Goal: Task Accomplishment & Management: Complete application form

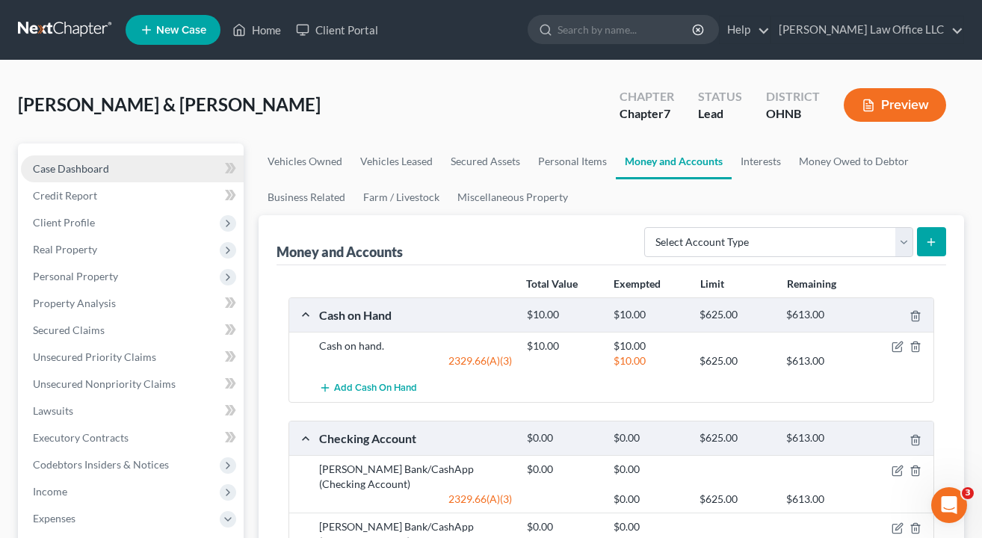
click at [52, 165] on span "Case Dashboard" at bounding box center [71, 168] width 76 height 13
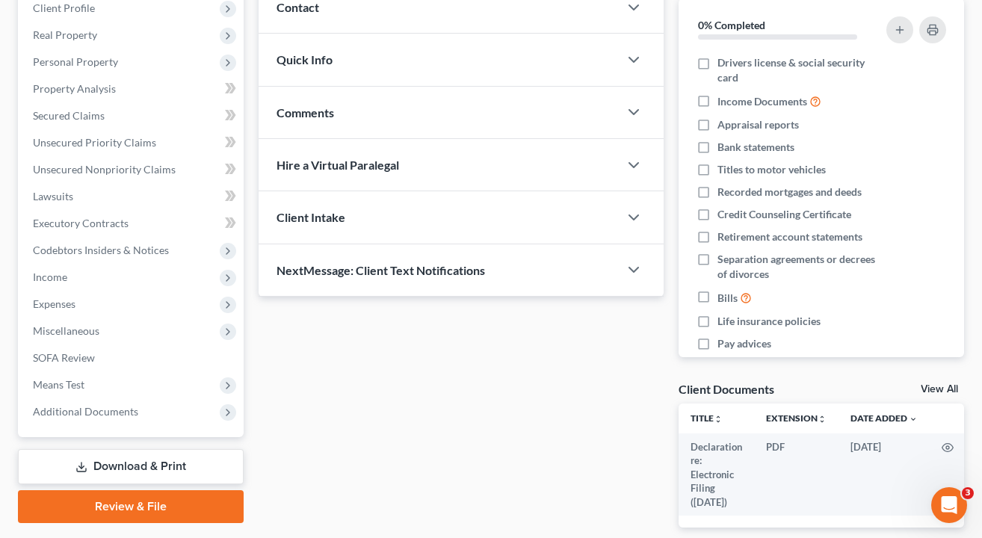
scroll to position [205, 0]
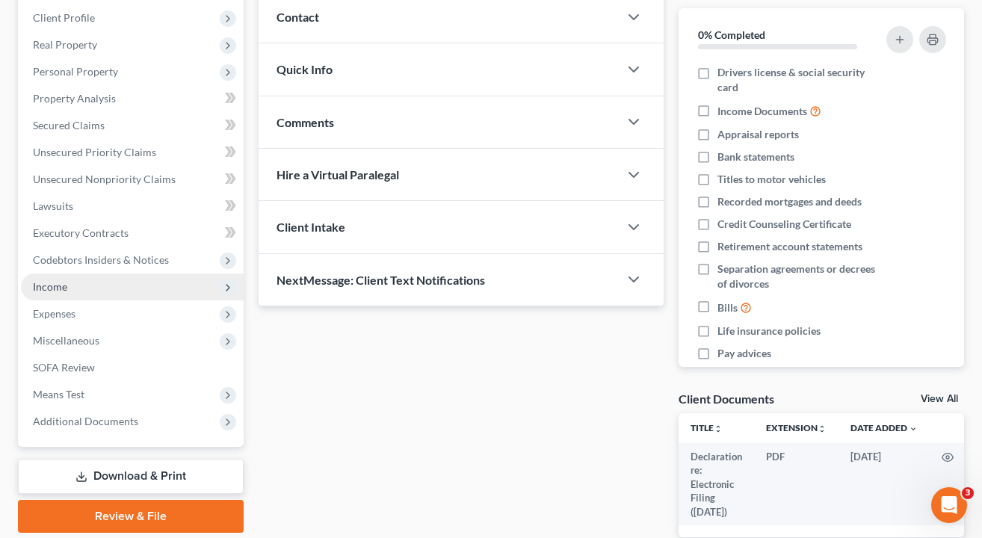
click at [79, 285] on span "Income" at bounding box center [132, 287] width 223 height 27
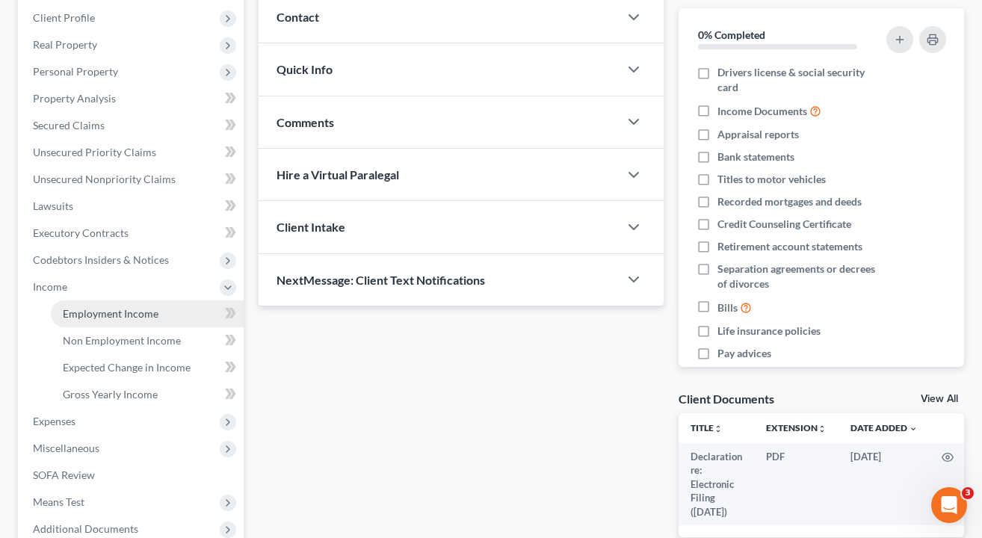
click at [79, 316] on span "Employment Income" at bounding box center [111, 313] width 96 height 13
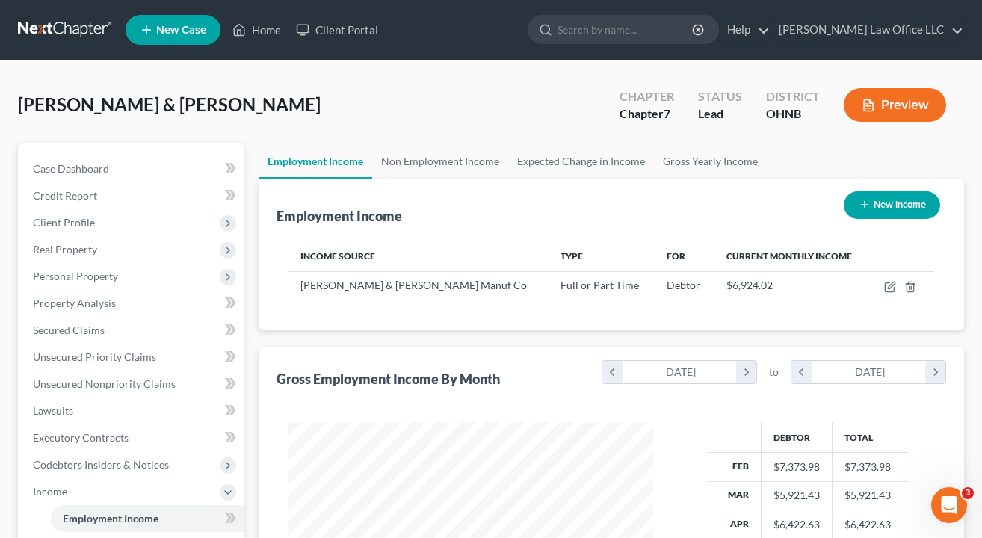
scroll to position [268, 394]
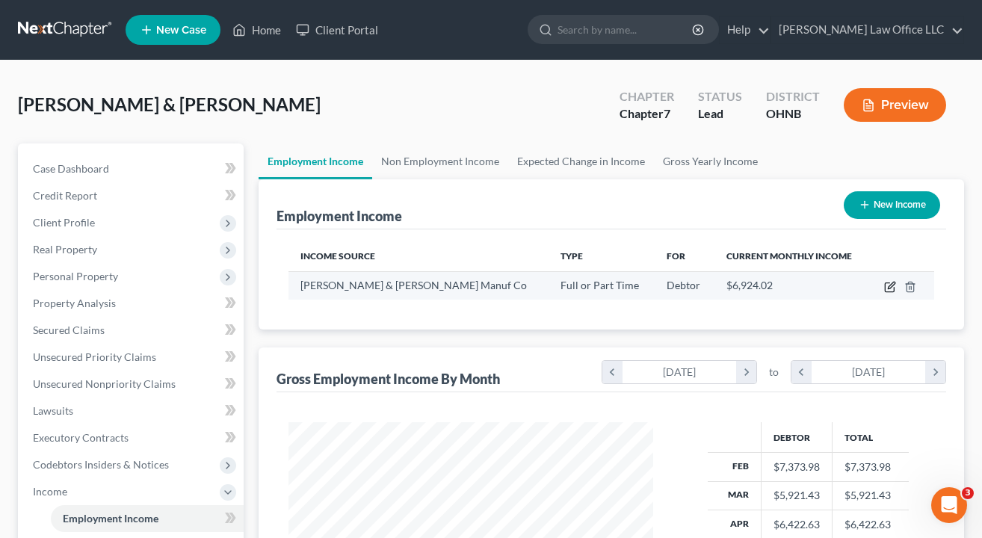
click at [886, 286] on icon "button" at bounding box center [889, 287] width 9 height 9
select select "0"
select select "36"
select select "2"
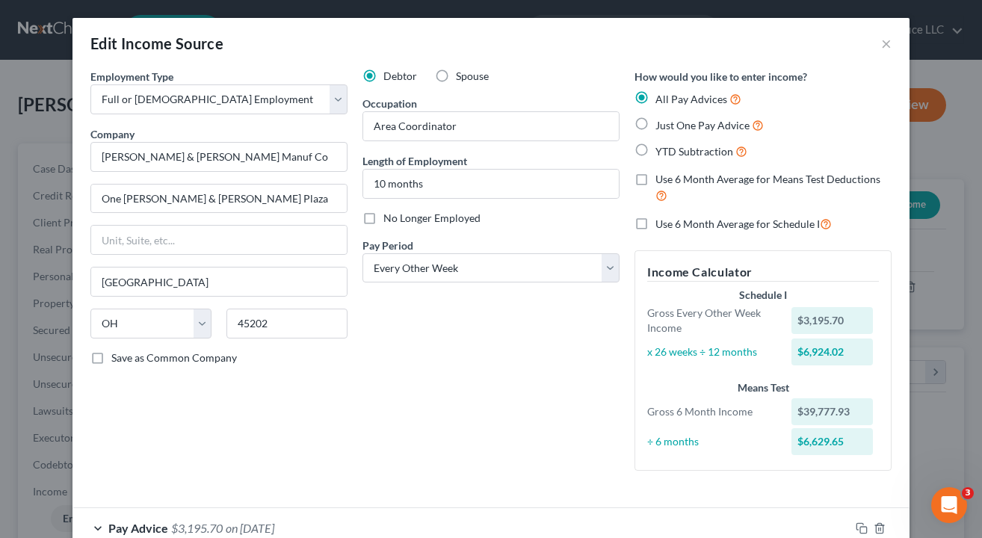
scroll to position [0, 0]
click at [888, 43] on button "×" at bounding box center [887, 43] width 10 height 18
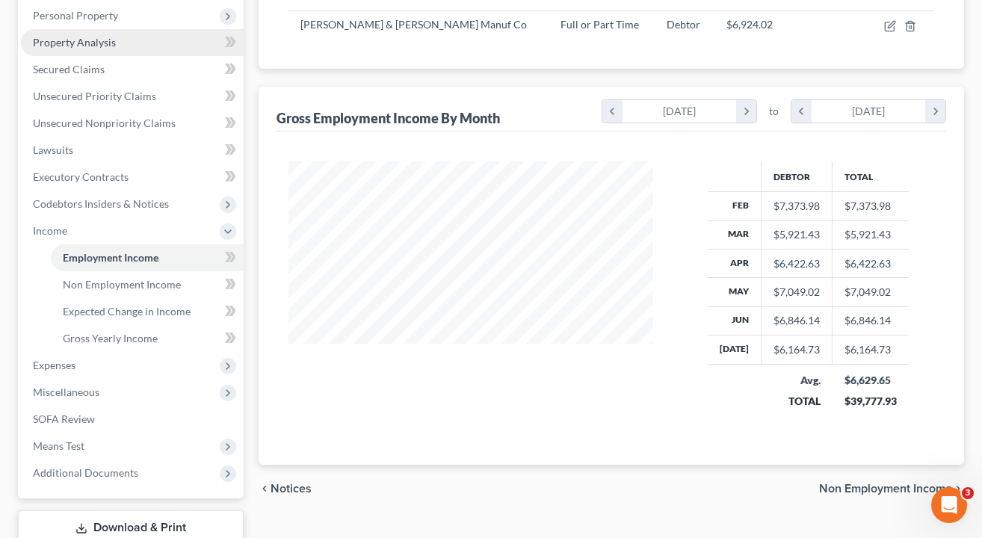
scroll to position [258, 0]
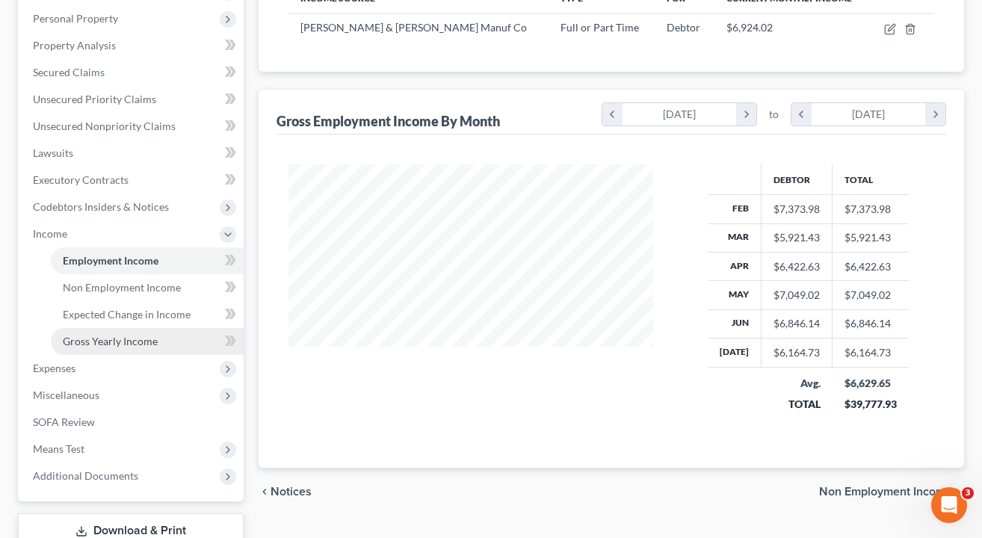
click at [126, 343] on span "Gross Yearly Income" at bounding box center [110, 341] width 95 height 13
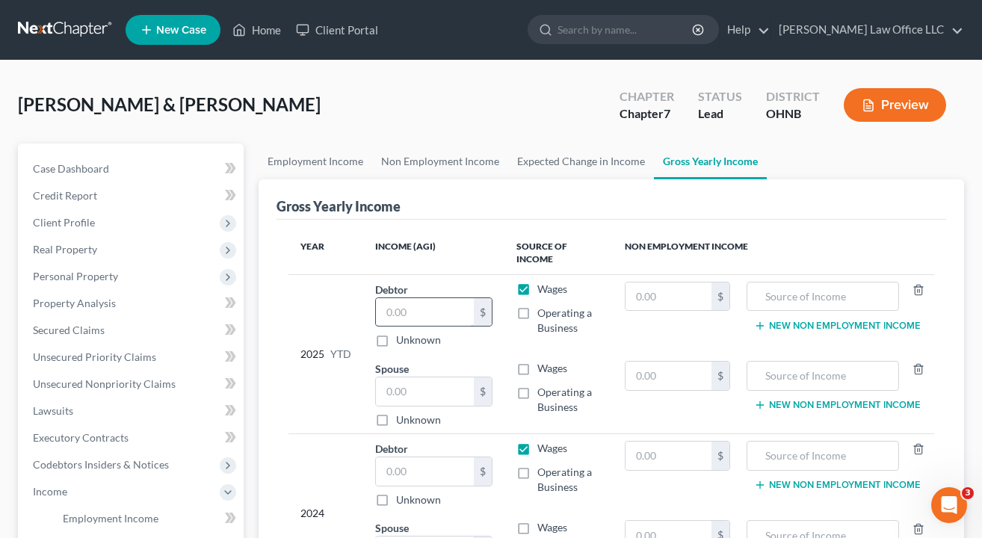
click at [436, 307] on input "text" at bounding box center [425, 312] width 99 height 28
type input "53,693"
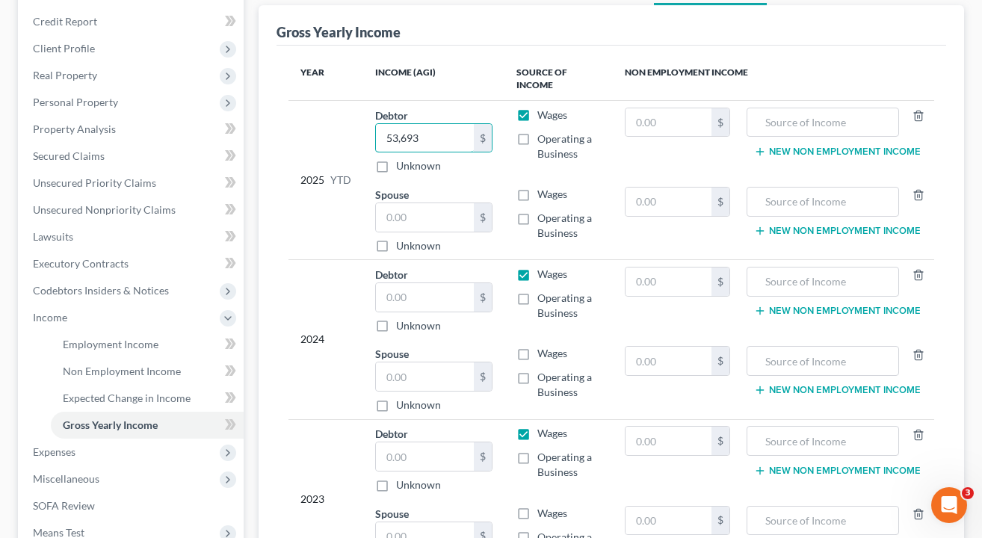
scroll to position [176, 0]
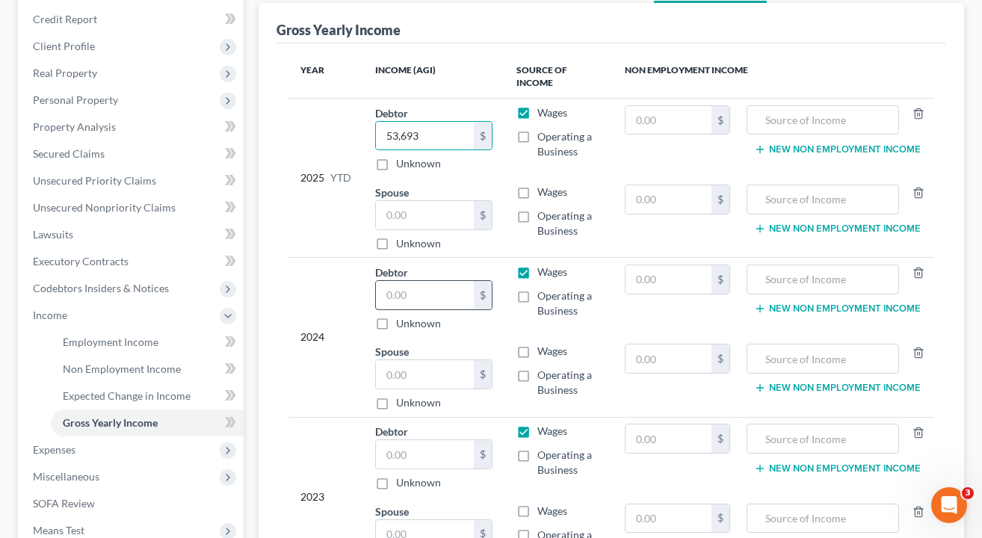
click at [431, 298] on input "text" at bounding box center [425, 295] width 99 height 28
type input "77,366"
click at [308, 295] on div "2024" at bounding box center [326, 338] width 51 height 146
click at [402, 382] on input "text" at bounding box center [425, 374] width 99 height 28
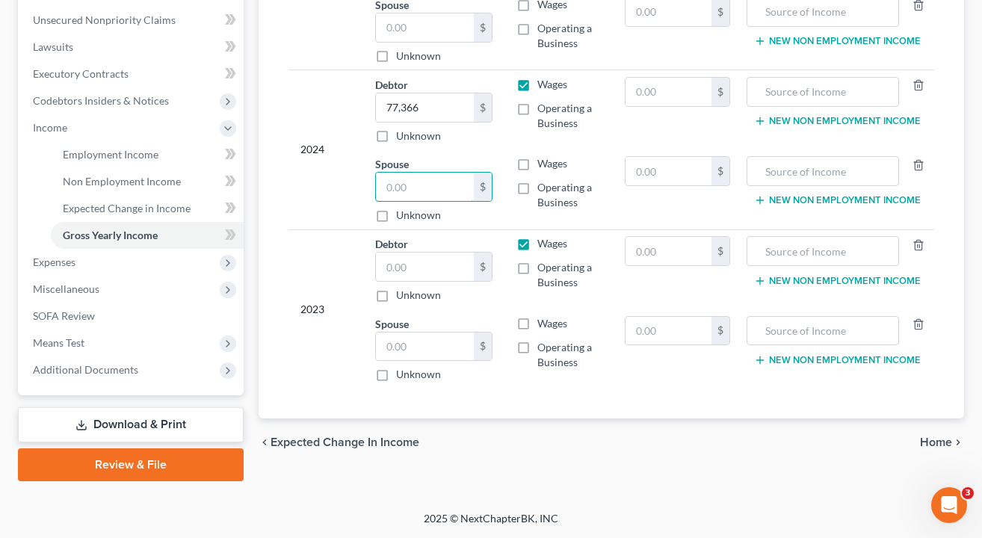
scroll to position [364, 0]
click at [427, 263] on input "text" at bounding box center [425, 267] width 99 height 28
type input "68,746"
click at [312, 264] on div "2023" at bounding box center [326, 309] width 51 height 146
click at [117, 152] on span "Employment Income" at bounding box center [111, 154] width 96 height 13
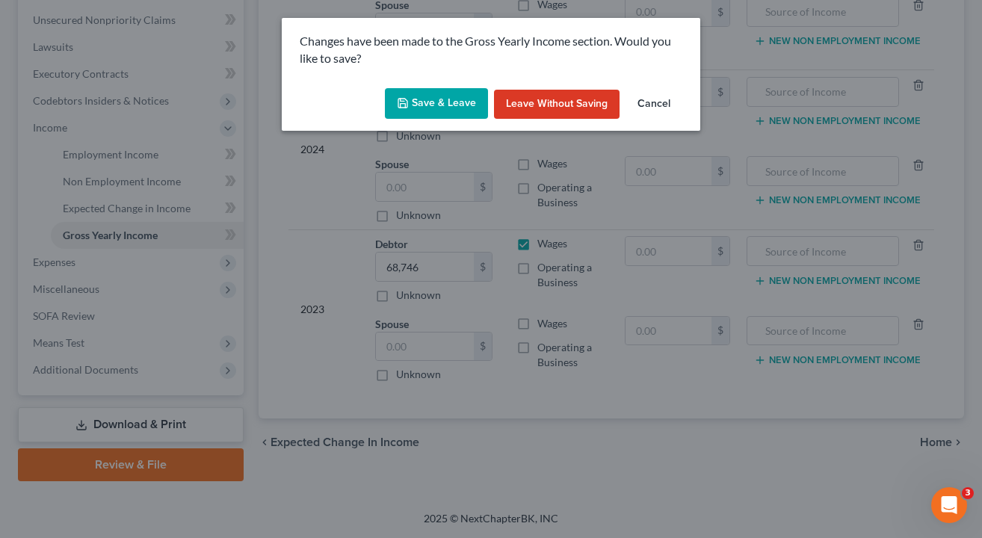
click at [419, 102] on button "Save & Leave" at bounding box center [436, 103] width 103 height 31
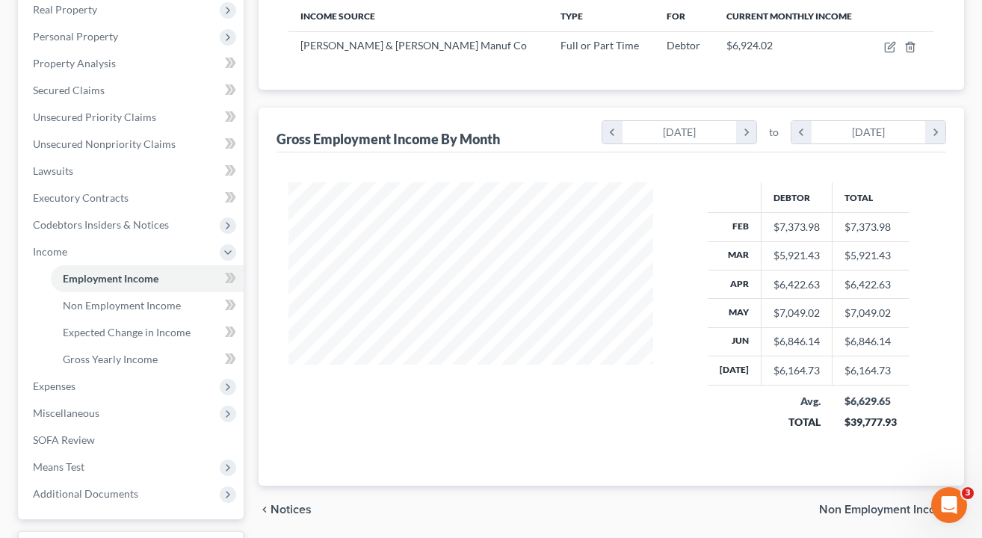
scroll to position [242, 0]
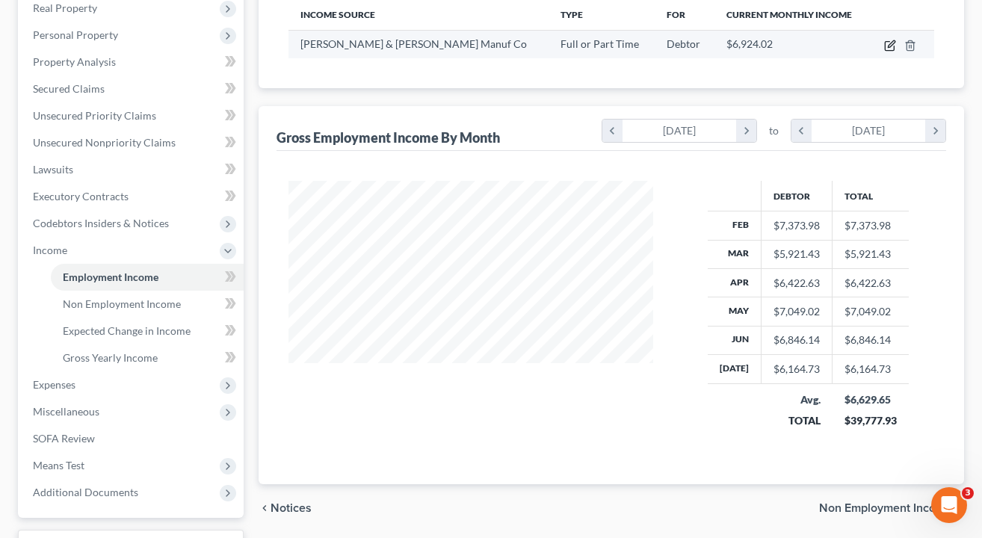
click at [891, 47] on icon "button" at bounding box center [891, 43] width 7 height 7
select select "0"
select select "36"
select select "2"
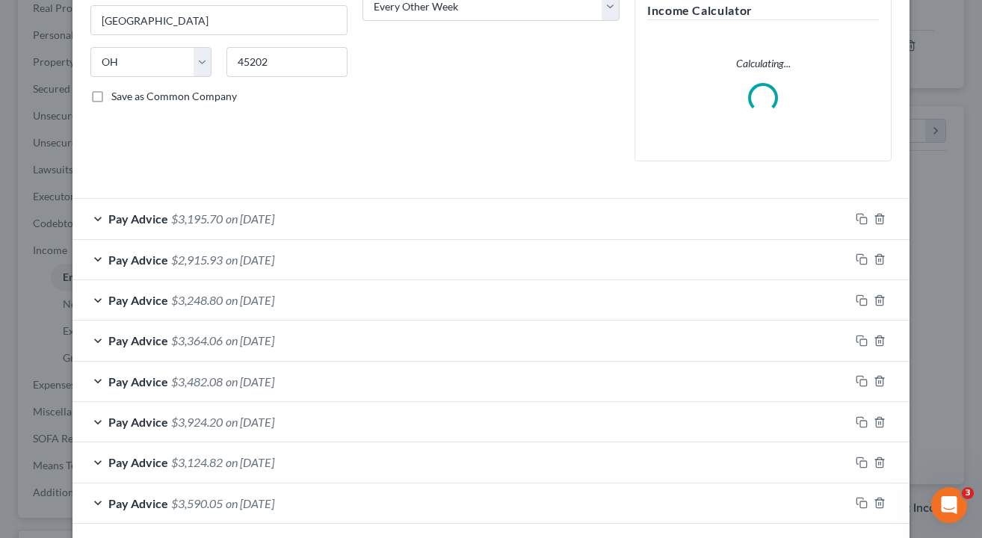
scroll to position [266, 0]
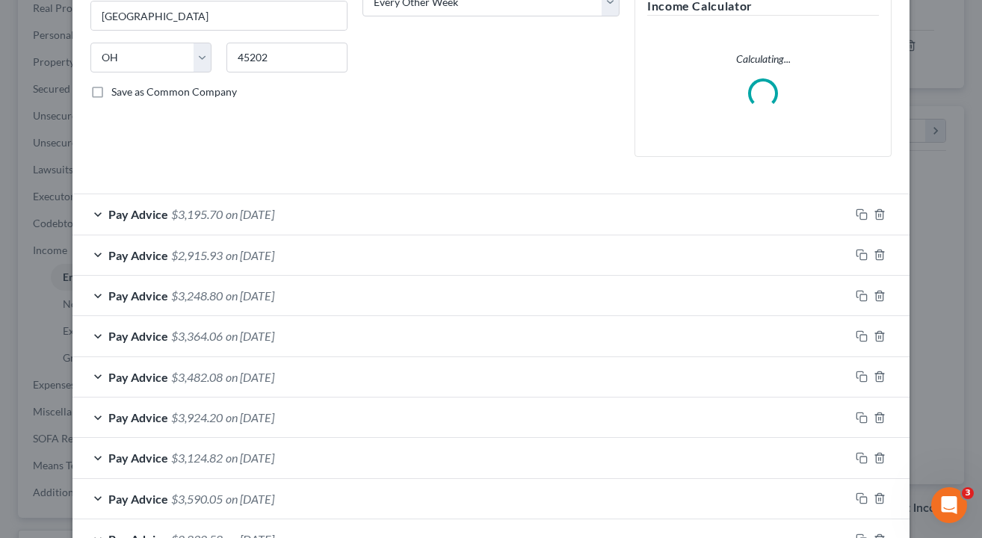
click at [416, 212] on div "Pay Advice $3,195.70 on [DATE]" at bounding box center [462, 214] width 778 height 40
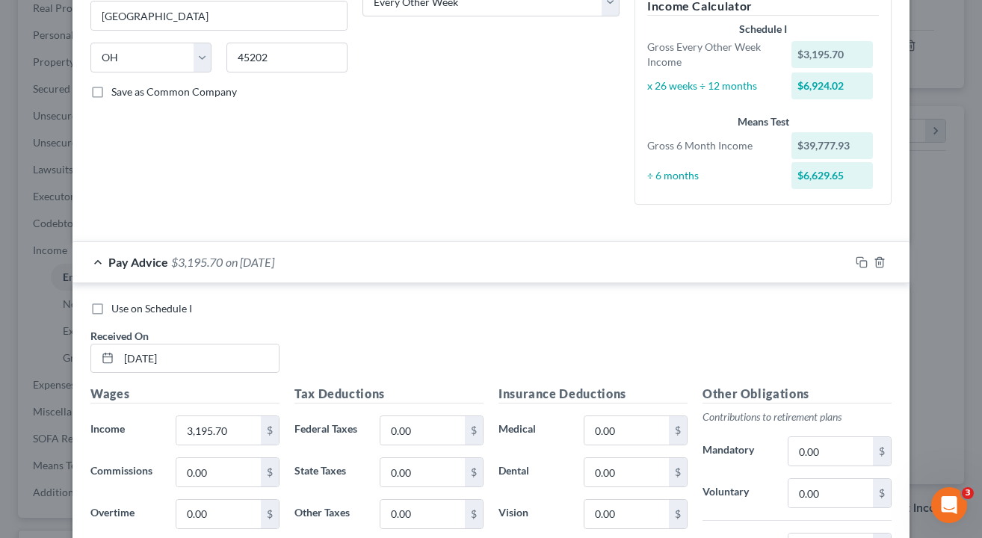
click at [111, 304] on label "Use on Schedule I" at bounding box center [151, 308] width 81 height 15
click at [117, 304] on input "Use on Schedule I" at bounding box center [122, 306] width 10 height 10
checkbox input "true"
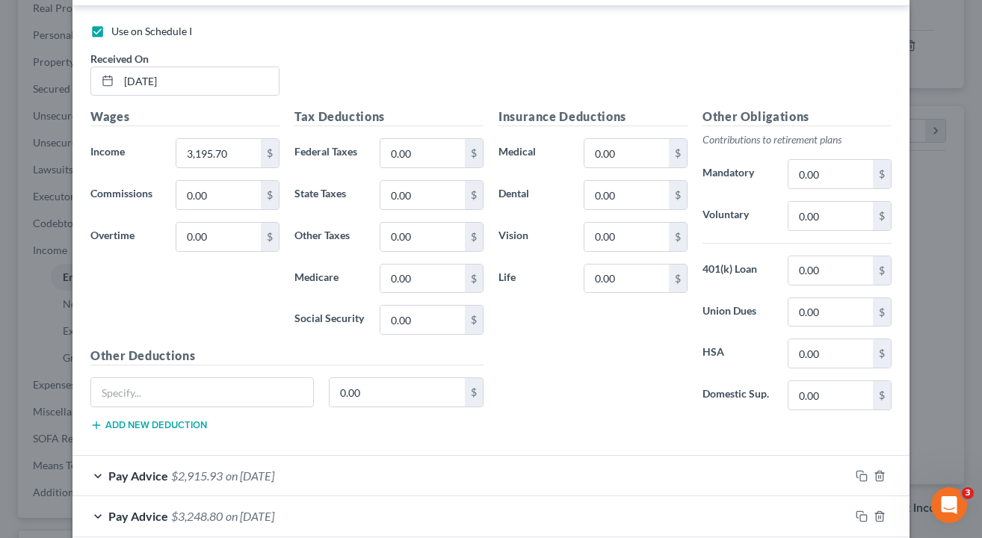
scroll to position [553, 0]
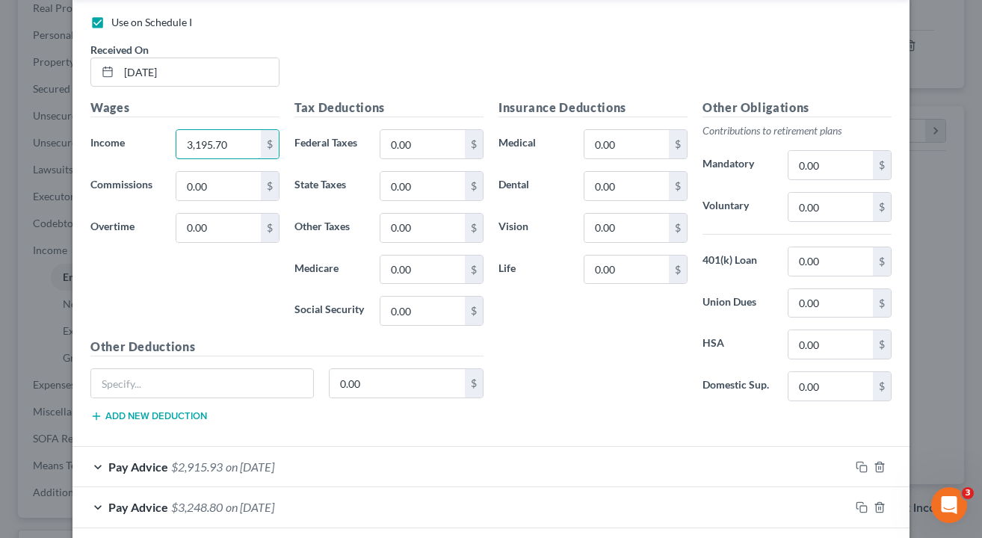
drag, startPoint x: 236, startPoint y: 147, endPoint x: 136, endPoint y: 144, distance: 100.2
click at [136, 144] on div "Income * 3,195.70 $" at bounding box center [185, 144] width 204 height 30
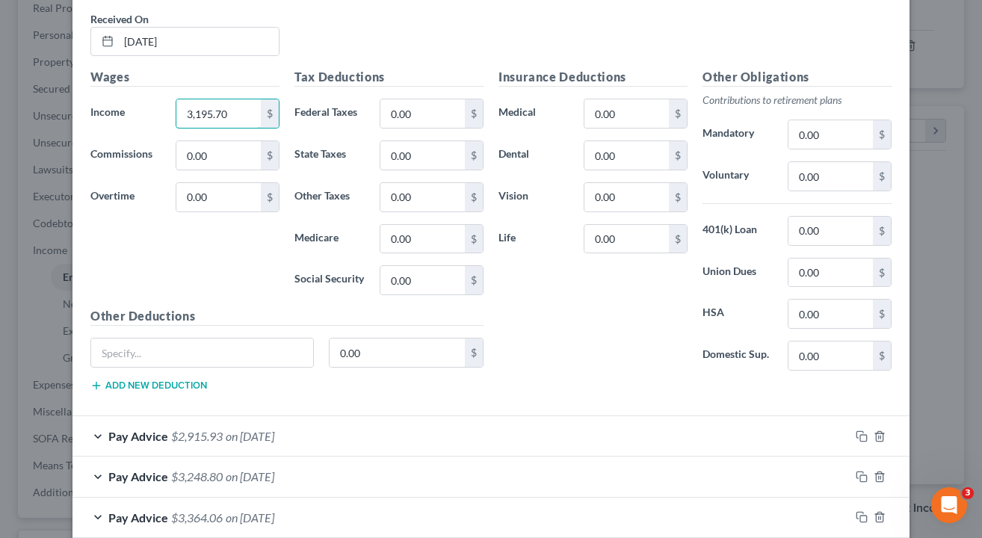
scroll to position [579, 0]
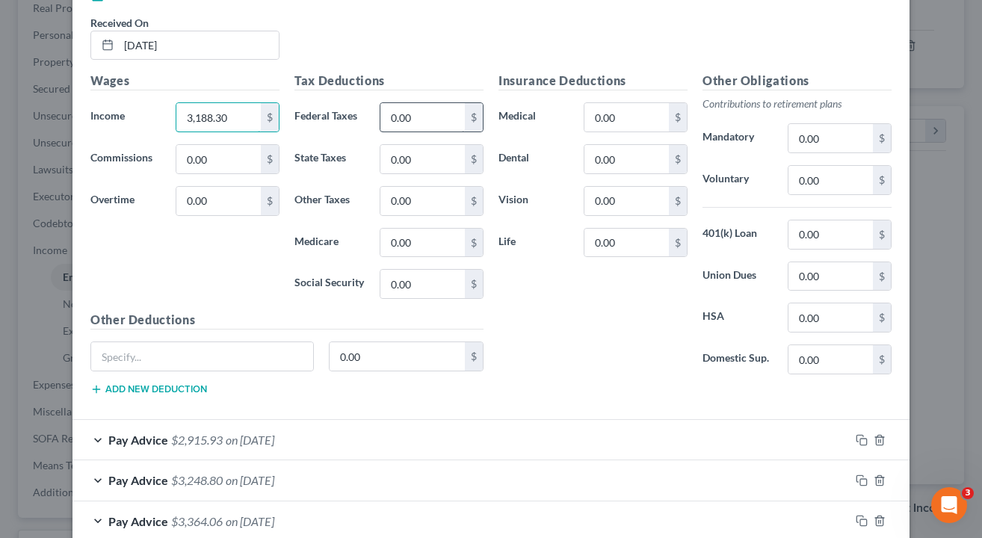
type input "3,188.30"
click at [435, 119] on input "0.00" at bounding box center [423, 117] width 84 height 28
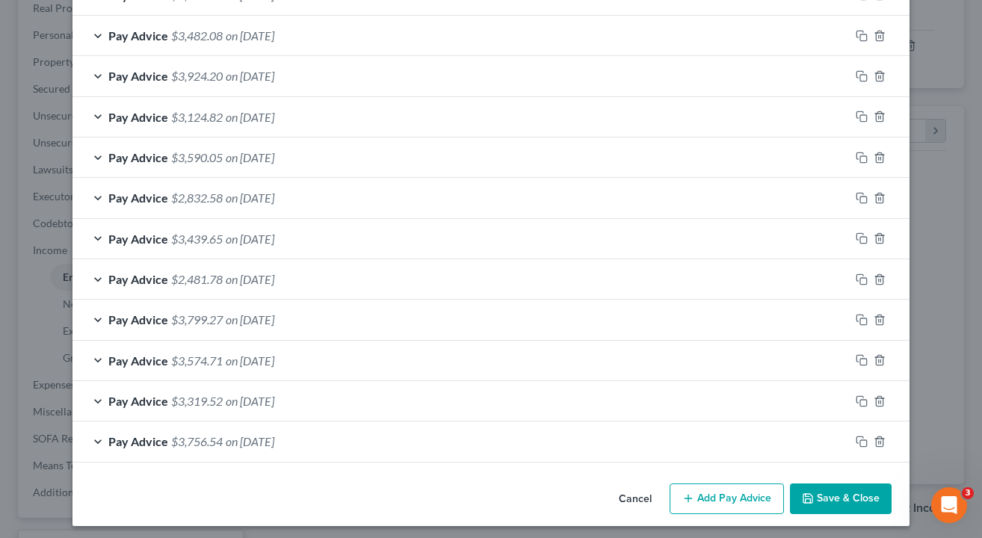
scroll to position [1105, 0]
type input "513.12"
click at [830, 487] on button "Save & Close" at bounding box center [841, 500] width 102 height 31
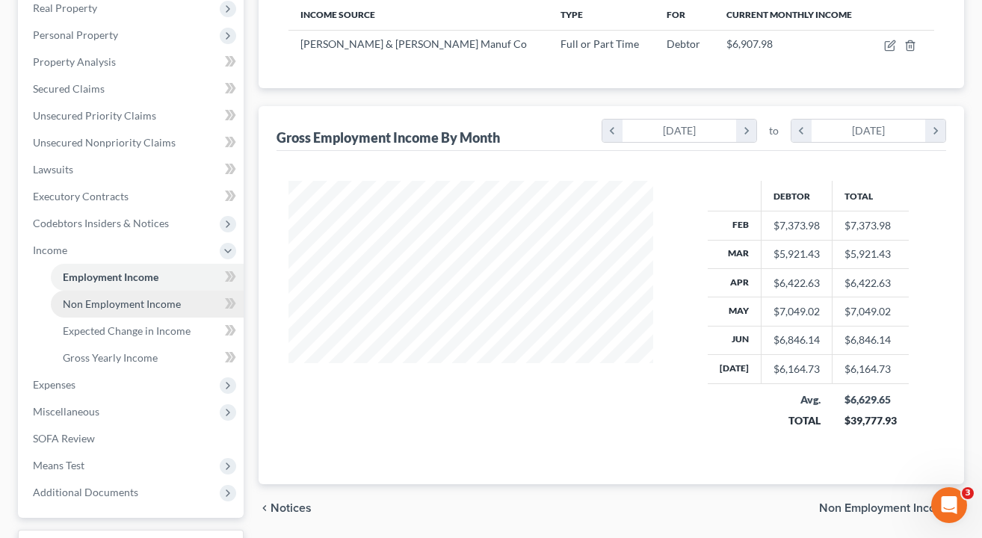
click at [104, 308] on span "Non Employment Income" at bounding box center [122, 304] width 118 height 13
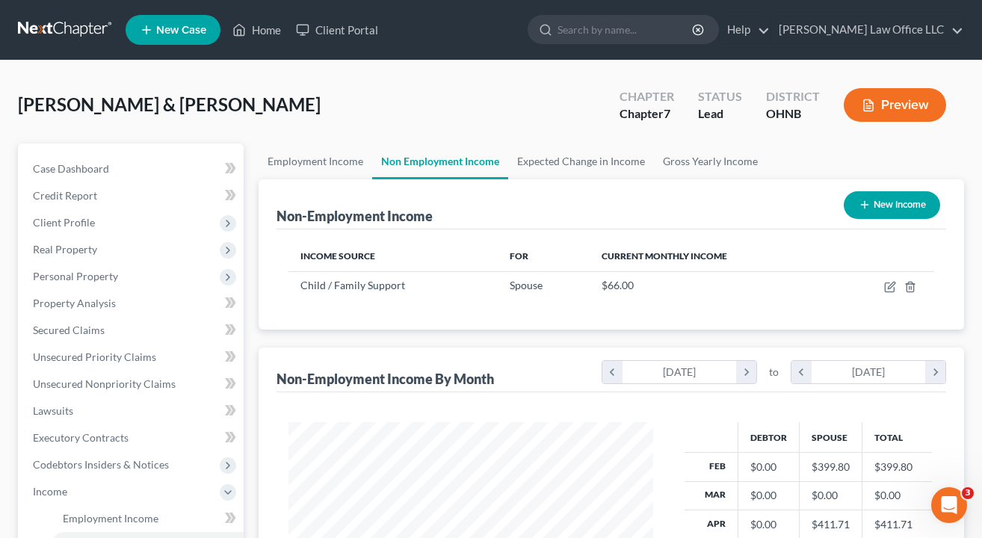
scroll to position [268, 394]
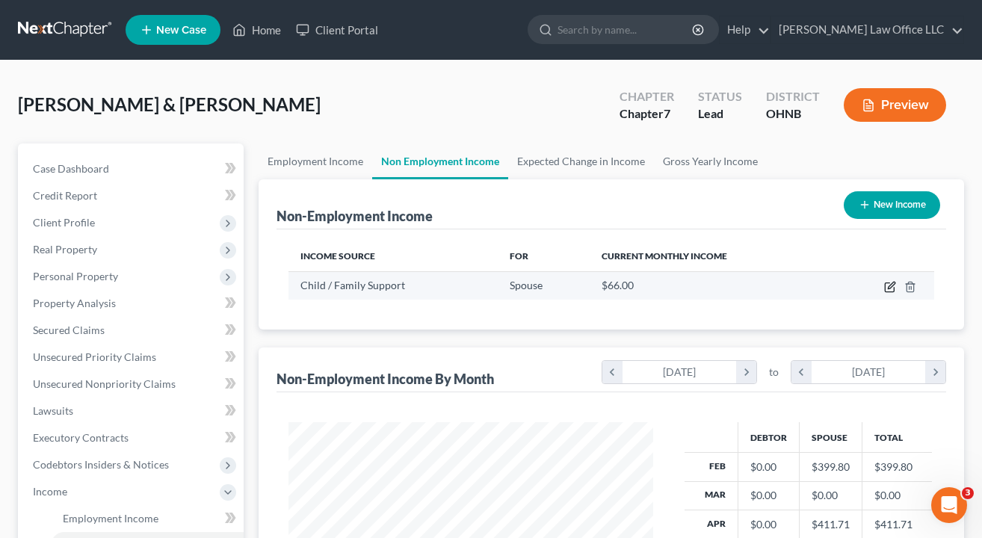
click at [888, 289] on icon "button" at bounding box center [891, 287] width 12 height 12
select select "7"
select select "0"
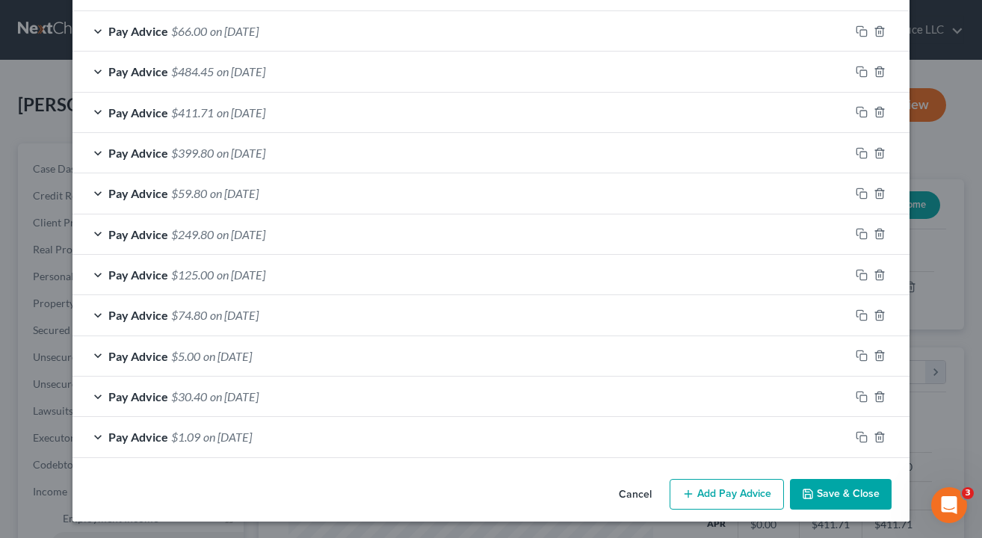
scroll to position [269, 0]
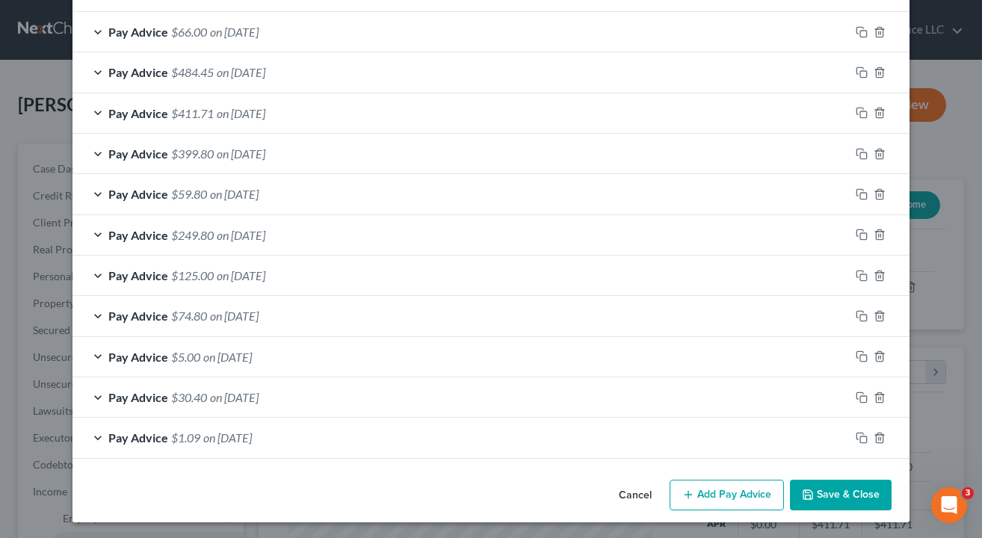
click at [738, 491] on button "Add Pay Advice" at bounding box center [727, 495] width 114 height 31
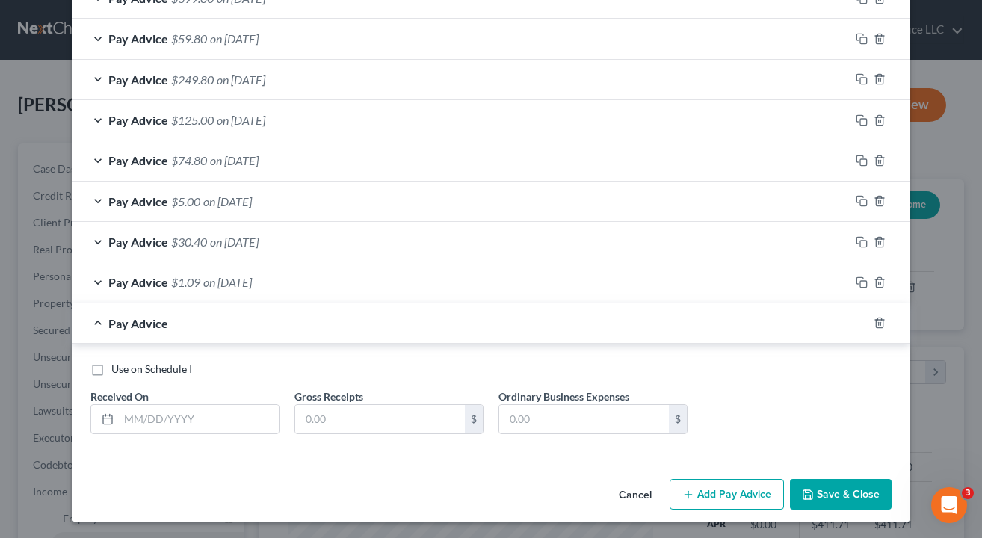
scroll to position [423, 0]
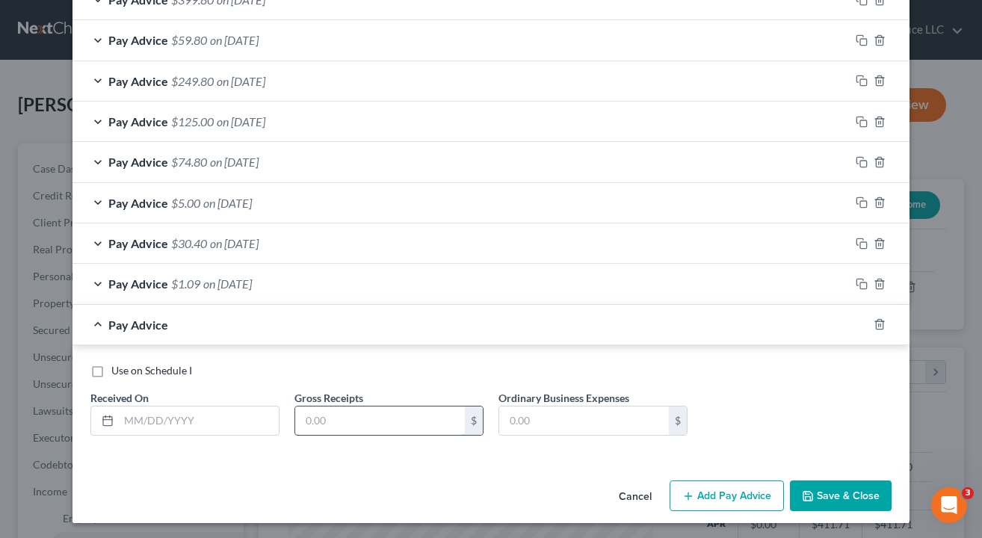
click at [393, 419] on input "text" at bounding box center [380, 421] width 170 height 28
type input "215.99"
click at [111, 369] on label "Use on Schedule I" at bounding box center [151, 370] width 81 height 15
click at [117, 369] on input "Use on Schedule I" at bounding box center [122, 368] width 10 height 10
checkbox input "true"
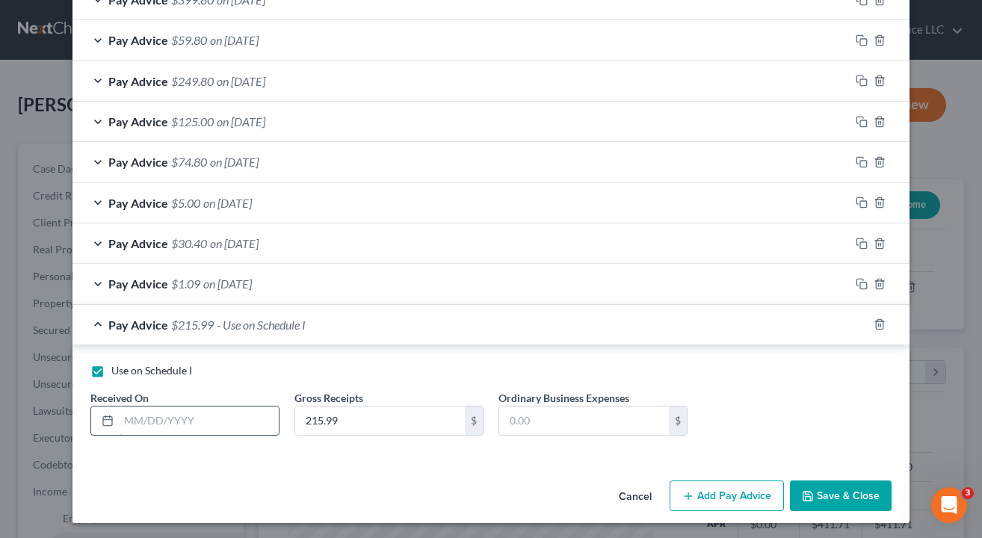
click at [200, 428] on input "text" at bounding box center [199, 421] width 160 height 28
type input "[DATE]"
click at [834, 487] on button "Save & Close" at bounding box center [841, 496] width 102 height 31
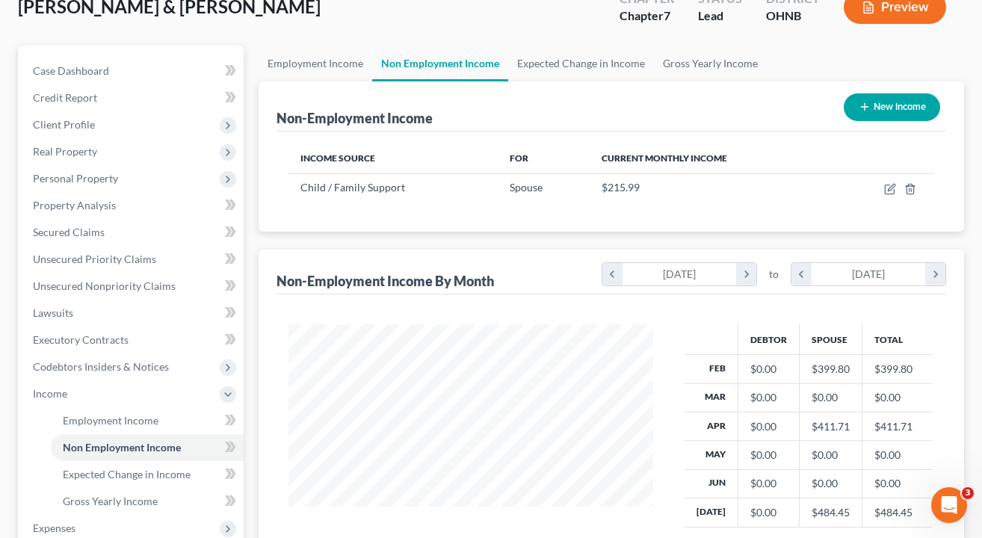
scroll to position [99, 0]
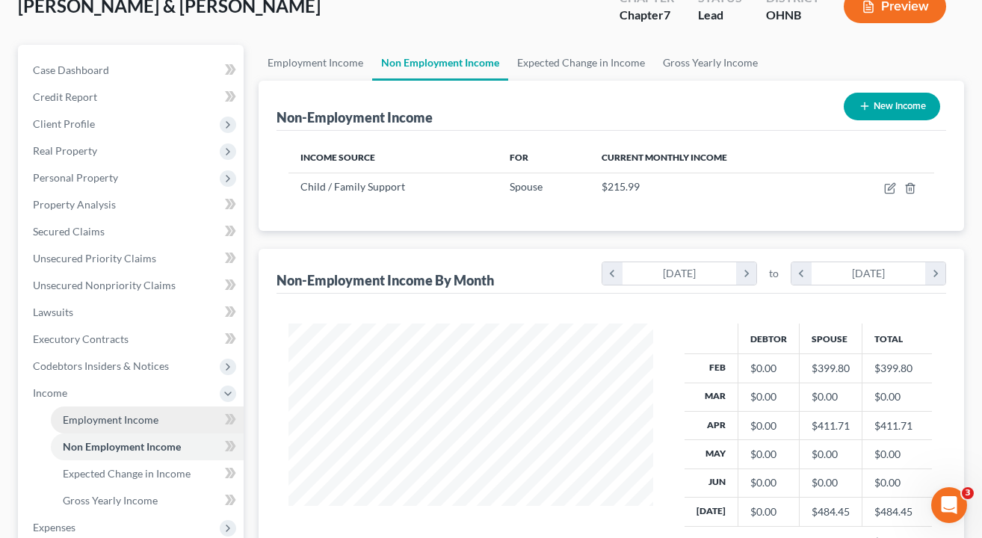
click at [96, 416] on span "Employment Income" at bounding box center [111, 419] width 96 height 13
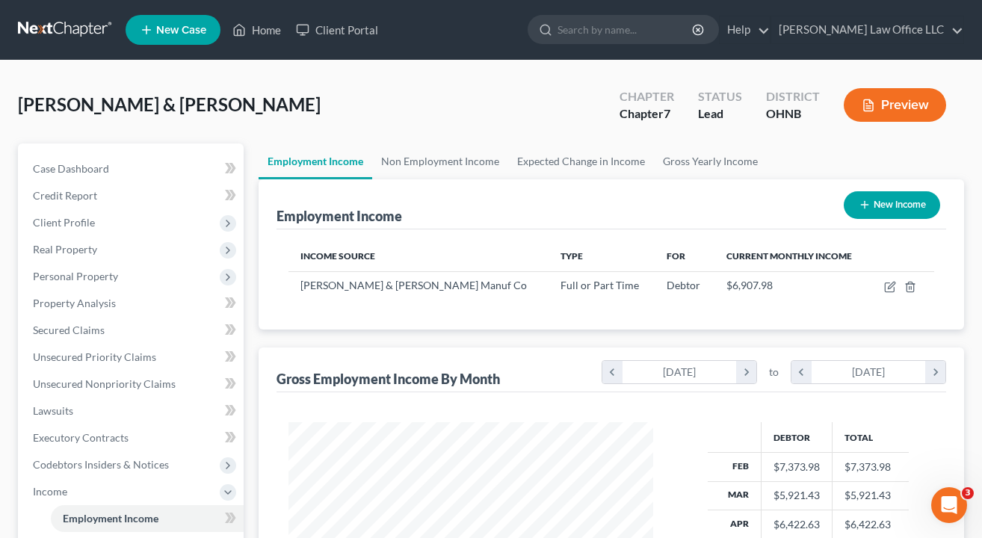
scroll to position [268, 394]
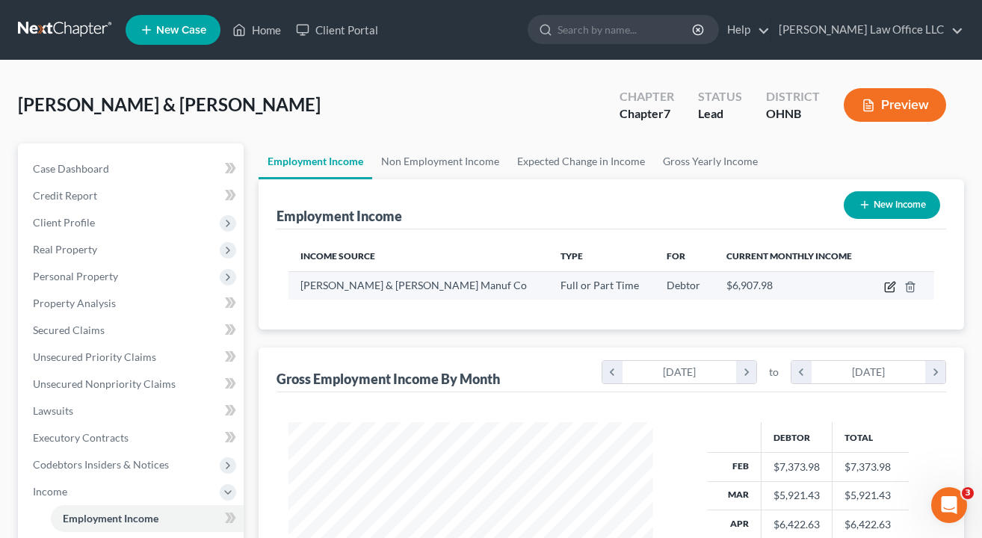
click at [888, 288] on icon "button" at bounding box center [891, 287] width 12 height 12
select select "0"
select select "36"
select select "2"
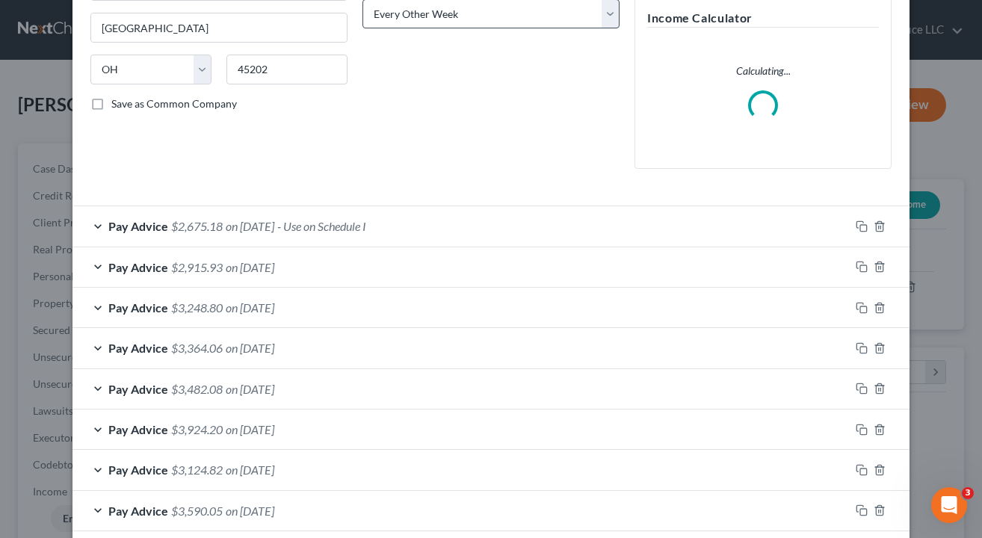
scroll to position [258, 0]
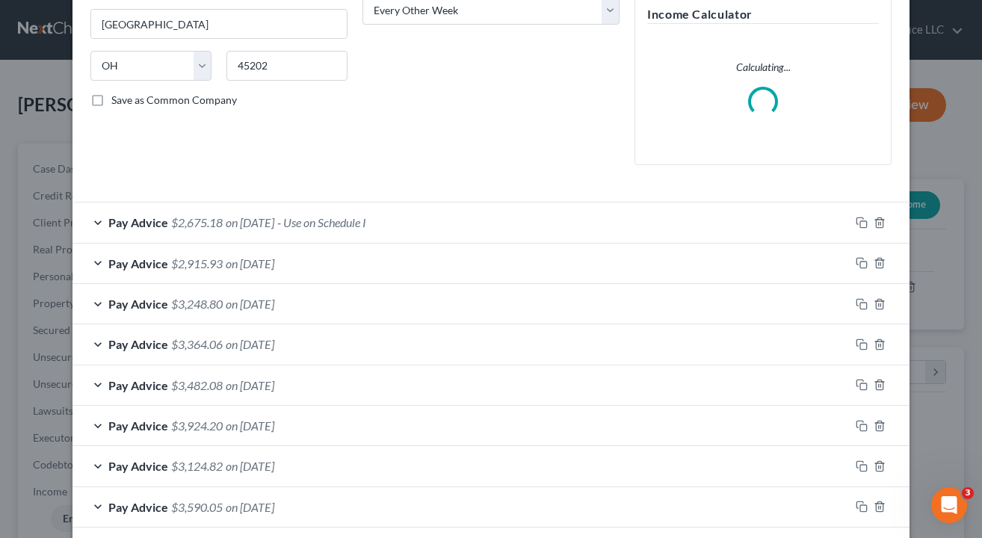
click at [431, 203] on div "Pay Advice $2,675.18 on [DATE] - Use on Schedule I" at bounding box center [462, 223] width 778 height 40
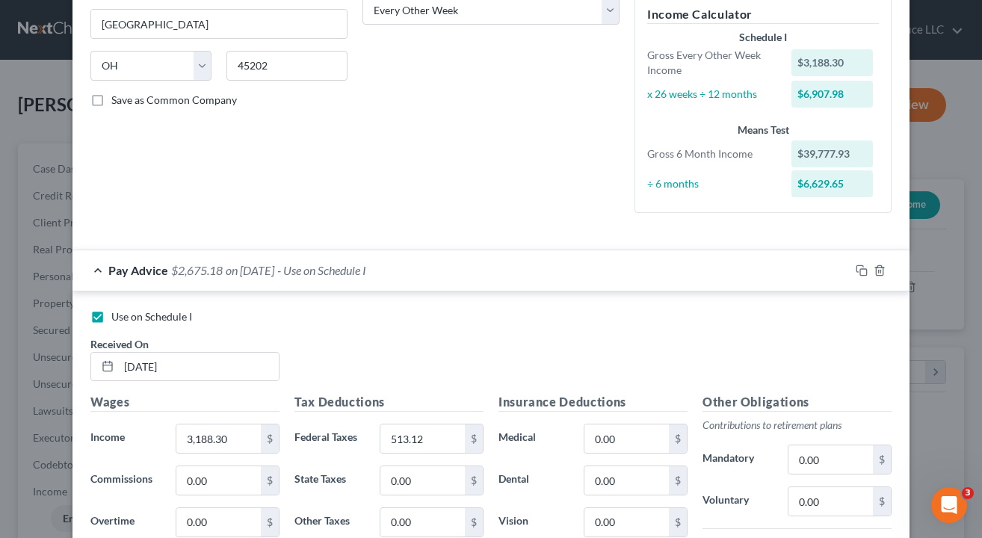
scroll to position [403, 0]
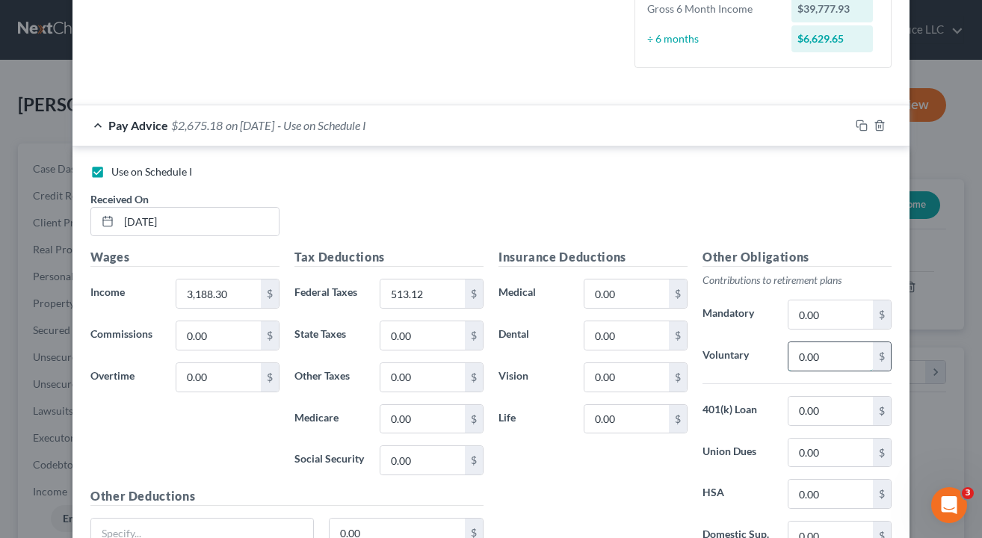
click at [836, 360] on input "0.00" at bounding box center [831, 356] width 84 height 28
click at [849, 350] on input "165." at bounding box center [831, 356] width 84 height 28
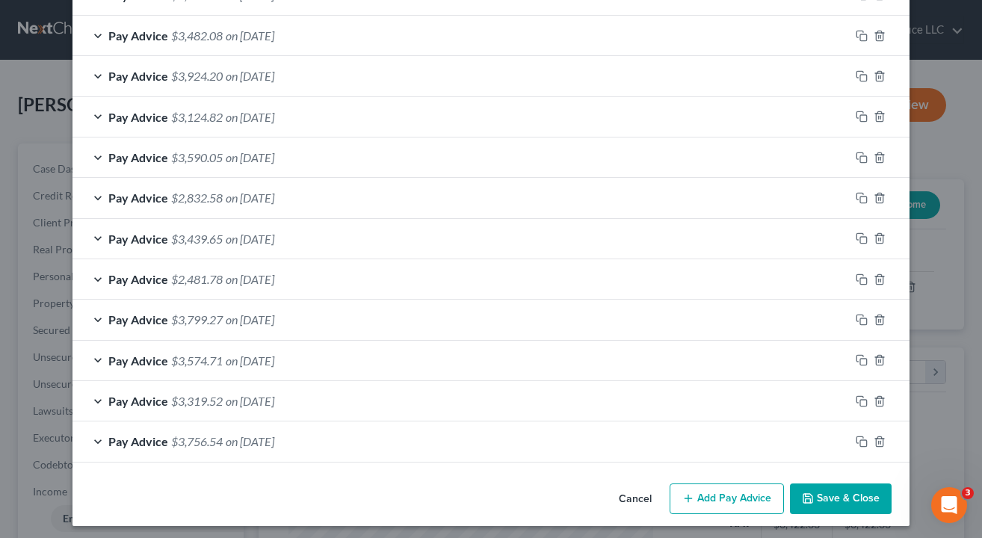
scroll to position [1105, 0]
type input "165.26"
click at [820, 491] on button "Save & Close" at bounding box center [841, 500] width 102 height 31
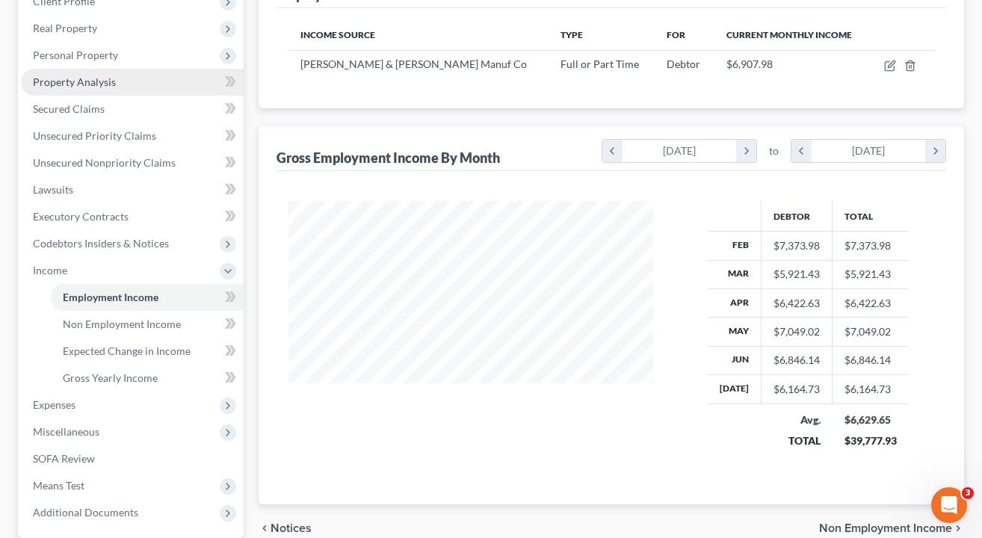
scroll to position [226, 0]
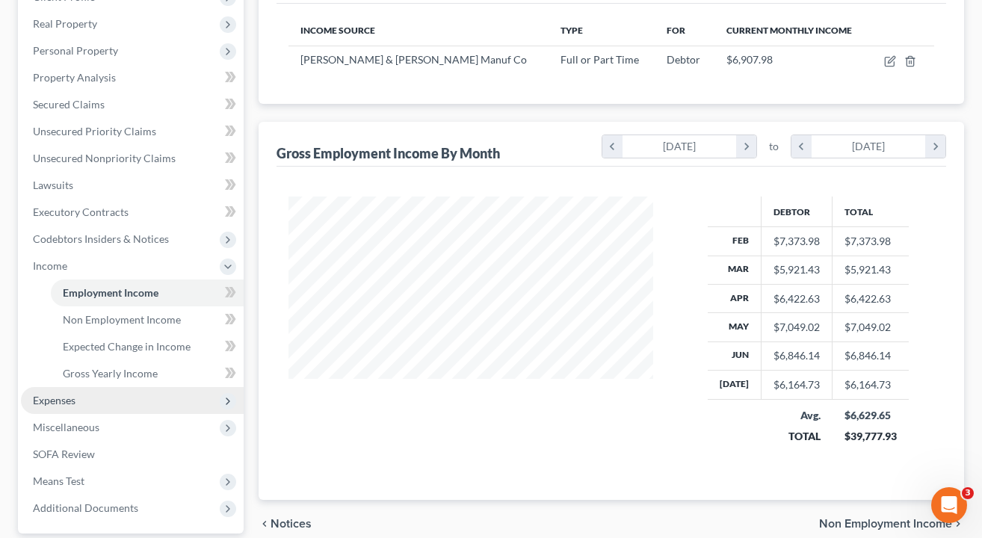
click at [67, 394] on span "Expenses" at bounding box center [54, 400] width 43 height 13
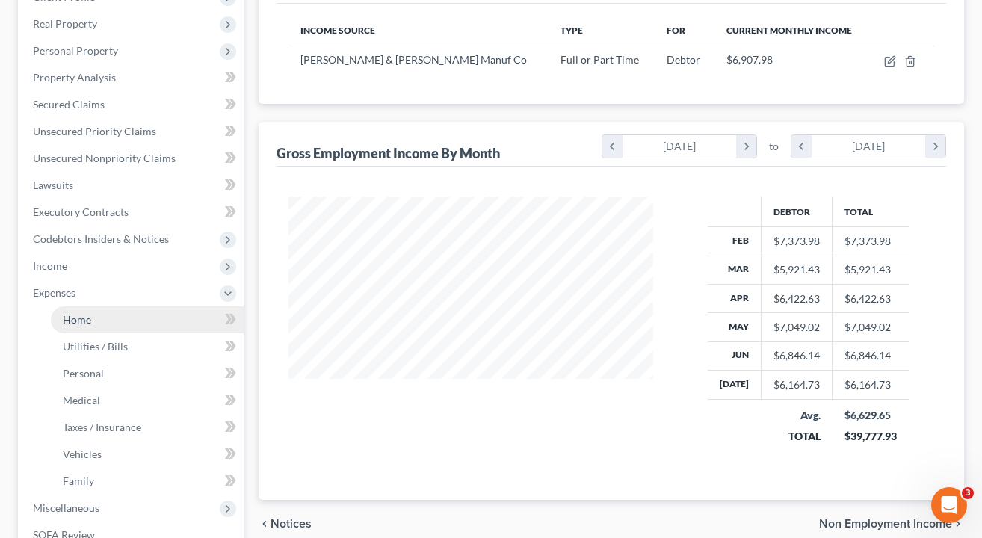
click at [81, 324] on span "Home" at bounding box center [77, 319] width 28 height 13
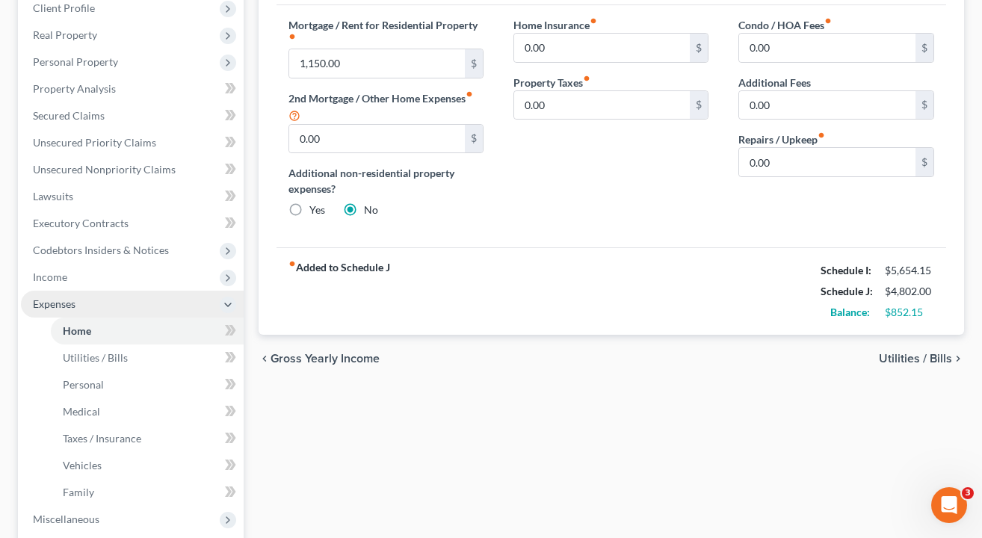
scroll to position [219, 0]
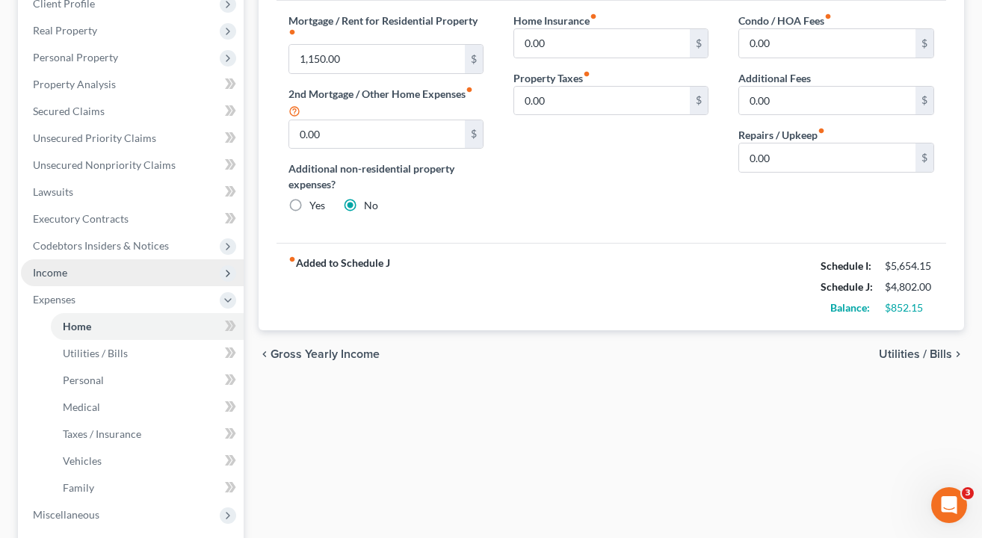
click at [96, 263] on span "Income" at bounding box center [132, 272] width 223 height 27
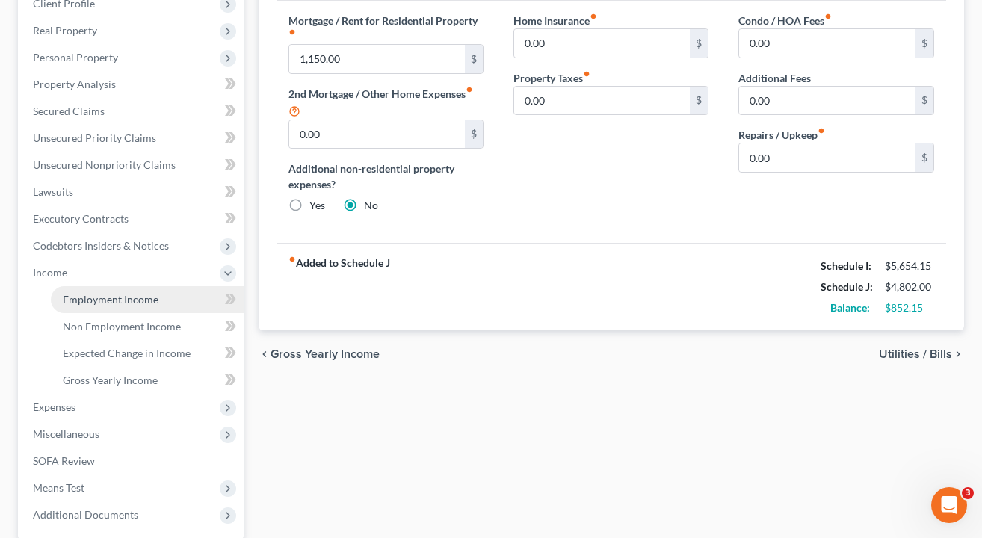
click at [99, 298] on span "Employment Income" at bounding box center [111, 299] width 96 height 13
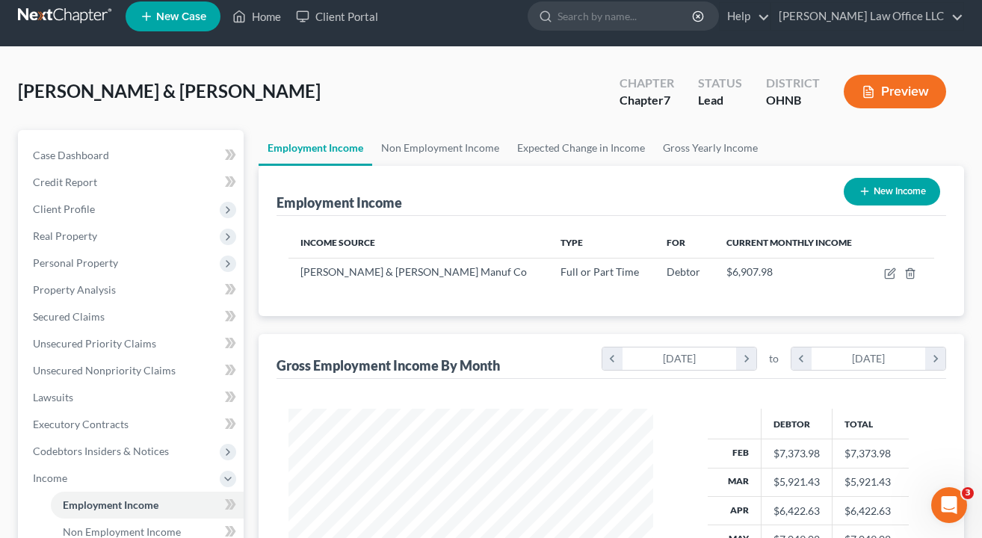
scroll to position [16, 0]
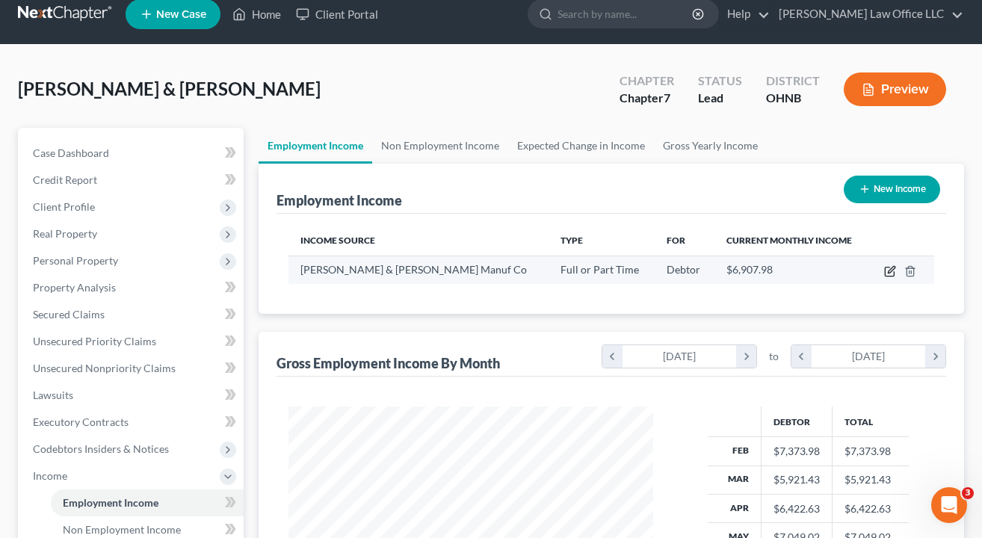
click at [892, 273] on icon "button" at bounding box center [891, 271] width 12 height 12
select select "0"
select select "36"
select select "2"
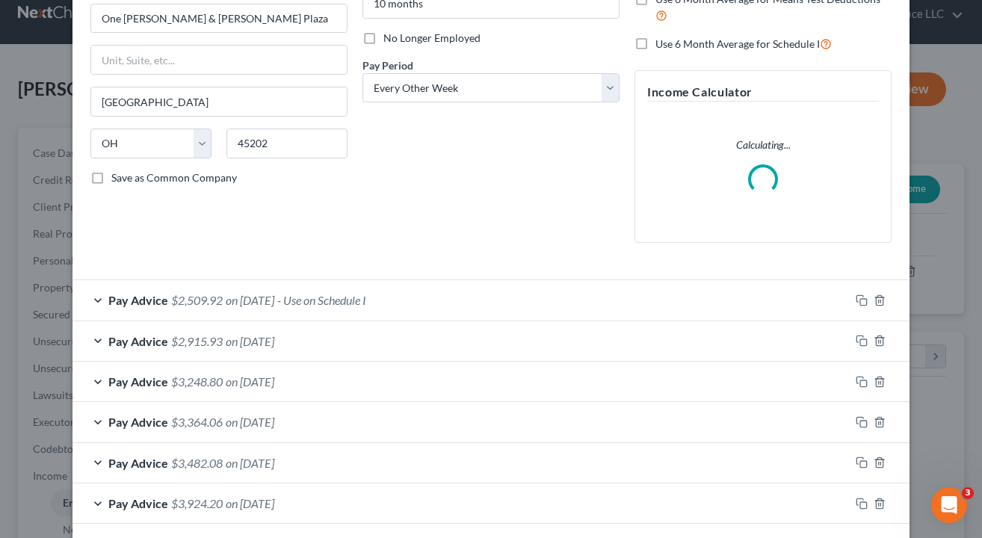
scroll to position [184, 0]
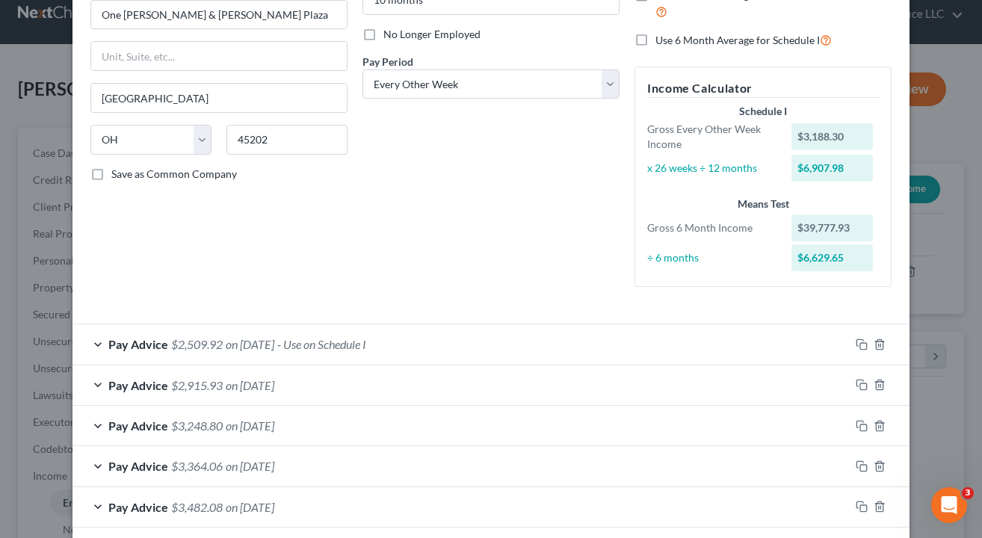
click at [458, 336] on div "Pay Advice $2,509.92 on [DATE] - Use on Schedule I" at bounding box center [462, 344] width 778 height 40
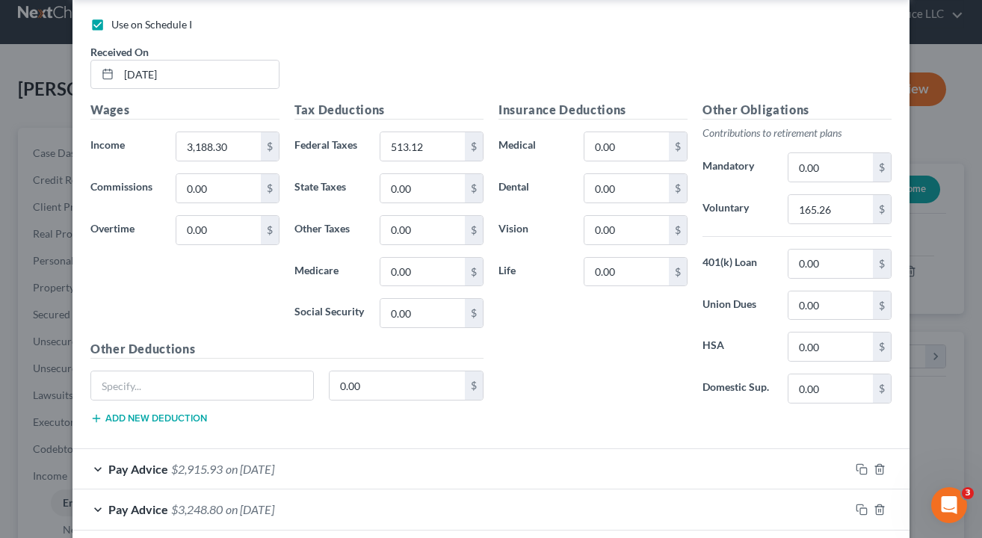
scroll to position [550, 0]
click at [628, 139] on input "0.00" at bounding box center [627, 146] width 84 height 28
click at [639, 183] on input "0.00" at bounding box center [627, 188] width 84 height 28
click at [637, 144] on input "64.15" at bounding box center [627, 146] width 84 height 28
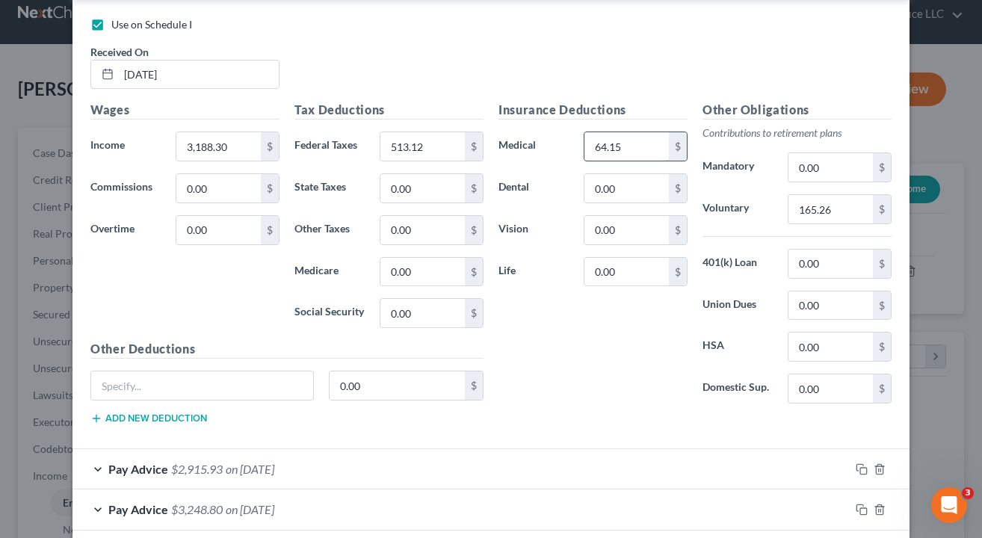
click at [637, 144] on input "64.15" at bounding box center [627, 146] width 84 height 28
type input "106.69"
click at [634, 348] on div "Insurance Deductions Medical 106.69 $ Dental 0.00 $ Vision 0.00 $ Life 0.00 $" at bounding box center [593, 258] width 204 height 315
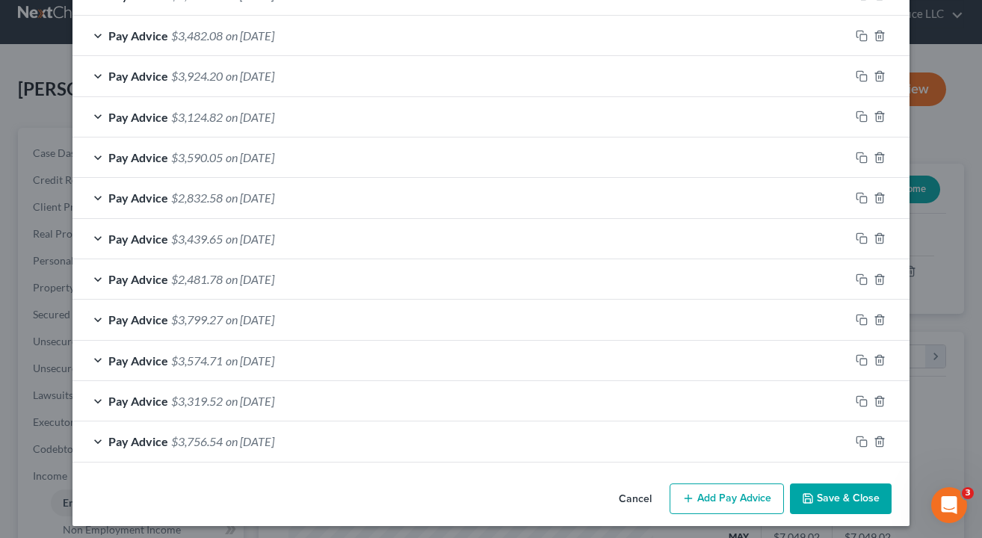
scroll to position [1105, 0]
click at [839, 495] on button "Save & Close" at bounding box center [841, 500] width 102 height 31
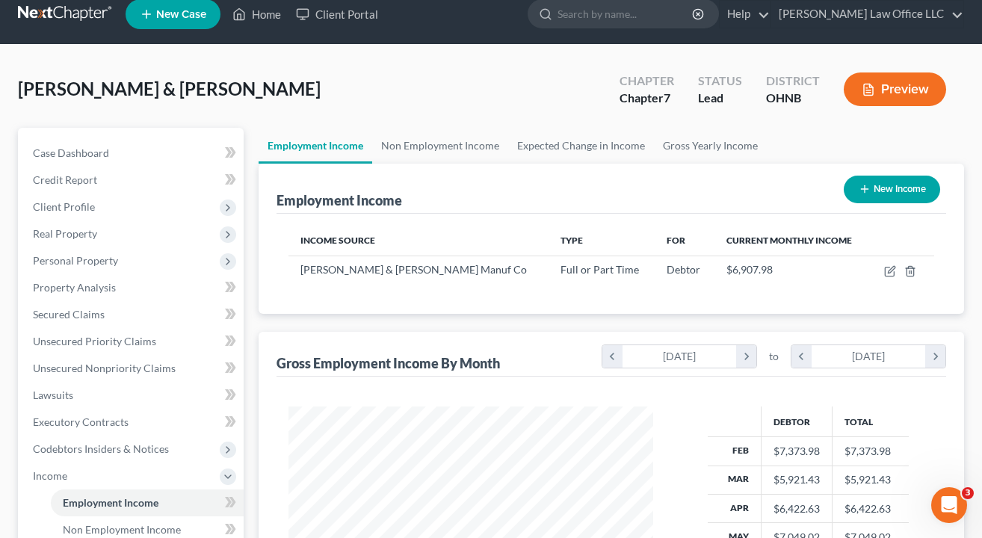
scroll to position [216, 0]
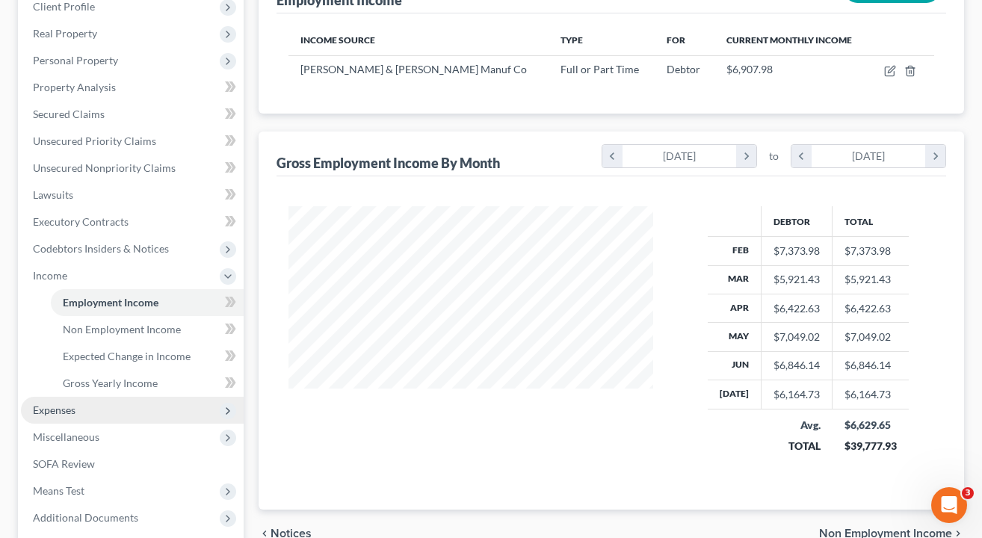
click at [79, 413] on span "Expenses" at bounding box center [132, 410] width 223 height 27
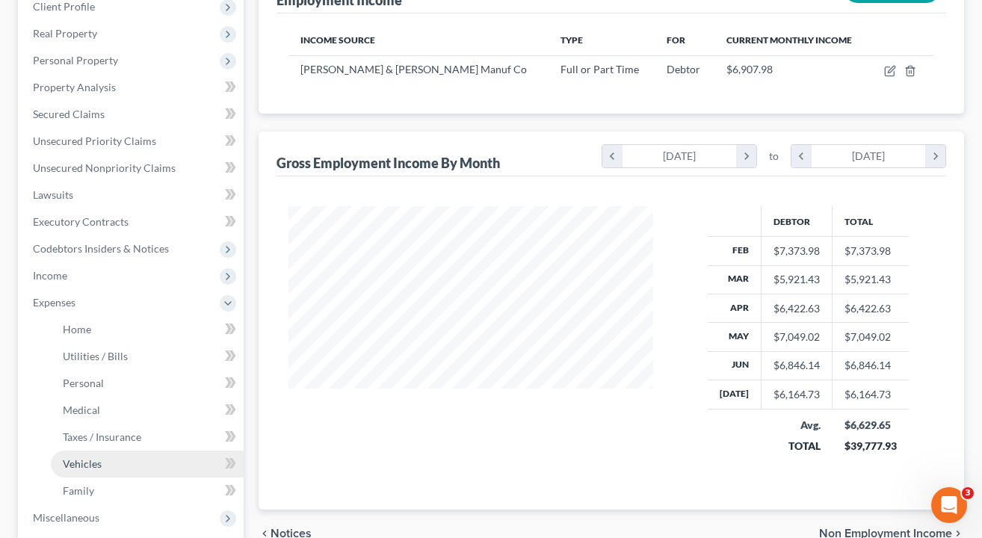
click at [95, 465] on span "Vehicles" at bounding box center [82, 464] width 39 height 13
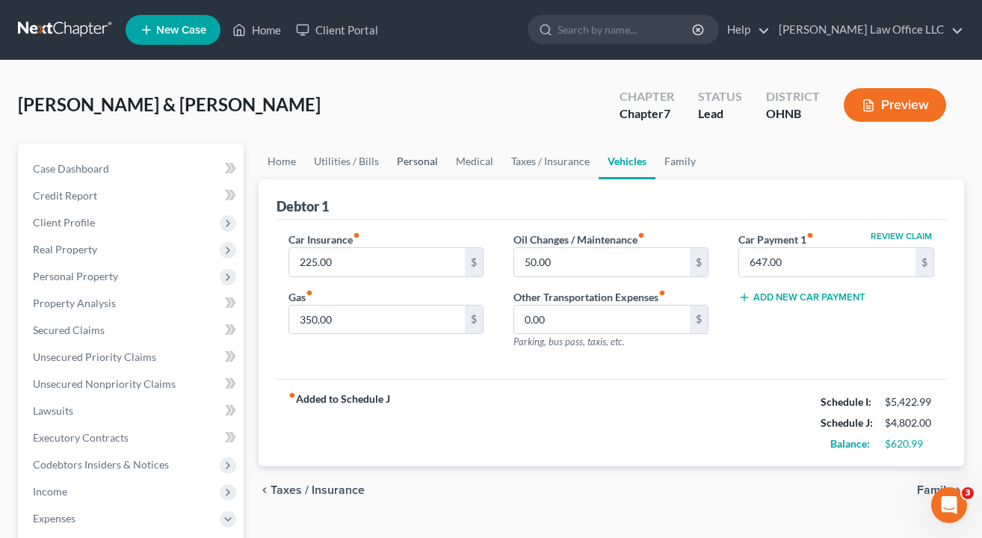
click at [419, 167] on link "Personal" at bounding box center [417, 162] width 59 height 36
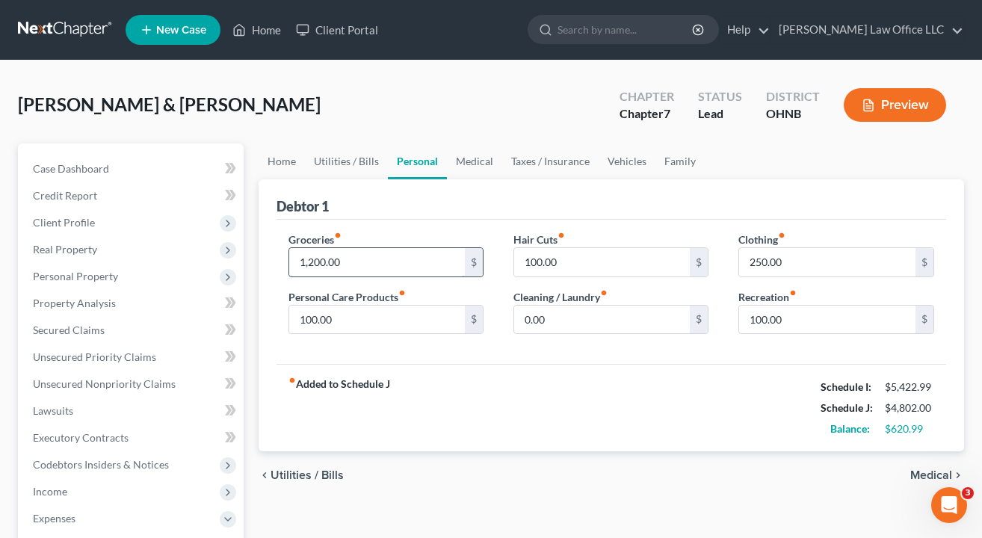
click at [393, 251] on input "1,200.00" at bounding box center [377, 262] width 176 height 28
type input "1,450"
click at [544, 435] on div "fiber_manual_record Added to Schedule J Schedule I: $5,422.99 Schedule J: $5,05…" at bounding box center [612, 407] width 671 height 87
click at [782, 268] on input "250.00" at bounding box center [827, 262] width 176 height 28
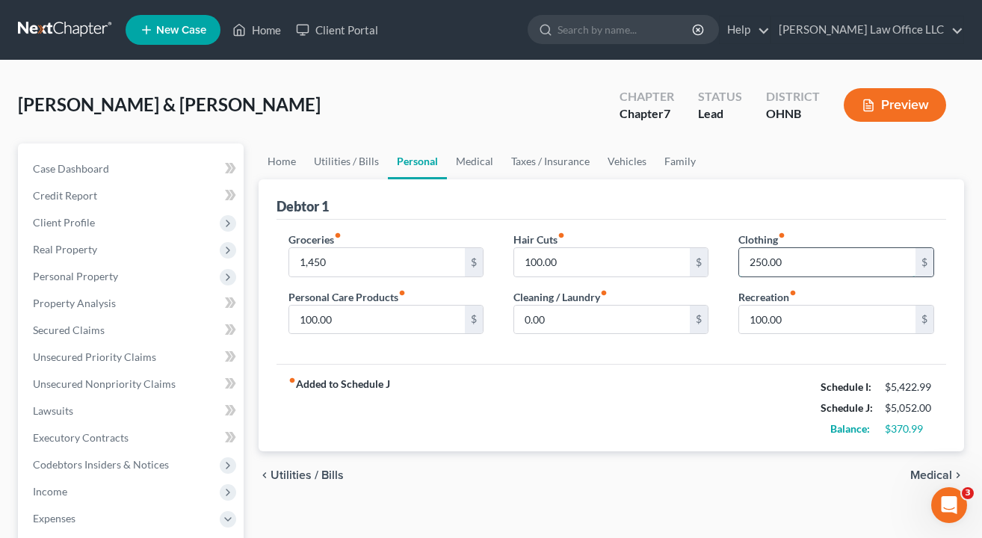
click at [782, 268] on input "250.00" at bounding box center [827, 262] width 176 height 28
type input "300"
click at [561, 428] on div "fiber_manual_record Added to Schedule J Schedule I: $5,422.99 Schedule J: $5,10…" at bounding box center [612, 407] width 671 height 87
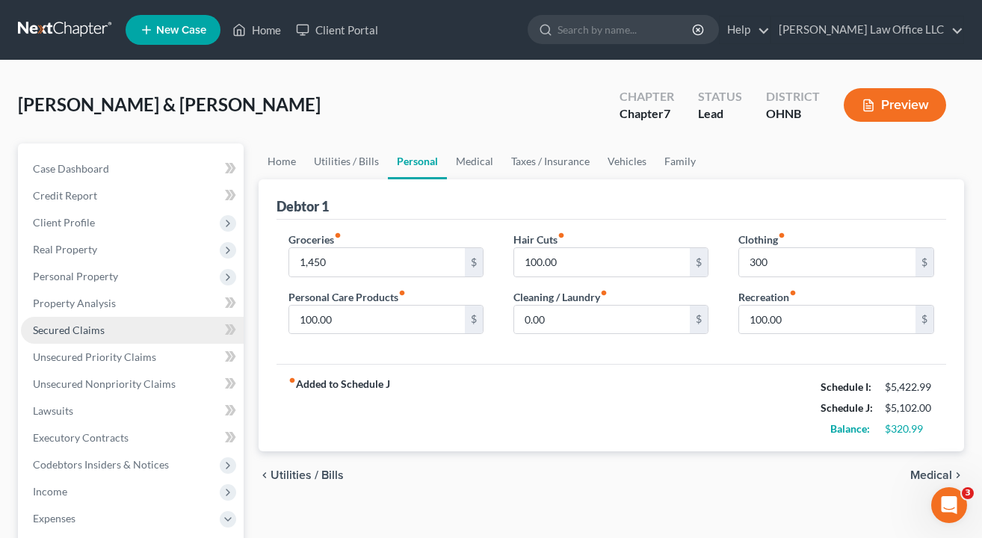
click at [149, 332] on link "Secured Claims" at bounding box center [132, 330] width 223 height 27
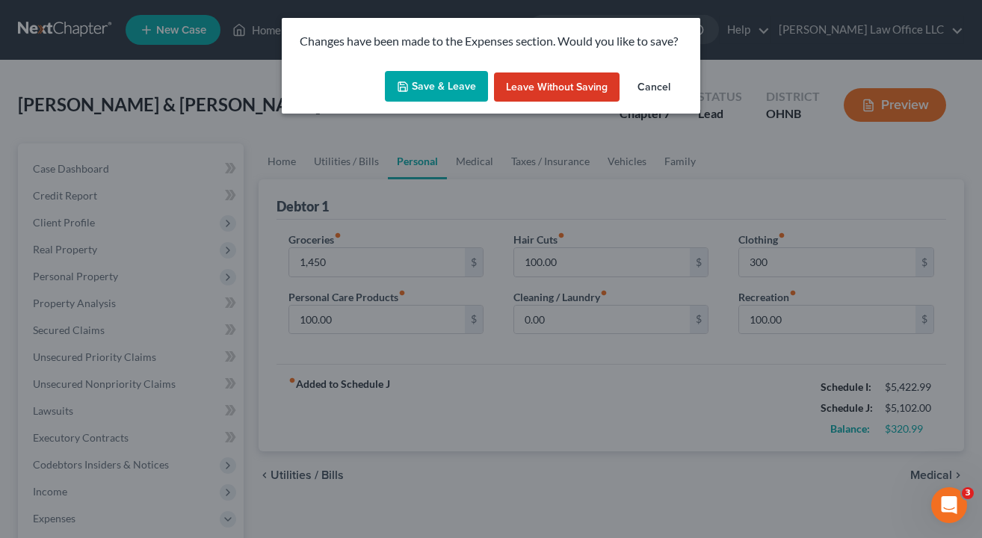
click at [419, 79] on button "Save & Leave" at bounding box center [436, 86] width 103 height 31
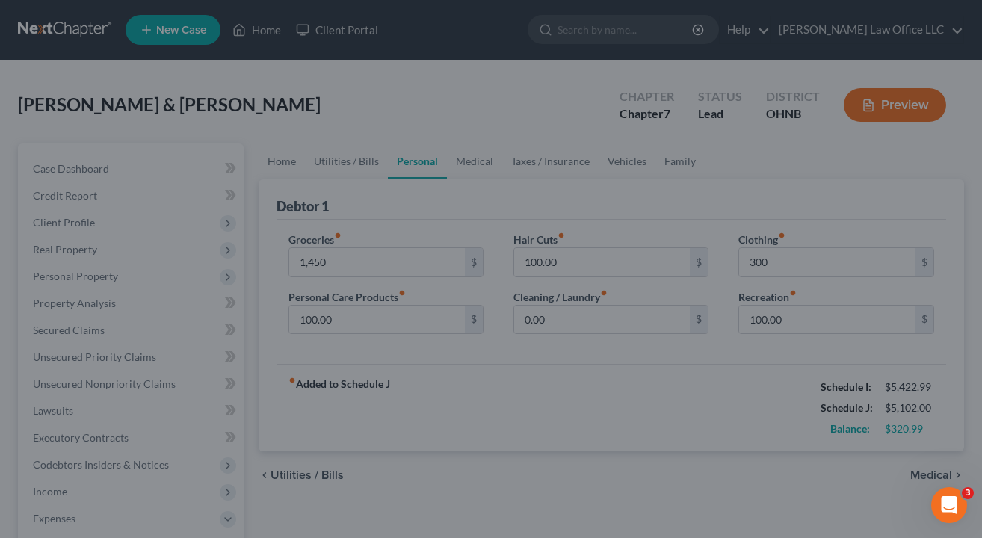
type input "1,450.00"
type input "300.00"
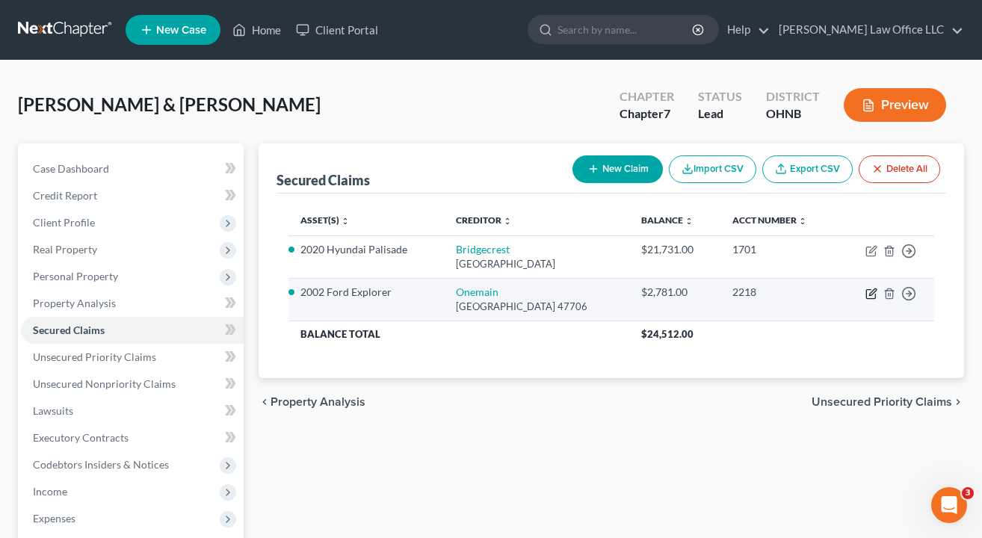
click at [872, 293] on icon "button" at bounding box center [872, 294] width 12 height 12
select select "15"
select select "0"
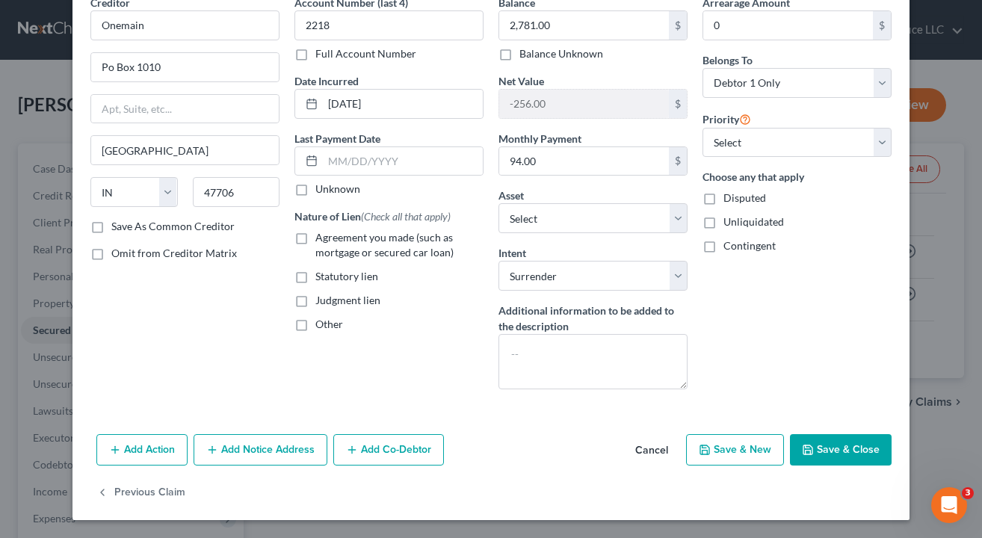
scroll to position [74, 0]
click at [867, 444] on button "Save & Close" at bounding box center [841, 449] width 102 height 31
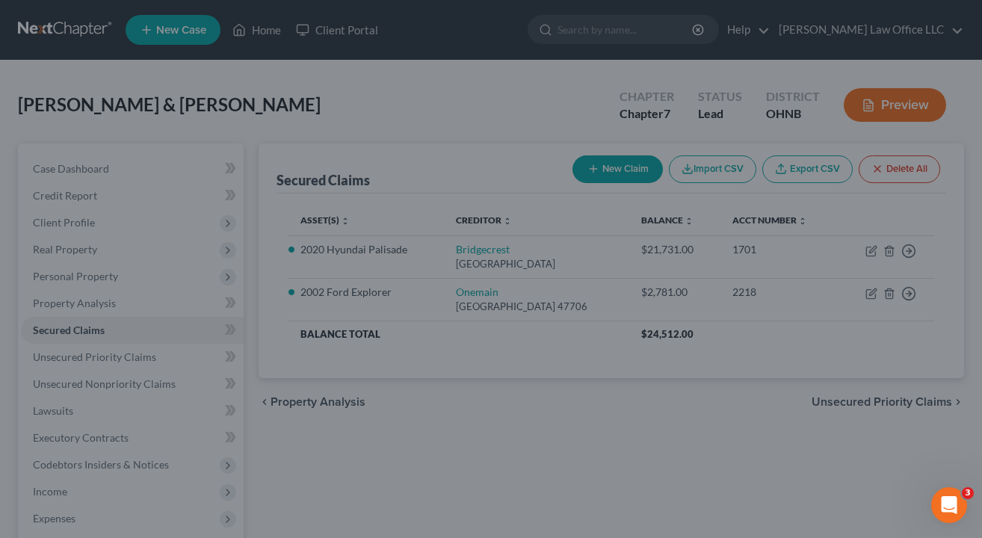
select select "2"
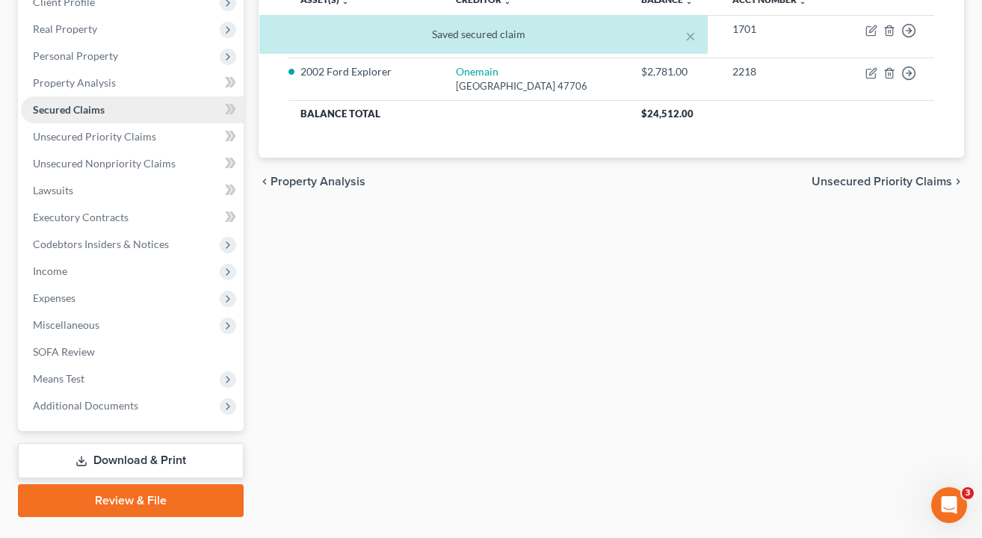
scroll to position [222, 0]
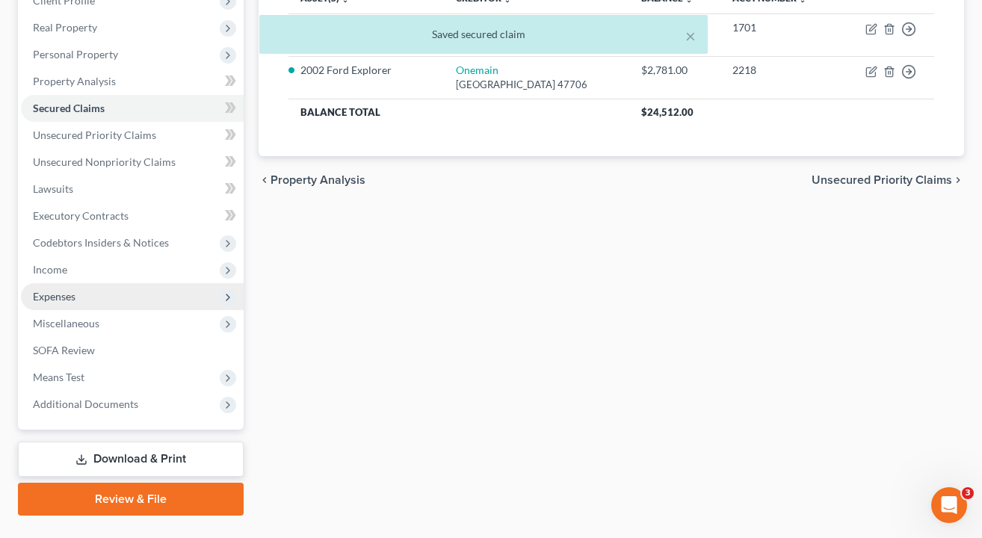
click at [84, 293] on span "Expenses" at bounding box center [132, 296] width 223 height 27
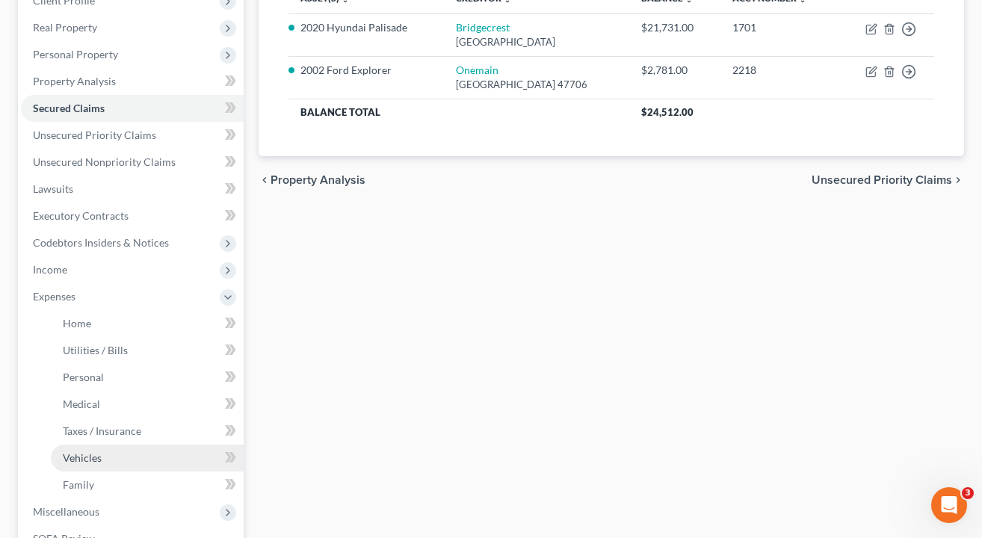
click at [83, 450] on link "Vehicles" at bounding box center [147, 458] width 193 height 27
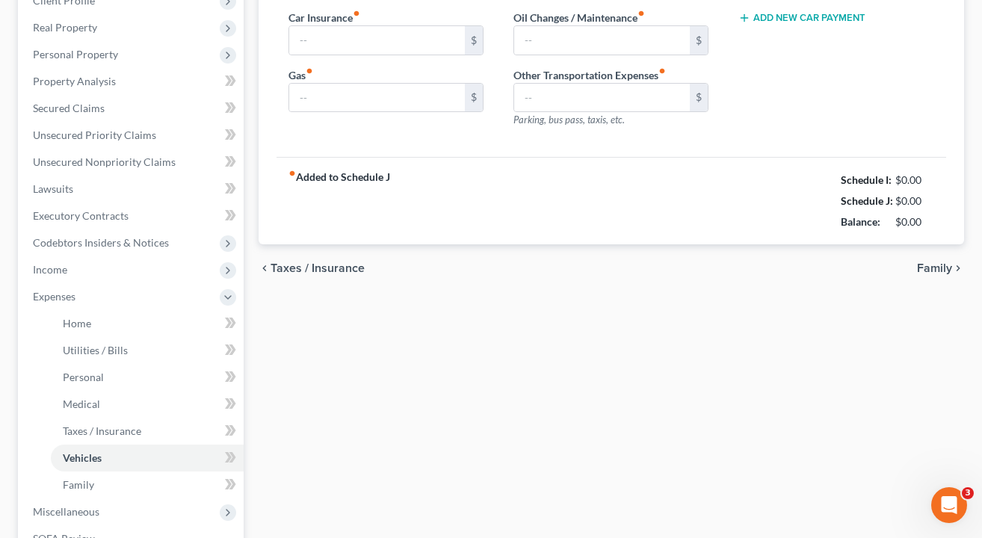
scroll to position [46, 0]
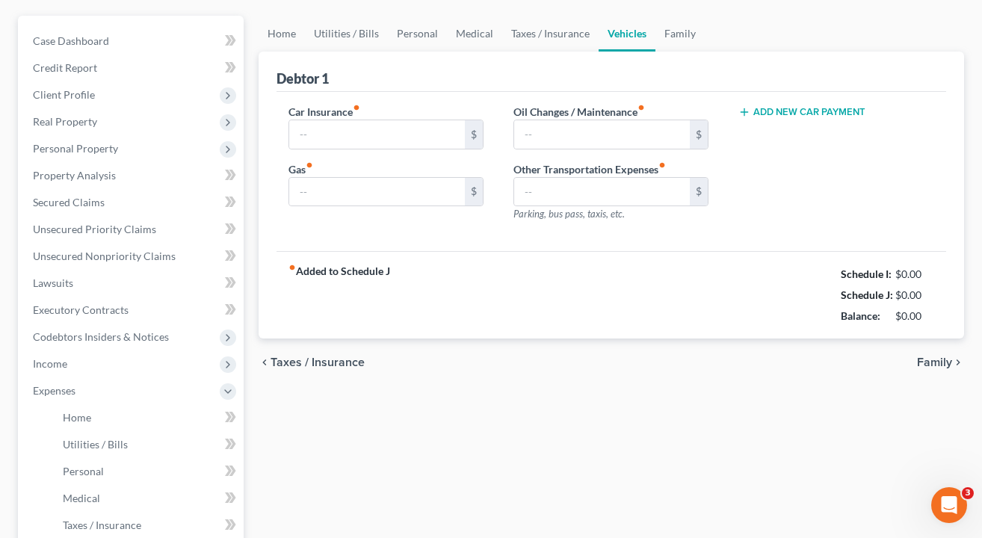
type input "225.00"
type input "350.00"
type input "50.00"
type input "0.00"
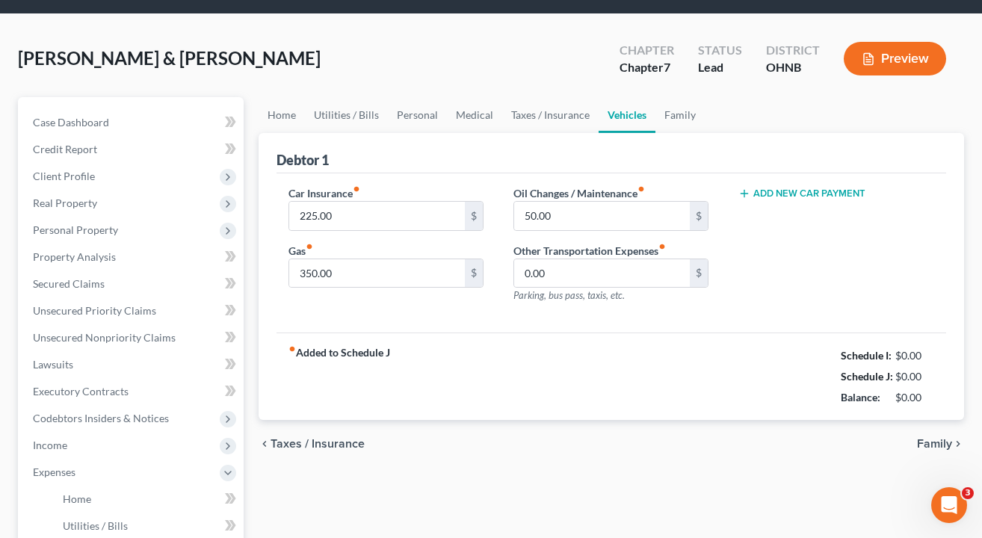
scroll to position [0, 0]
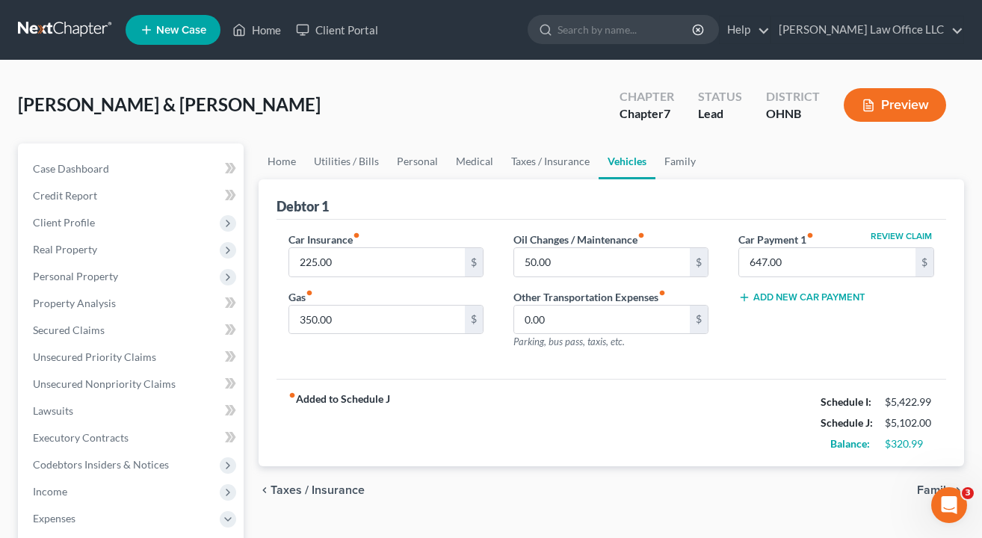
click at [816, 304] on button "Add New Car Payment" at bounding box center [802, 298] width 127 height 12
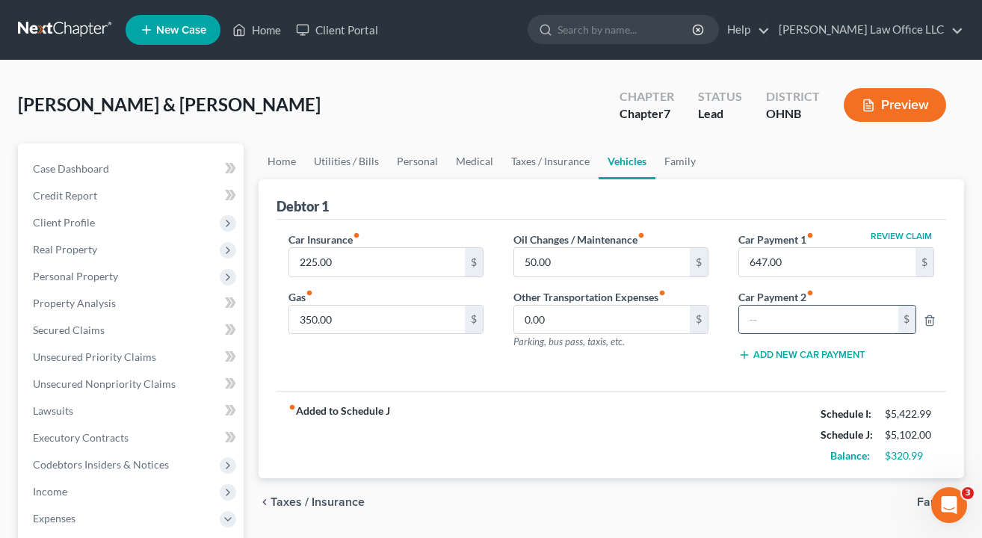
click at [815, 316] on input "text" at bounding box center [818, 320] width 159 height 28
type input "94"
click at [671, 392] on div "fiber_manual_record Added to Schedule J Schedule I: $5,422.99 Schedule J: $5,19…" at bounding box center [612, 434] width 671 height 87
click at [381, 317] on input "350.00" at bounding box center [377, 320] width 176 height 28
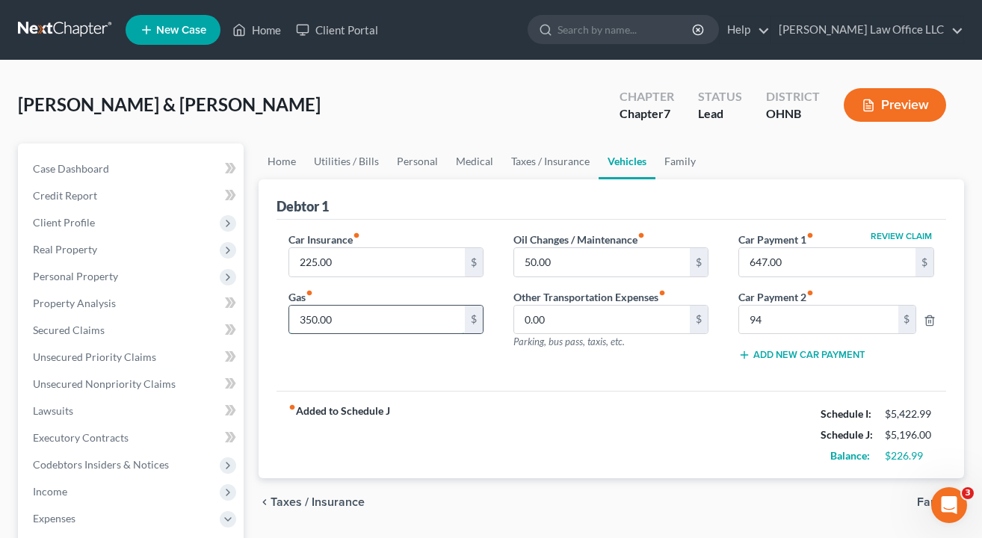
click at [381, 317] on input "350.00" at bounding box center [377, 320] width 176 height 28
type input "375"
click at [421, 378] on div "Car Insurance fiber_manual_record 225.00 $ Gas fiber_manual_record 375 $ Oil Ch…" at bounding box center [612, 306] width 671 height 172
click at [475, 161] on link "Medical" at bounding box center [474, 162] width 55 height 36
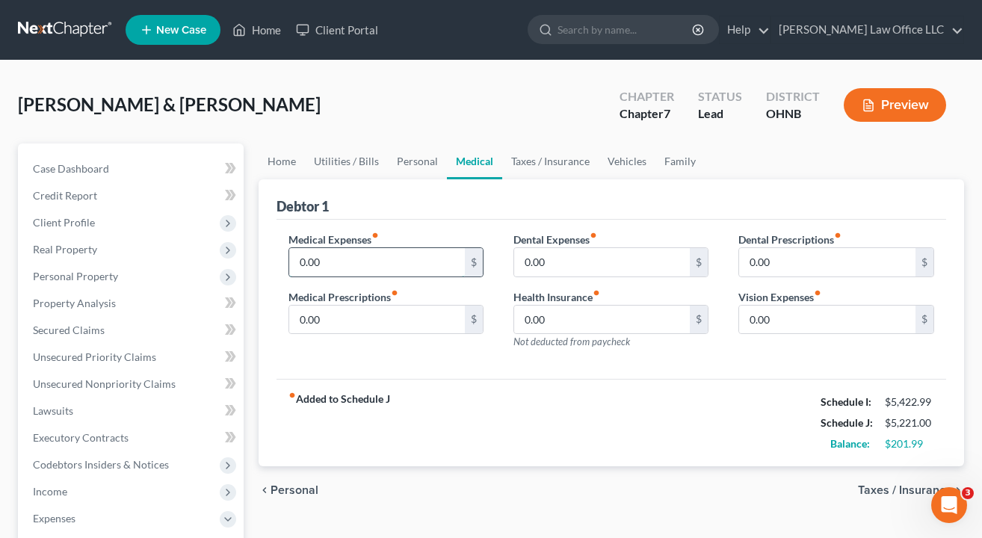
click at [354, 265] on input "0.00" at bounding box center [377, 262] width 176 height 28
type input "300"
click at [485, 370] on div "Medical Expenses fiber_manual_record 300 $ Medical Prescriptions fiber_manual_r…" at bounding box center [612, 300] width 671 height 160
click at [632, 164] on link "Vehicles" at bounding box center [627, 162] width 57 height 36
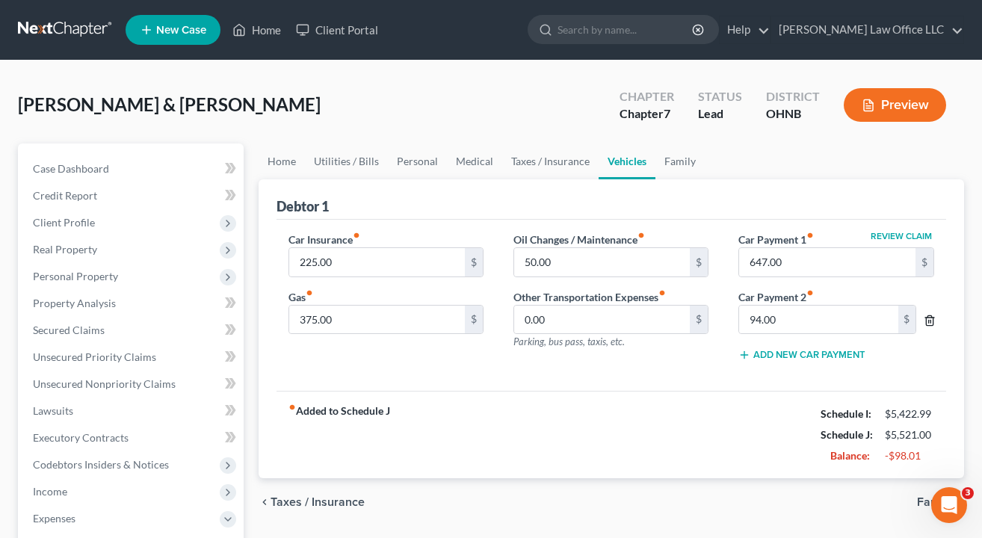
click at [927, 319] on icon "button" at bounding box center [930, 321] width 7 height 10
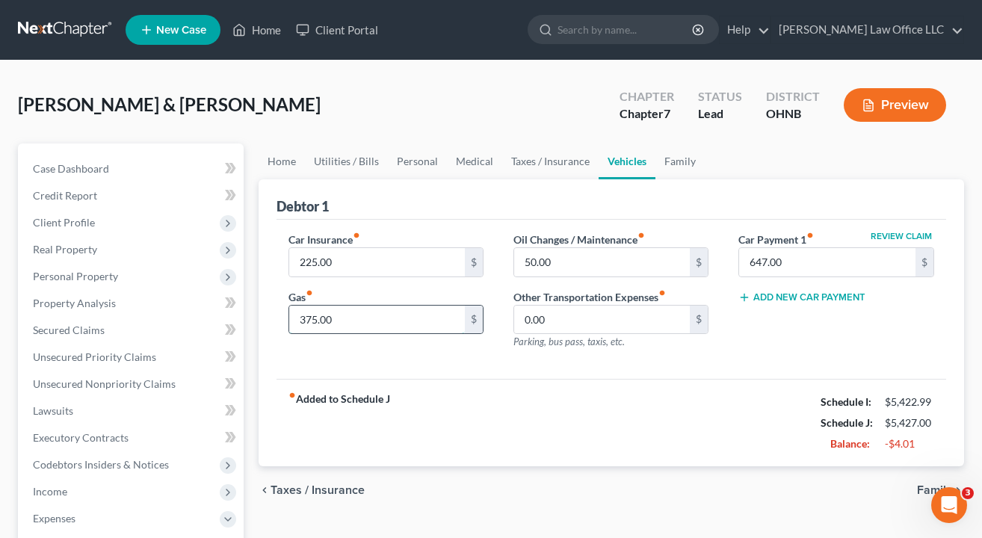
click at [363, 311] on input "375.00" at bounding box center [377, 320] width 176 height 28
click at [427, 416] on div "fiber_manual_record Added to Schedule J Schedule I: $5,422.99 Schedule J: $5,40…" at bounding box center [612, 422] width 671 height 87
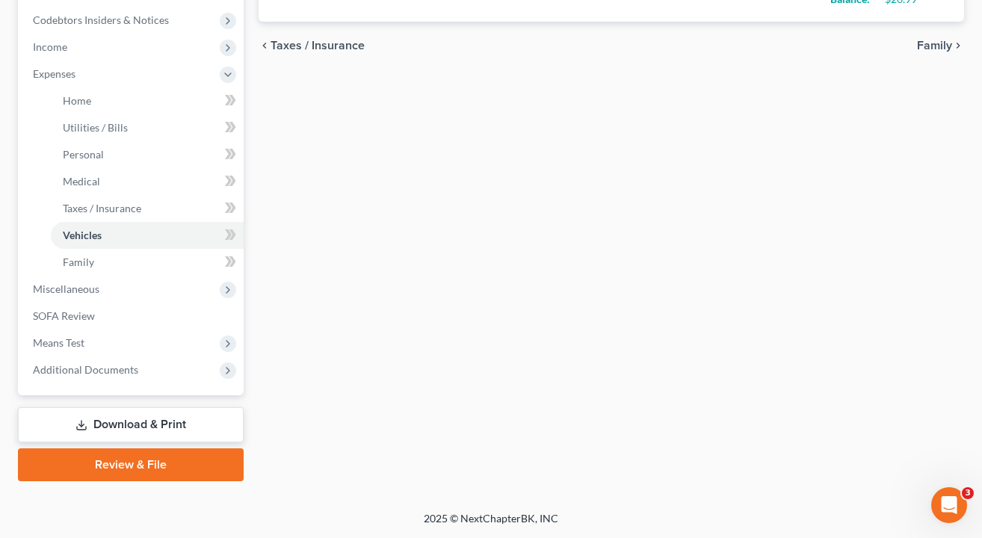
scroll to position [445, 0]
click at [89, 283] on span "Miscellaneous" at bounding box center [66, 289] width 67 height 13
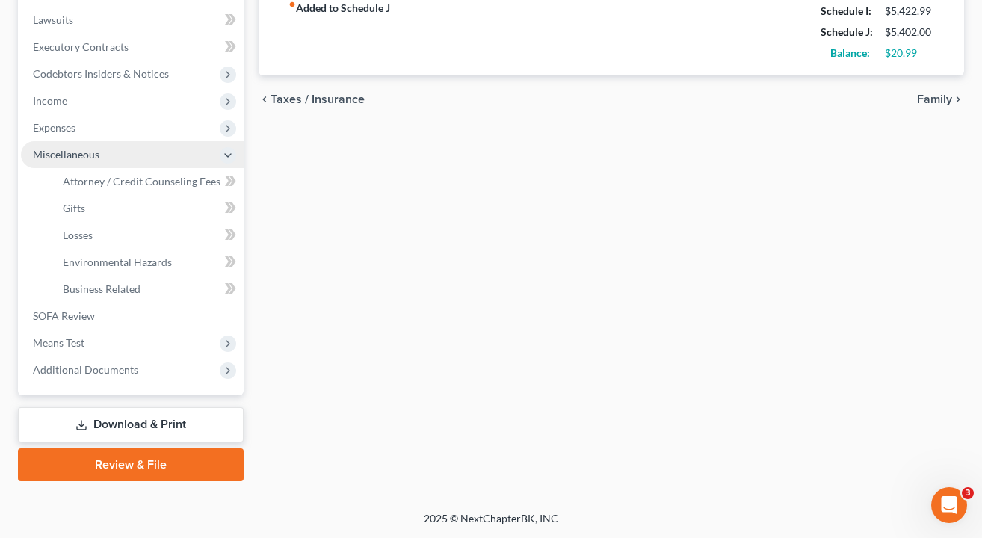
scroll to position [391, 0]
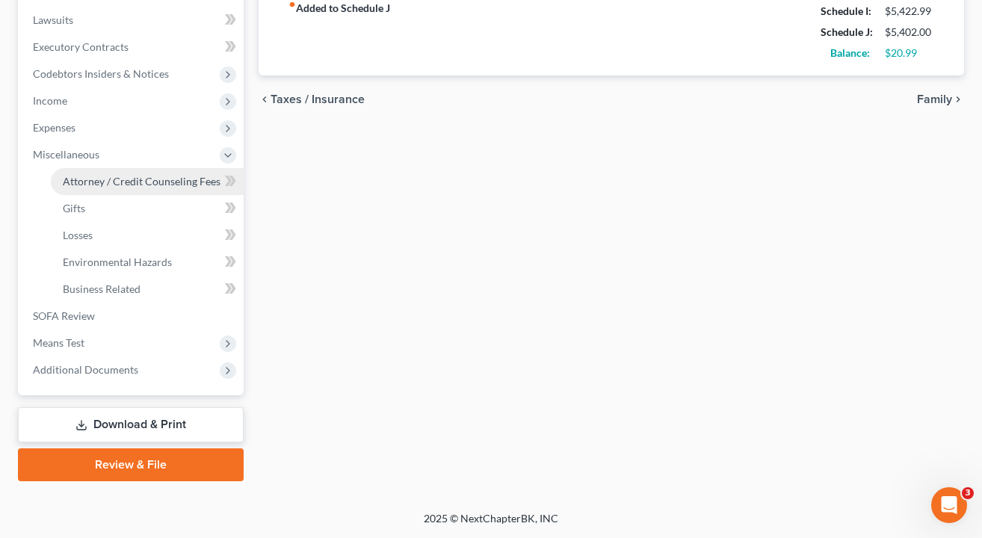
click at [108, 176] on span "Attorney / Credit Counseling Fees" at bounding box center [142, 181] width 158 height 13
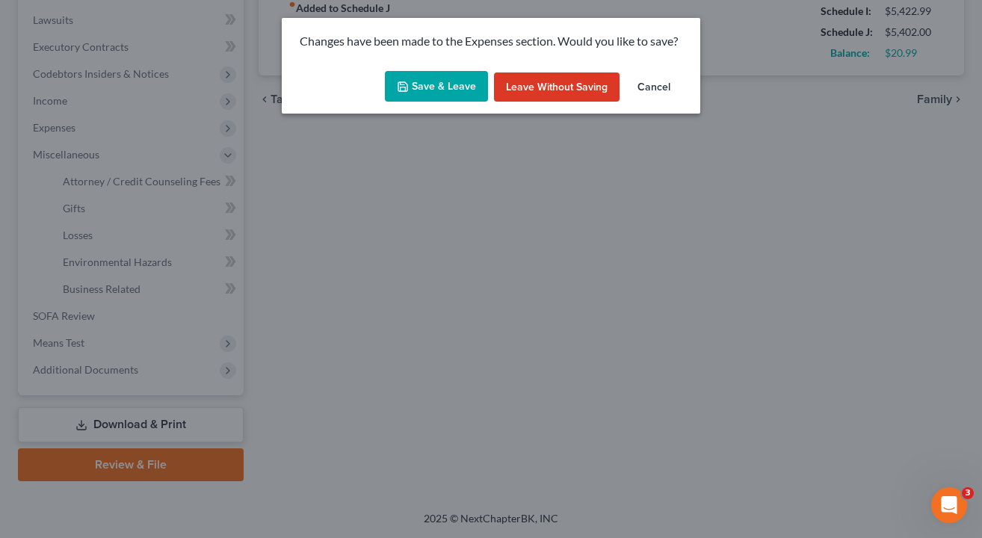
click at [423, 87] on button "Save & Leave" at bounding box center [436, 86] width 103 height 31
type input "350.00"
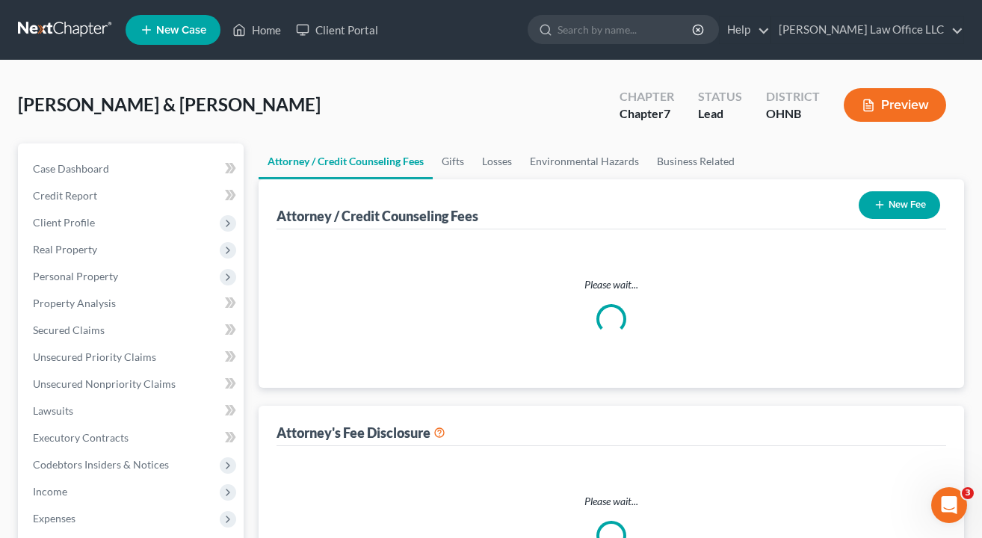
select select "0"
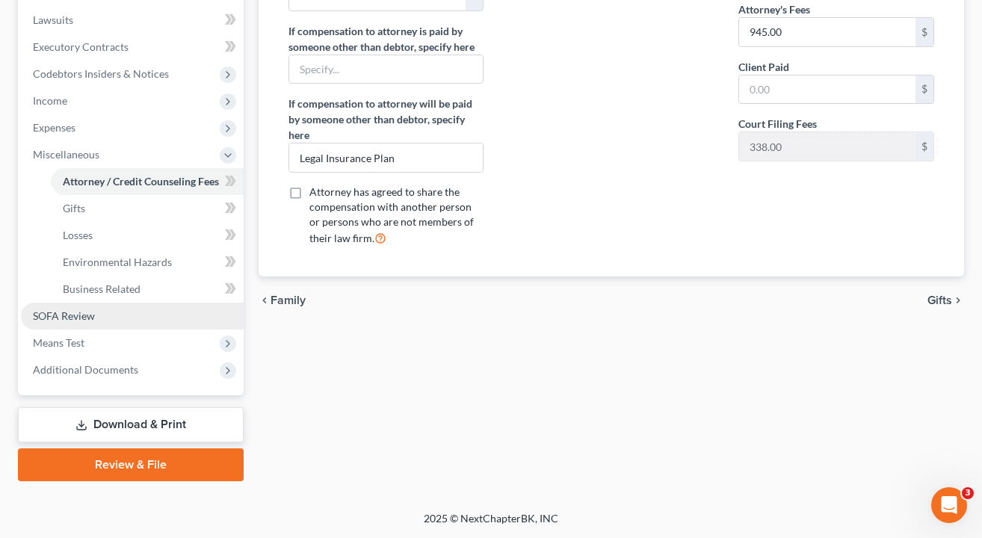
scroll to position [391, 0]
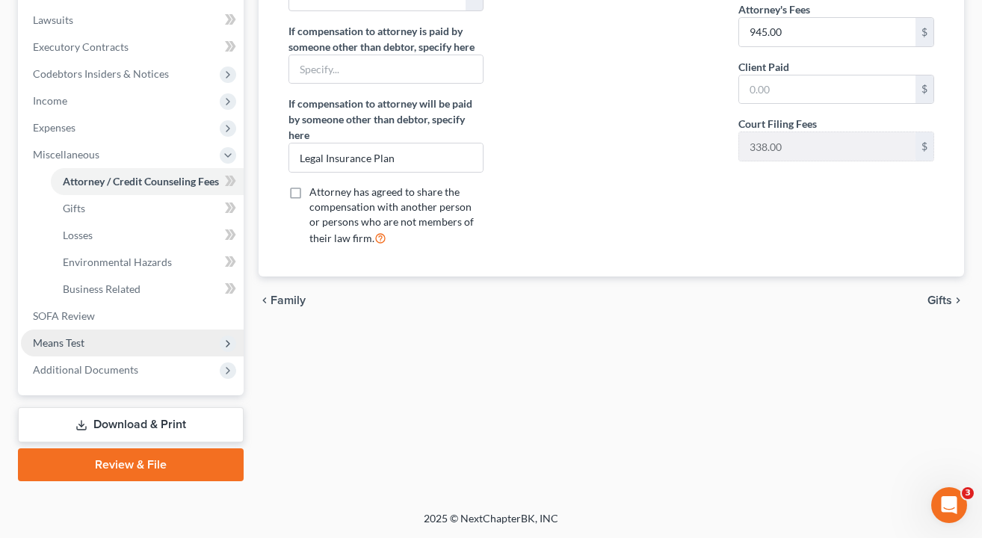
click at [57, 340] on span "Means Test" at bounding box center [59, 342] width 52 height 13
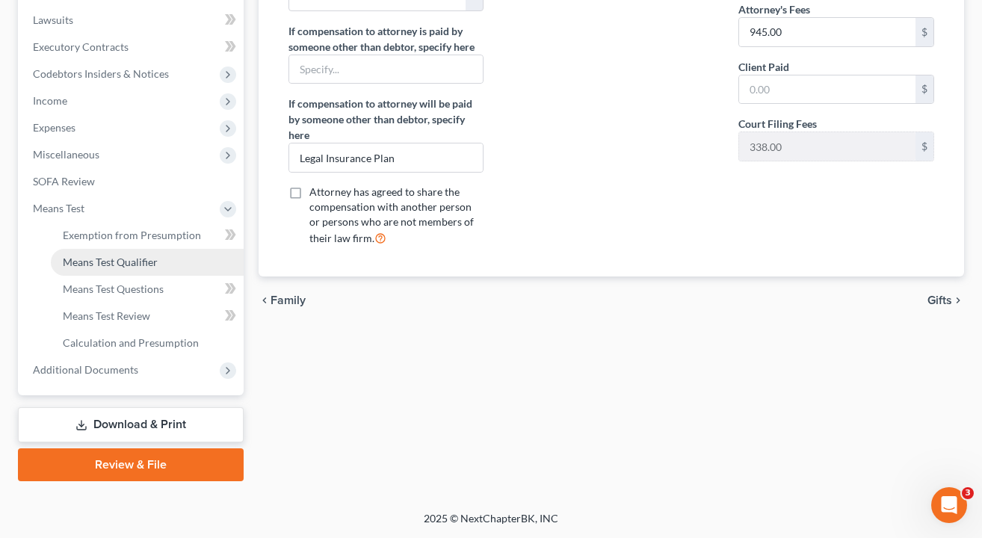
click at [90, 269] on link "Means Test Qualifier" at bounding box center [147, 262] width 193 height 27
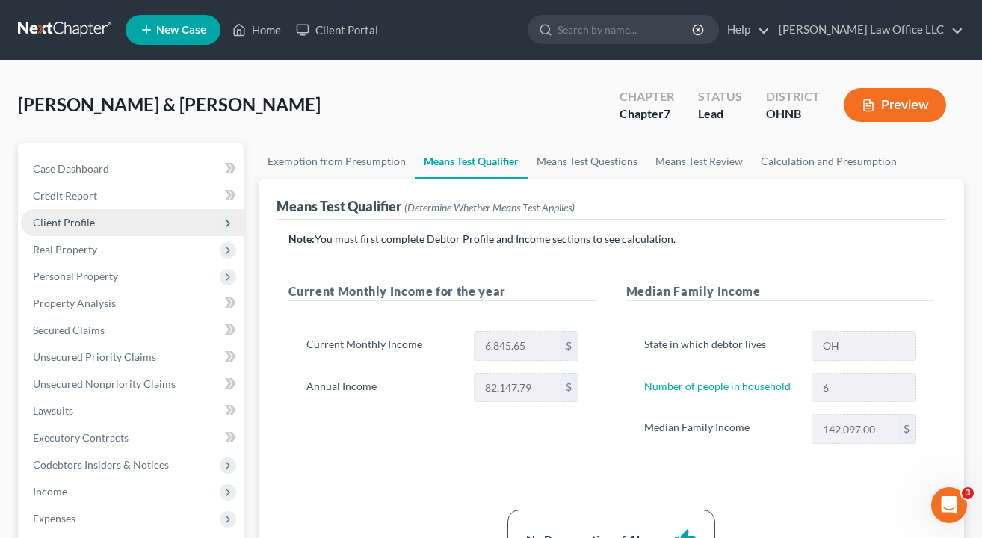
click at [99, 218] on span "Client Profile" at bounding box center [132, 222] width 223 height 27
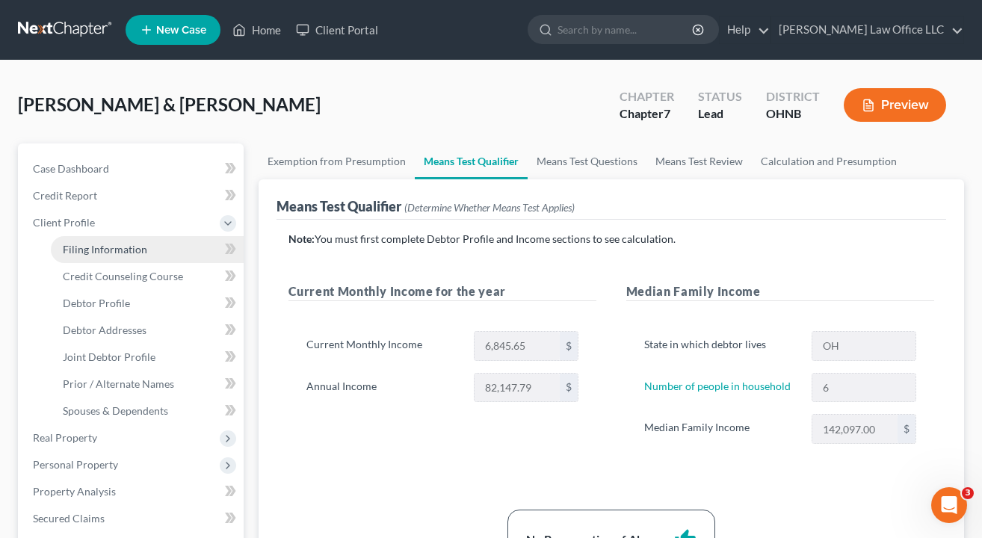
click at [105, 243] on span "Filing Information" at bounding box center [105, 249] width 84 height 13
select select "1"
select select "0"
select select "36"
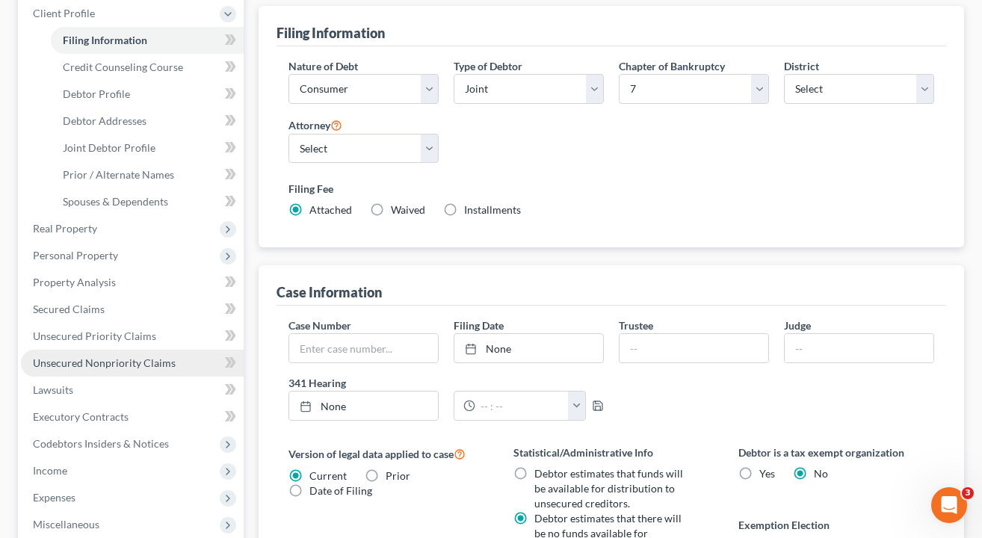
scroll to position [200, 0]
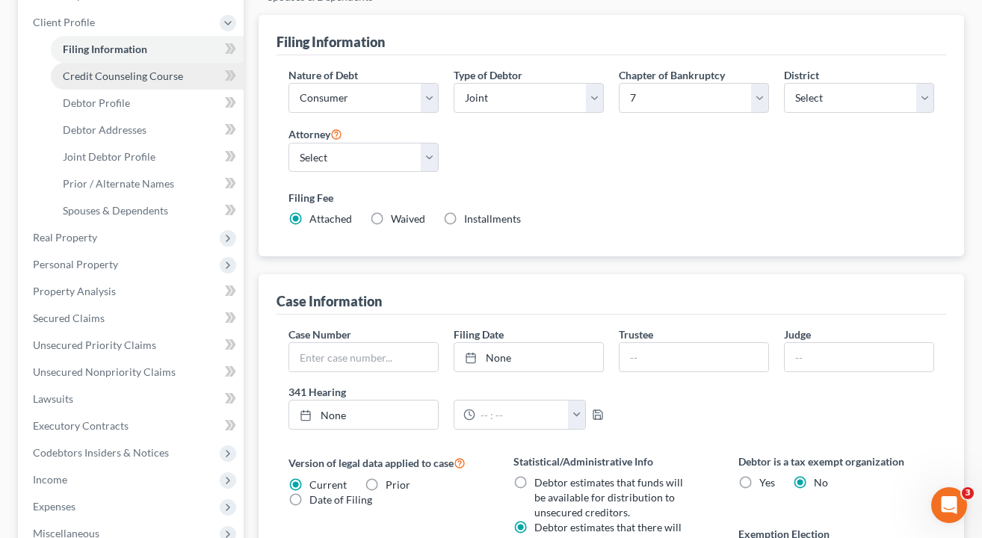
click at [123, 76] on span "Credit Counseling Course" at bounding box center [123, 76] width 120 height 13
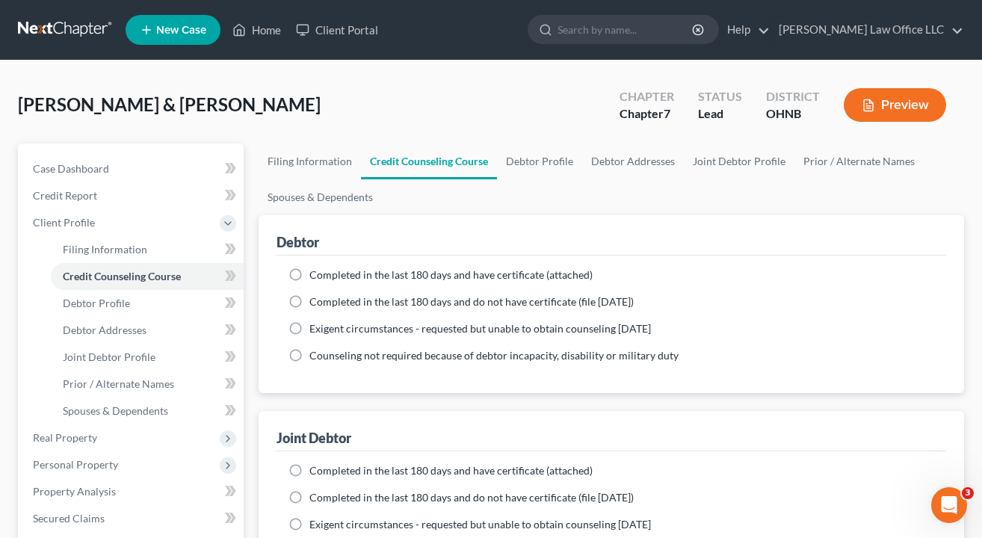
click at [310, 303] on label "Completed in the last 180 days and do not have certificate (file [DATE])" at bounding box center [472, 302] width 324 height 15
click at [316, 303] on input "Completed in the last 180 days and do not have certificate (file [DATE])" at bounding box center [321, 300] width 10 height 10
radio input "true"
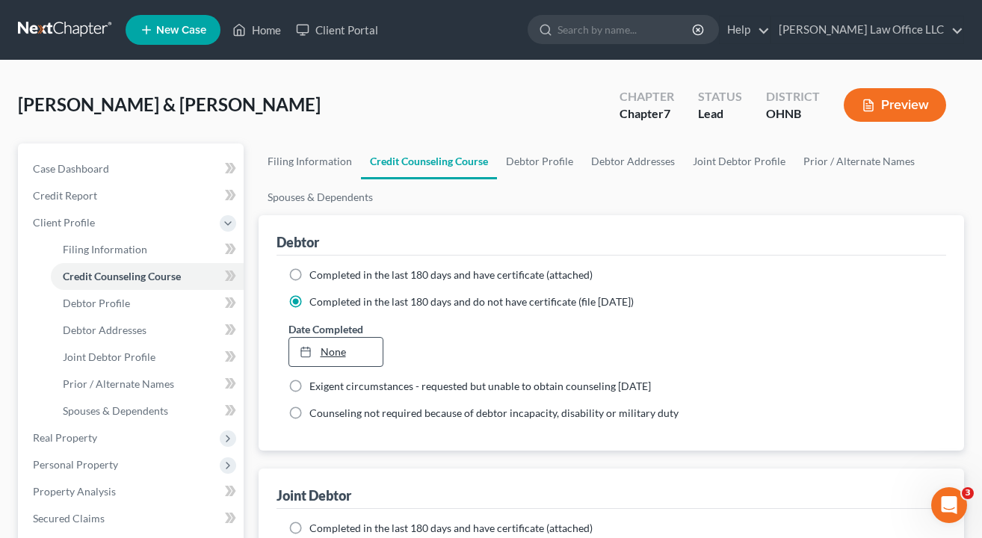
click at [337, 357] on link "None" at bounding box center [335, 352] width 93 height 28
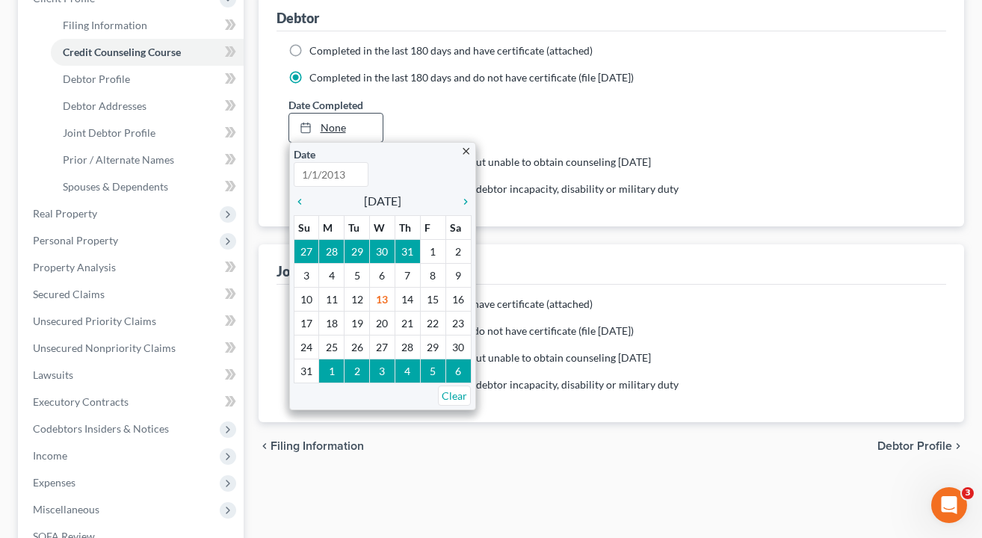
scroll to position [229, 0]
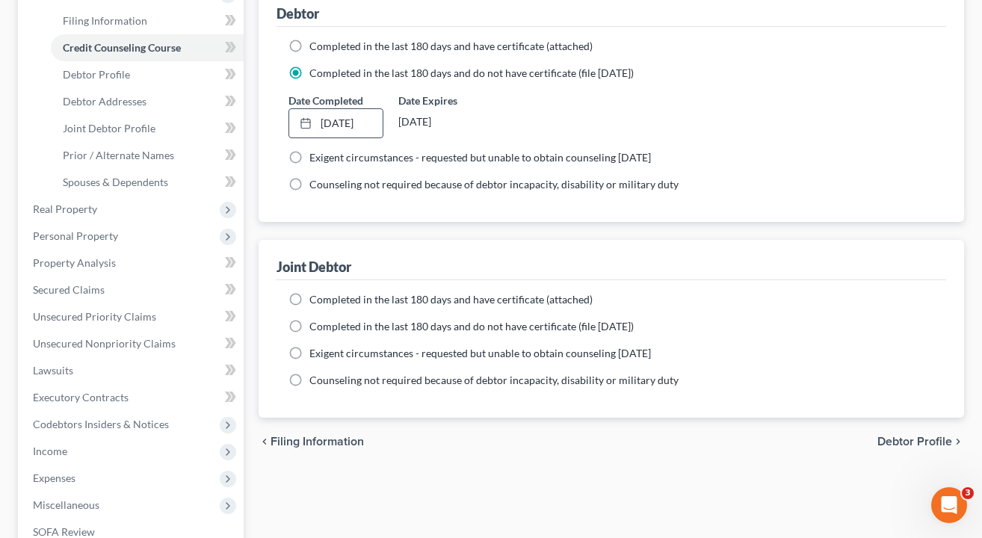
click at [344, 324] on span "Completed in the last 180 days and do not have certificate (file [DATE])" at bounding box center [472, 326] width 324 height 13
click at [325, 324] on input "Completed in the last 180 days and do not have certificate (file [DATE])" at bounding box center [321, 324] width 10 height 10
radio input "true"
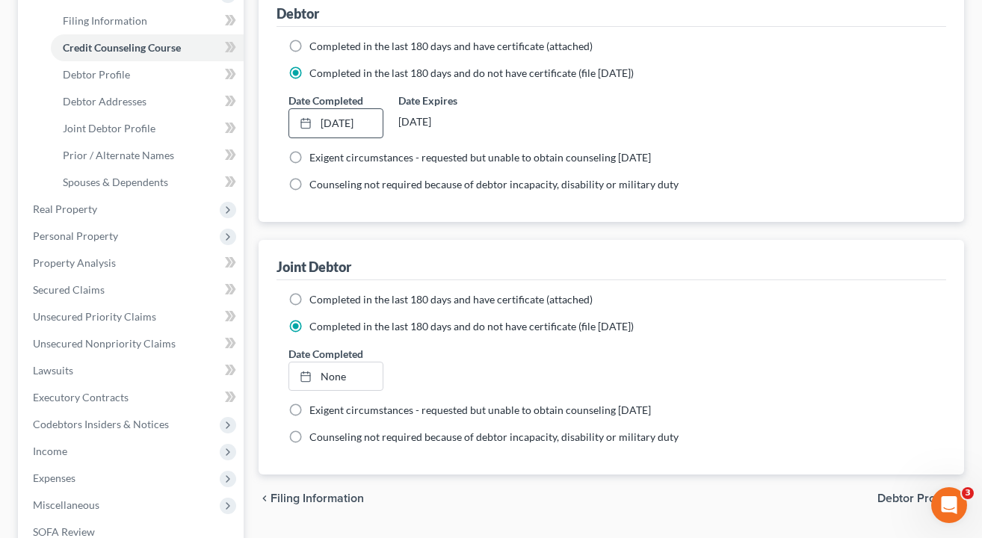
click at [345, 301] on span "Completed in the last 180 days and have certificate (attached)" at bounding box center [451, 299] width 283 height 13
click at [325, 301] on input "Completed in the last 180 days and have certificate (attached)" at bounding box center [321, 297] width 10 height 10
radio input "true"
radio input "false"
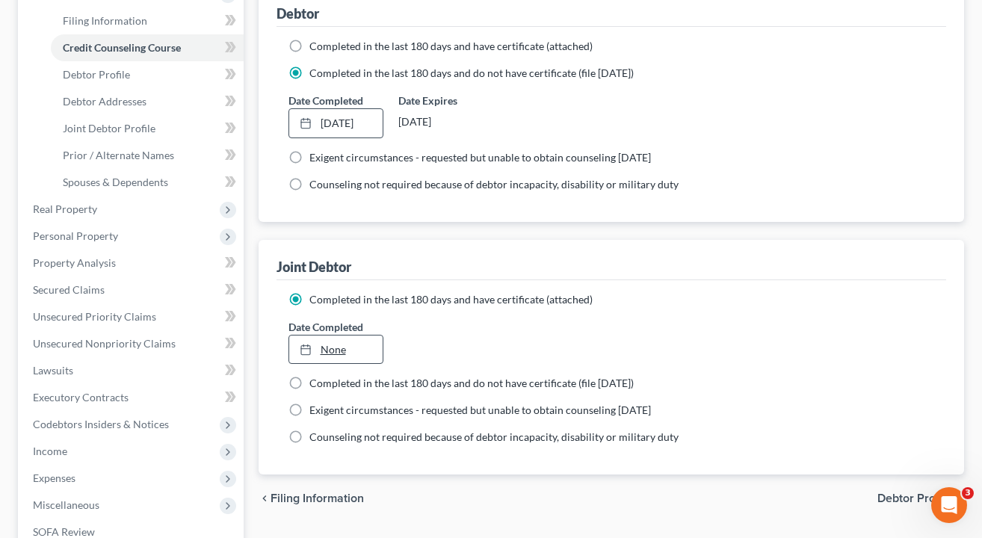
click at [330, 343] on link "None" at bounding box center [335, 350] width 93 height 28
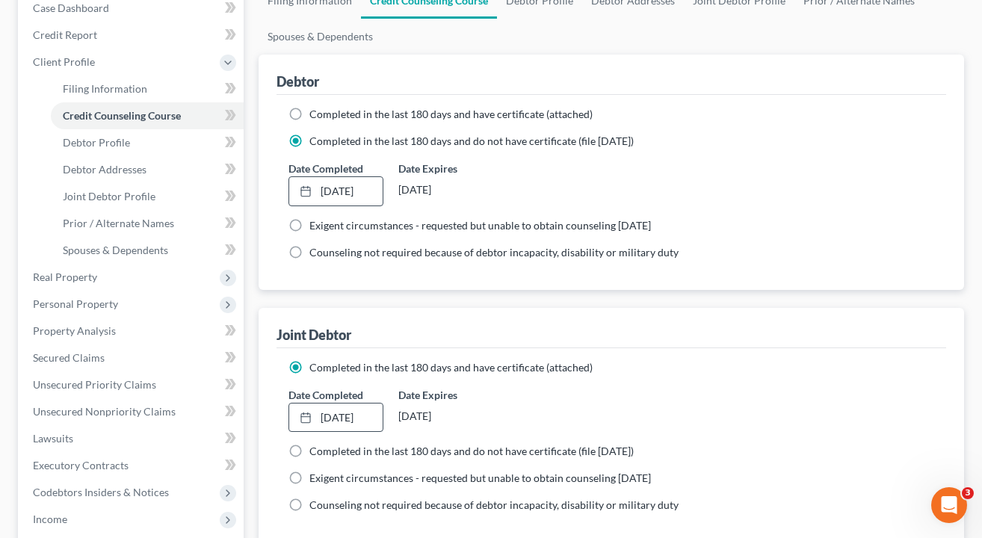
scroll to position [59, 0]
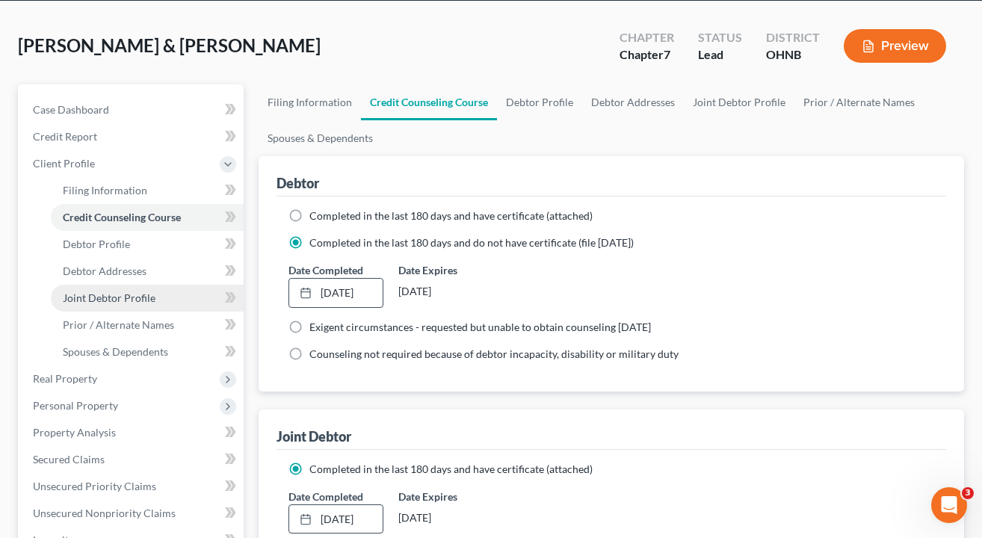
click at [79, 292] on span "Joint Debtor Profile" at bounding box center [109, 298] width 93 height 13
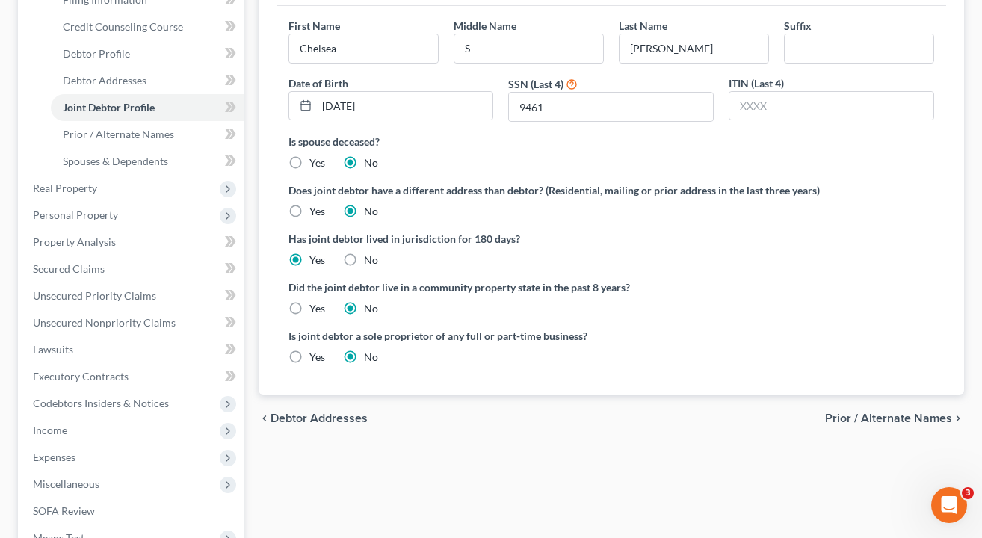
scroll to position [250, 0]
click at [122, 140] on link "Prior / Alternate Names" at bounding box center [147, 133] width 193 height 27
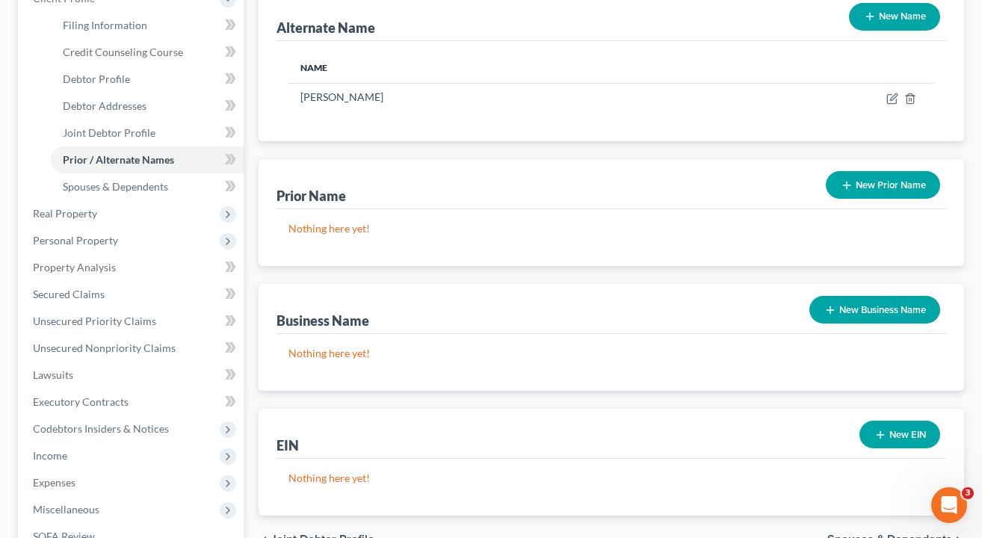
scroll to position [228, 0]
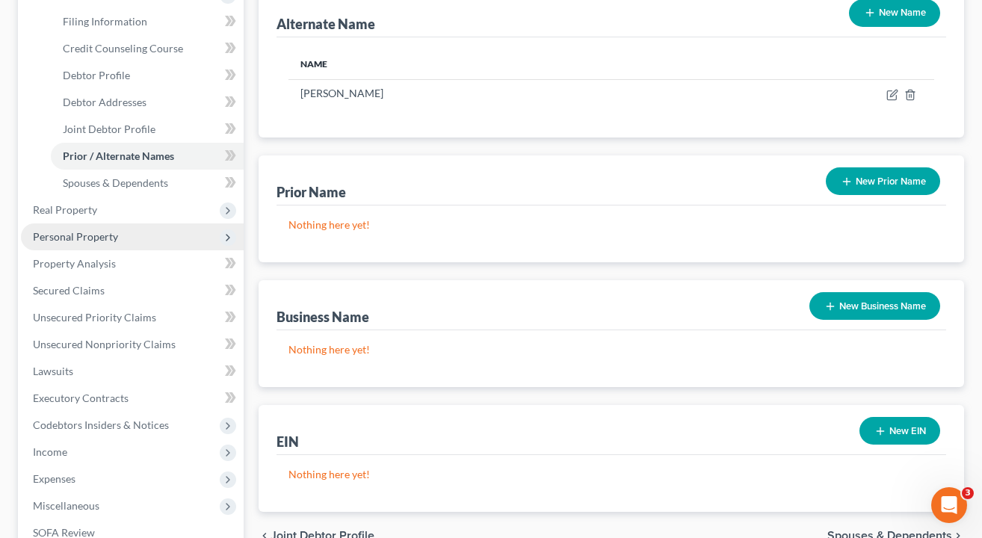
click at [93, 234] on span "Personal Property" at bounding box center [75, 236] width 85 height 13
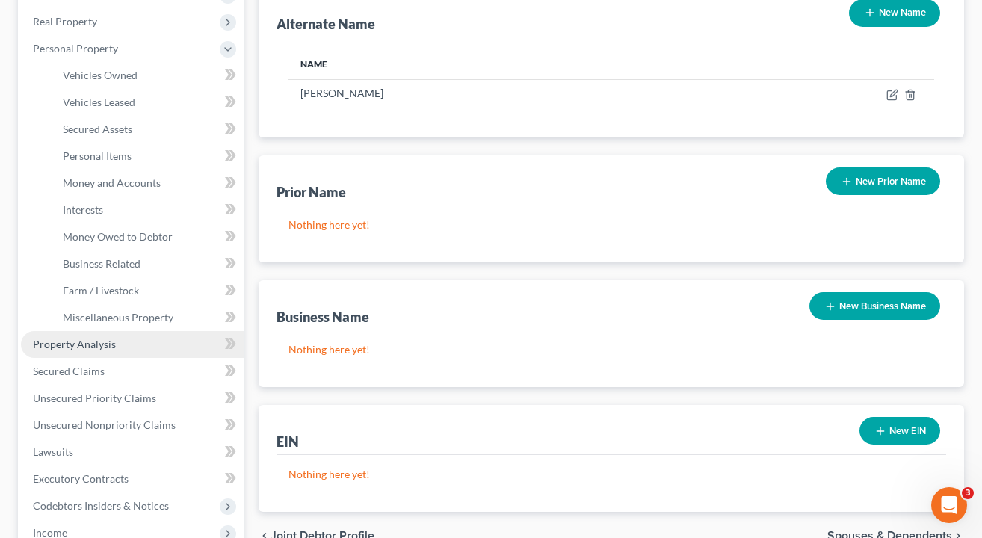
click at [82, 339] on span "Property Analysis" at bounding box center [74, 344] width 83 height 13
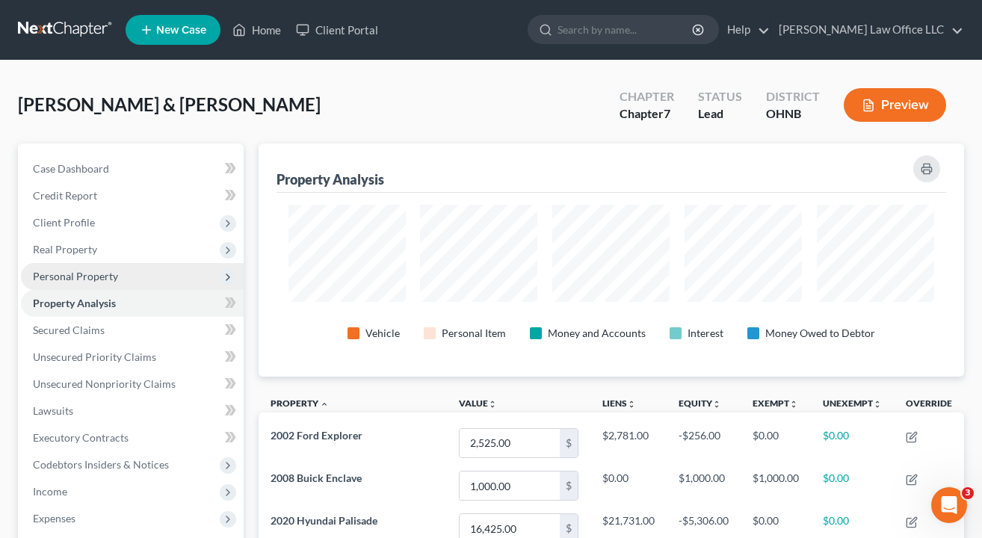
click at [84, 272] on span "Personal Property" at bounding box center [75, 276] width 85 height 13
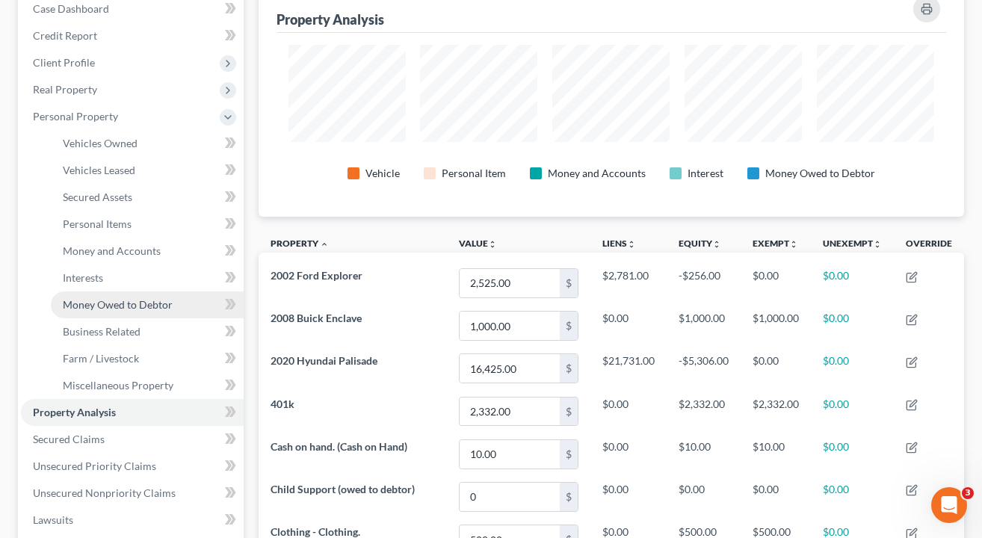
click at [90, 301] on span "Money Owed to Debtor" at bounding box center [118, 304] width 110 height 13
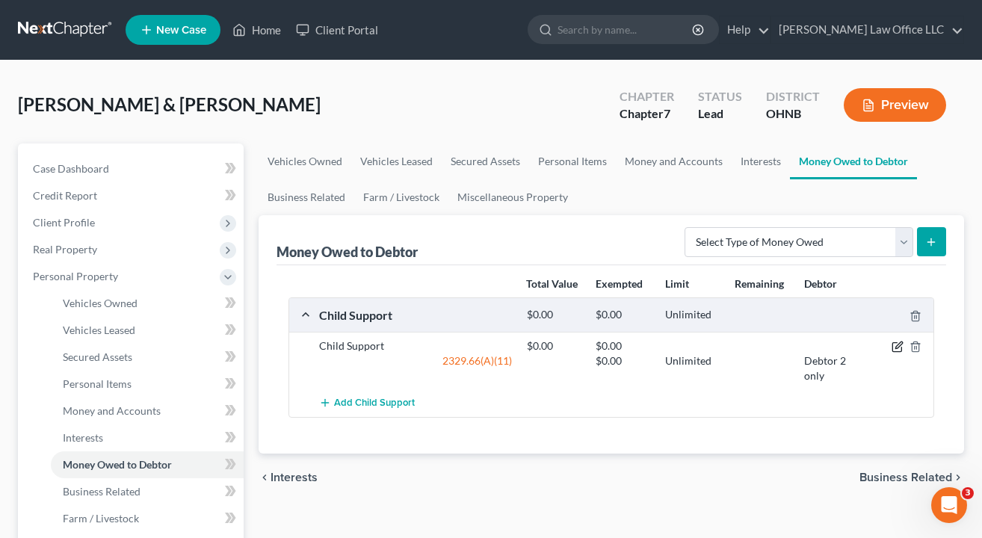
click at [896, 348] on icon "button" at bounding box center [899, 345] width 7 height 7
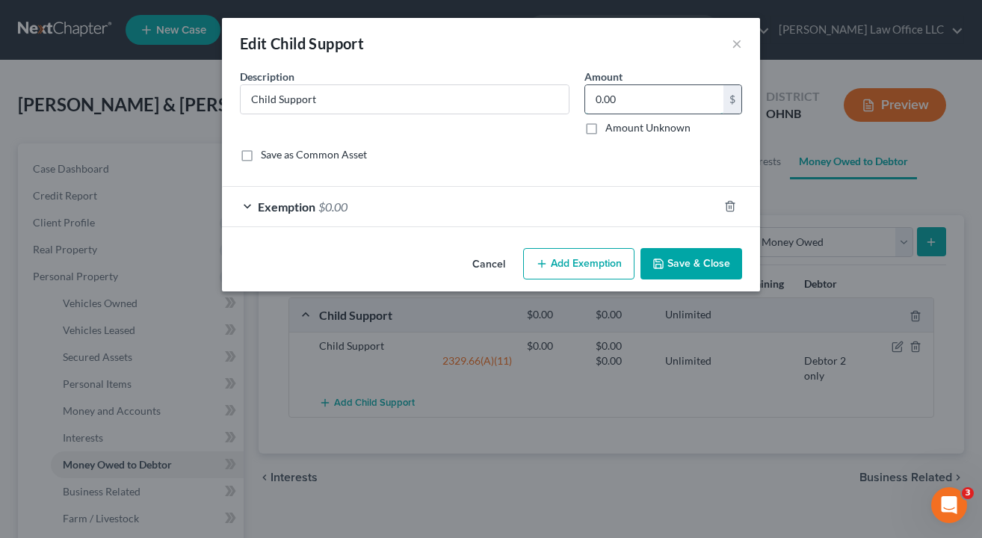
click at [632, 105] on input "0.00" at bounding box center [654, 99] width 138 height 28
type input "1,726"
click at [421, 206] on div "Exemption $0.00" at bounding box center [470, 207] width 496 height 40
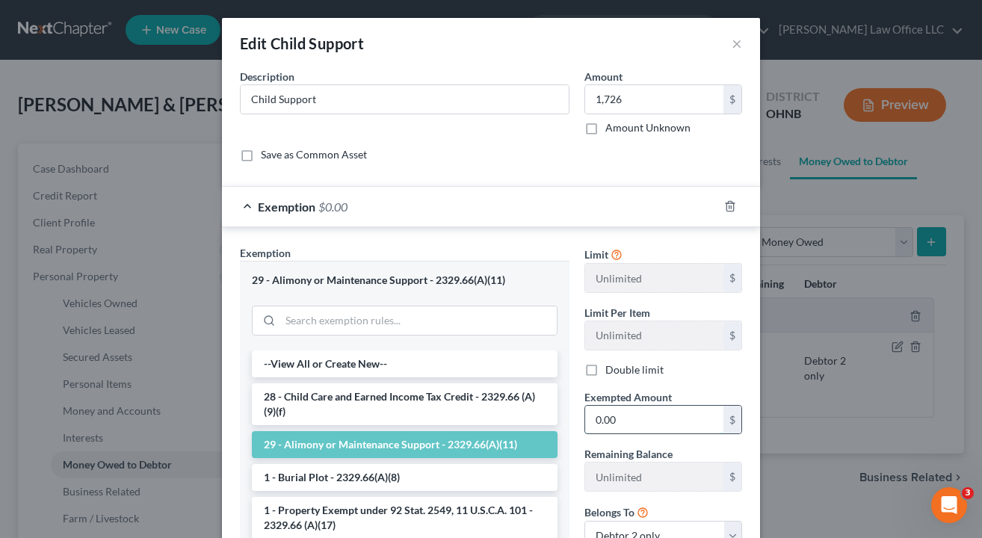
click at [661, 419] on input "0.00" at bounding box center [654, 420] width 138 height 28
type input "1,726"
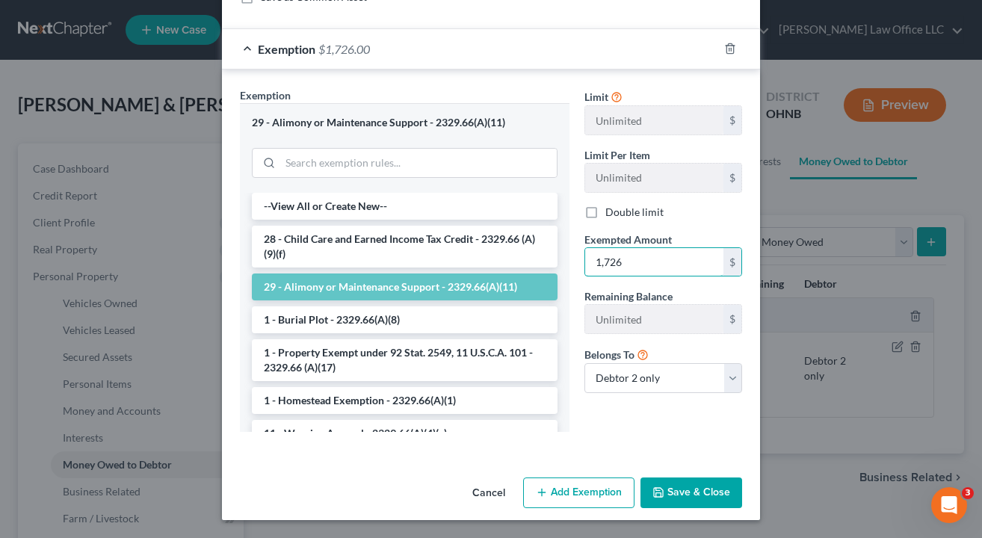
scroll to position [157, 0]
click at [707, 492] on button "Save & Close" at bounding box center [692, 494] width 102 height 31
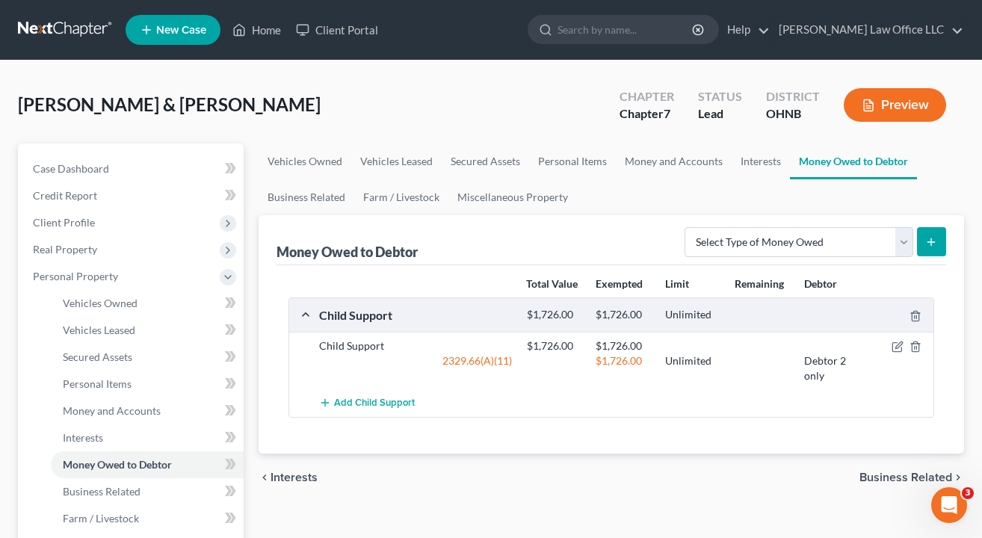
scroll to position [5, 0]
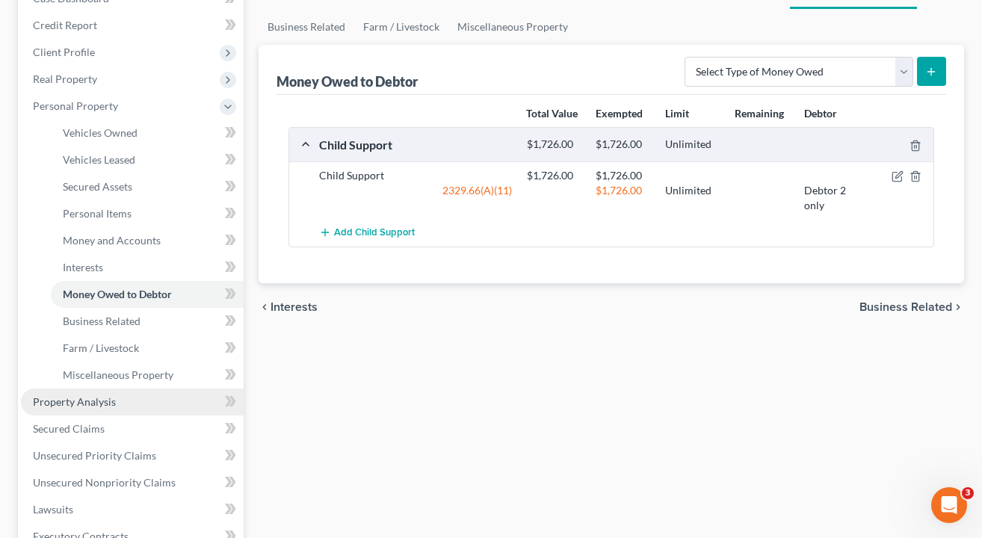
click at [111, 407] on span "Property Analysis" at bounding box center [74, 402] width 83 height 13
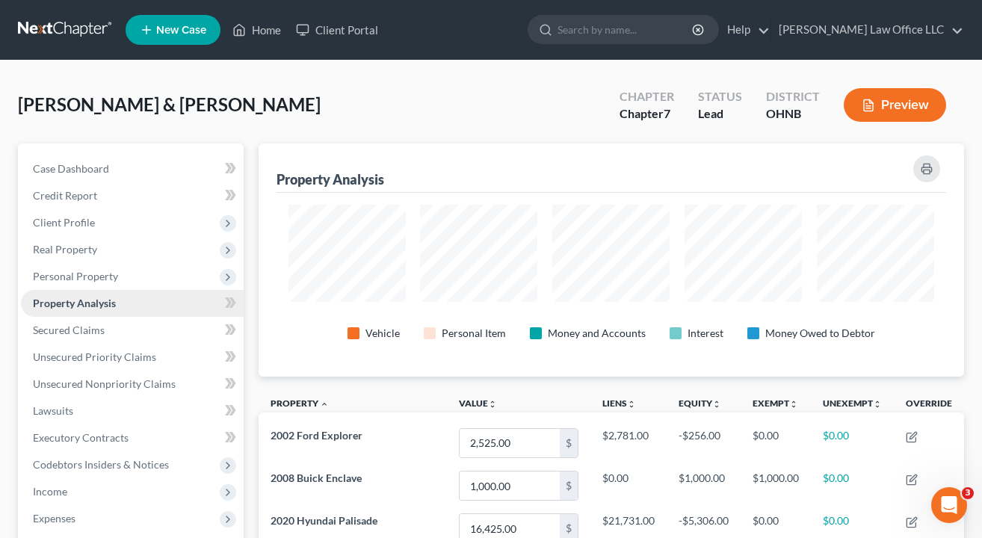
scroll to position [747459, 746985]
click at [71, 432] on span "Executory Contracts" at bounding box center [81, 437] width 96 height 13
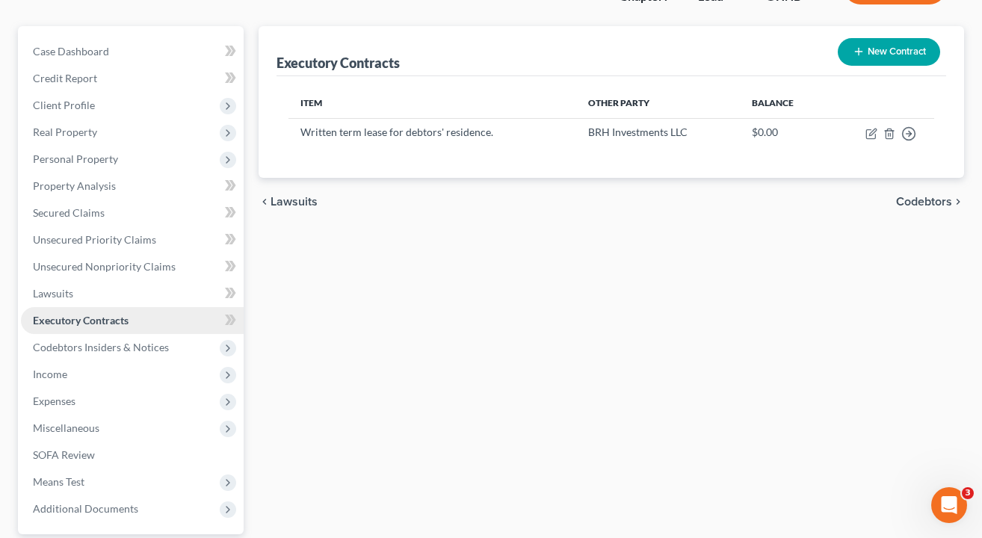
scroll to position [119, 0]
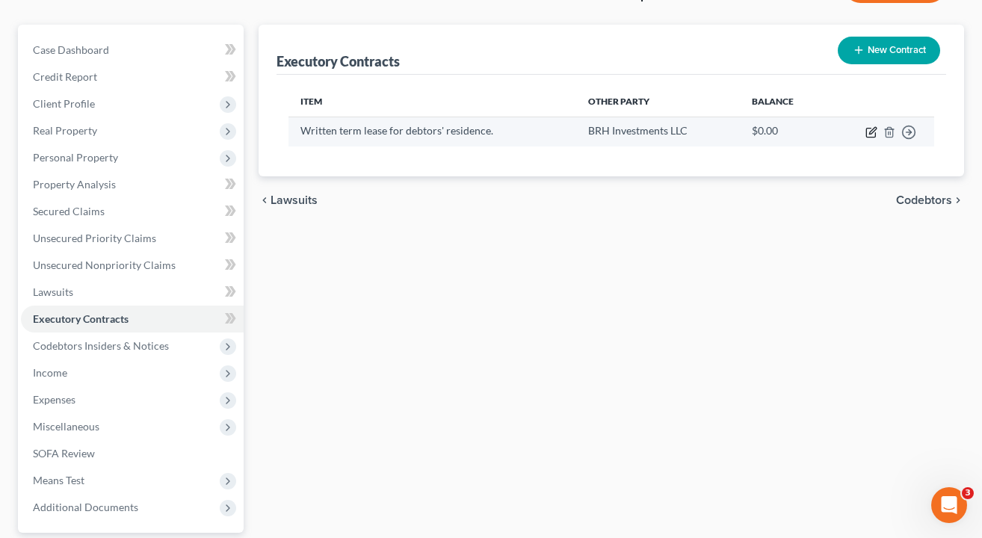
click at [867, 133] on icon "button" at bounding box center [871, 133] width 9 height 9
select select "3"
select select "36"
select select "0"
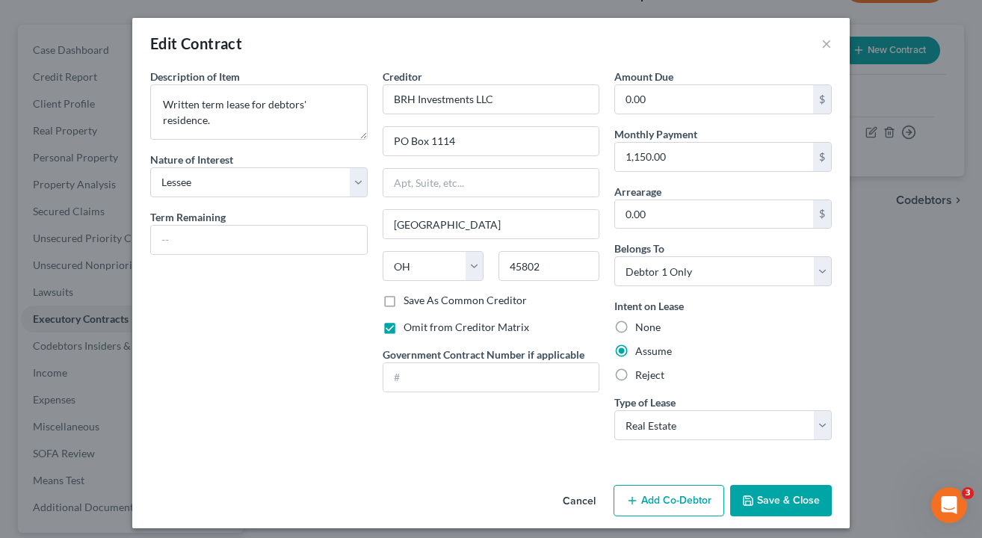
click at [778, 502] on button "Save & Close" at bounding box center [781, 500] width 102 height 31
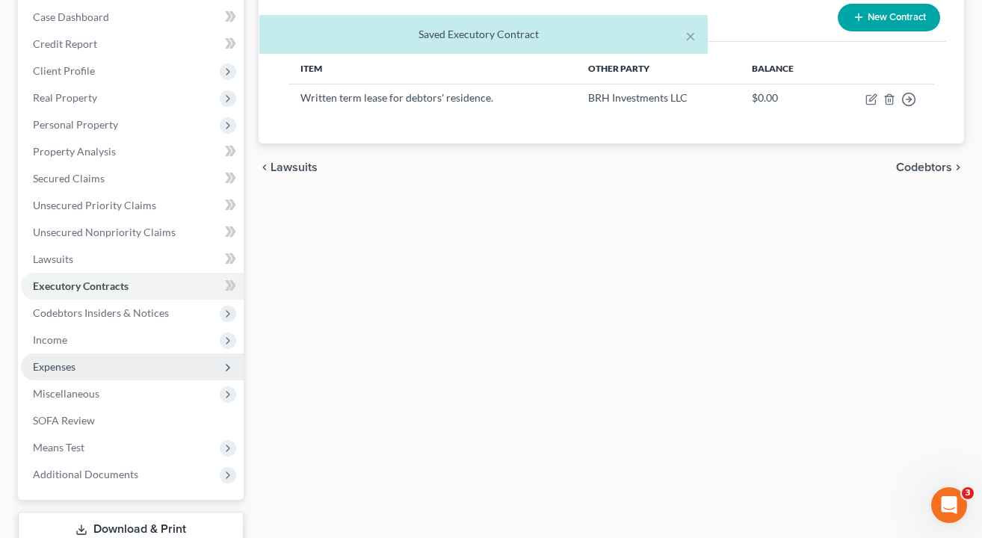
scroll to position [153, 0]
click at [102, 366] on span "Expenses" at bounding box center [132, 366] width 223 height 27
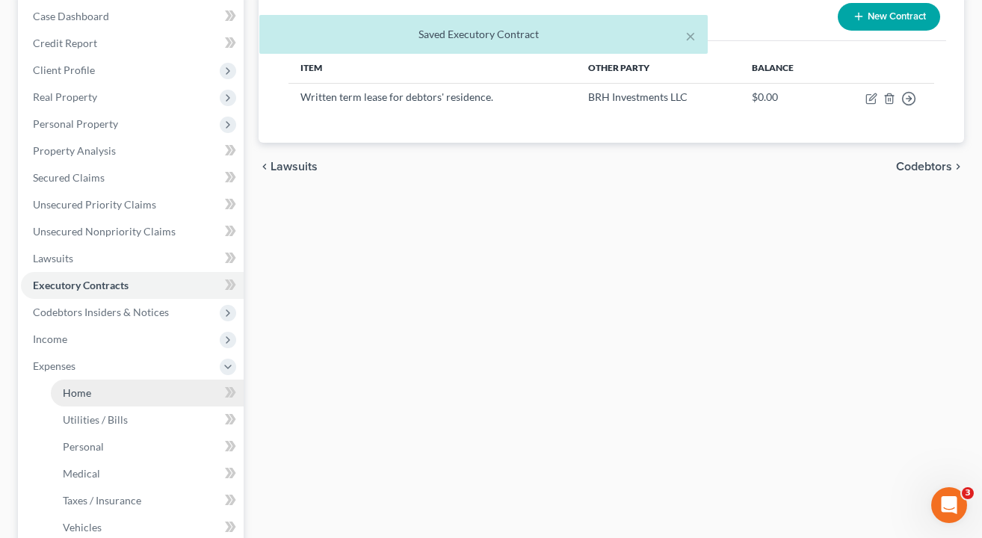
click at [90, 387] on span "Home" at bounding box center [77, 393] width 28 height 13
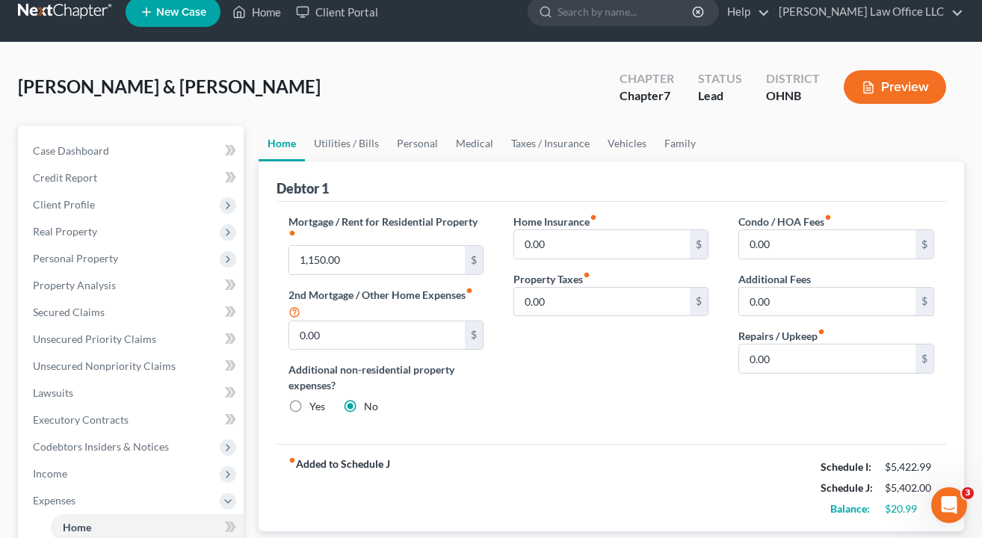
scroll to position [10, 0]
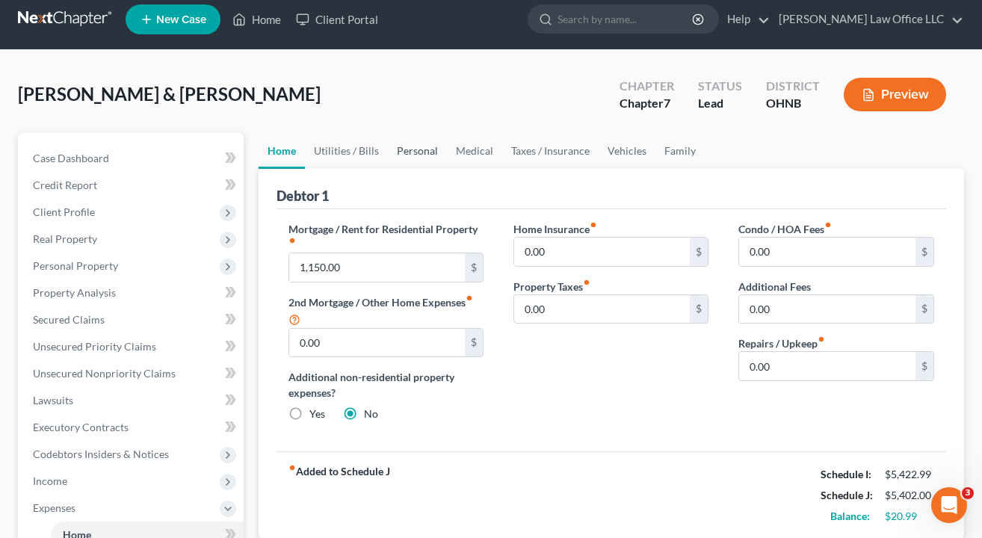
click at [409, 157] on link "Personal" at bounding box center [417, 151] width 59 height 36
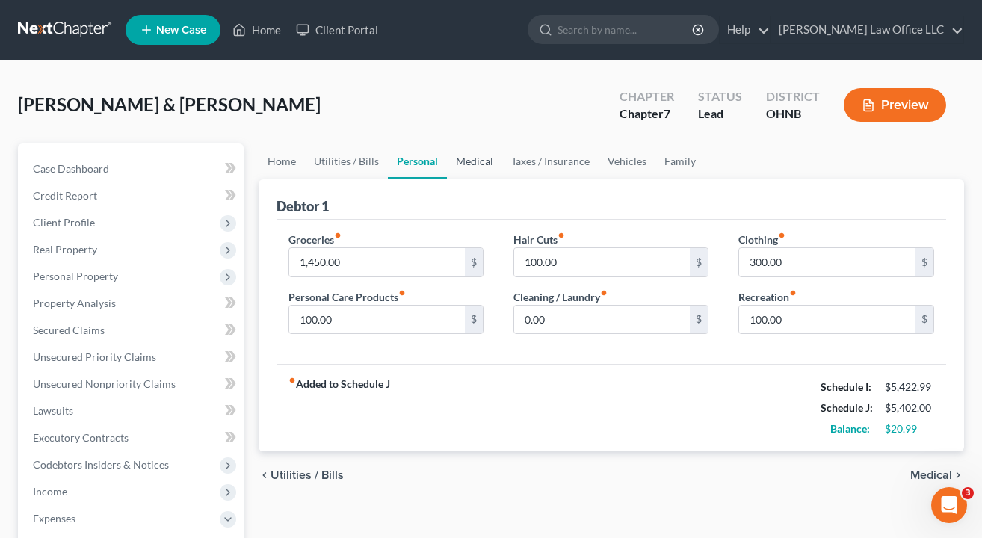
click at [454, 160] on link "Medical" at bounding box center [474, 162] width 55 height 36
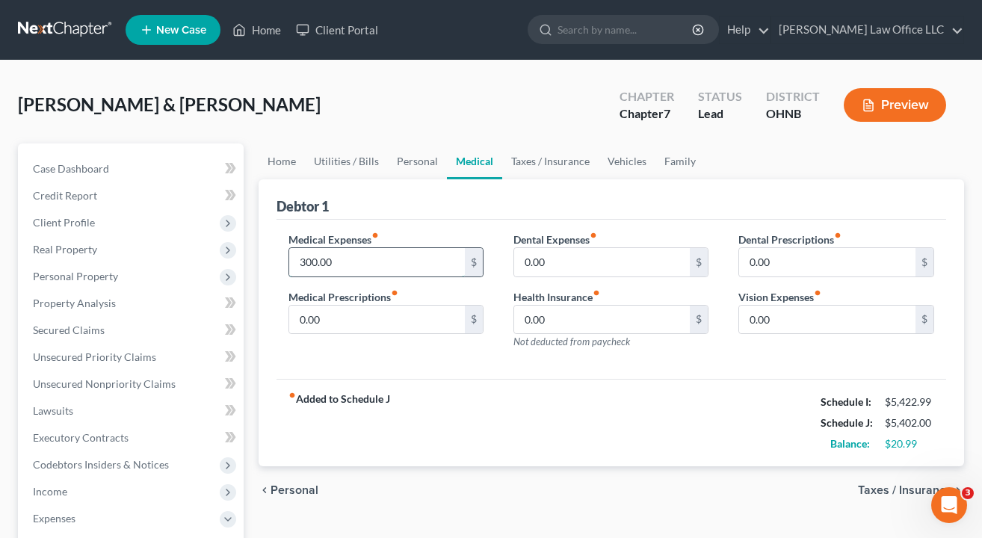
click at [363, 271] on input "300.00" at bounding box center [377, 262] width 176 height 28
type input "310"
click at [477, 446] on div "fiber_manual_record Added to Schedule J Schedule I: $5,422.99 Schedule J: $5,41…" at bounding box center [612, 422] width 671 height 87
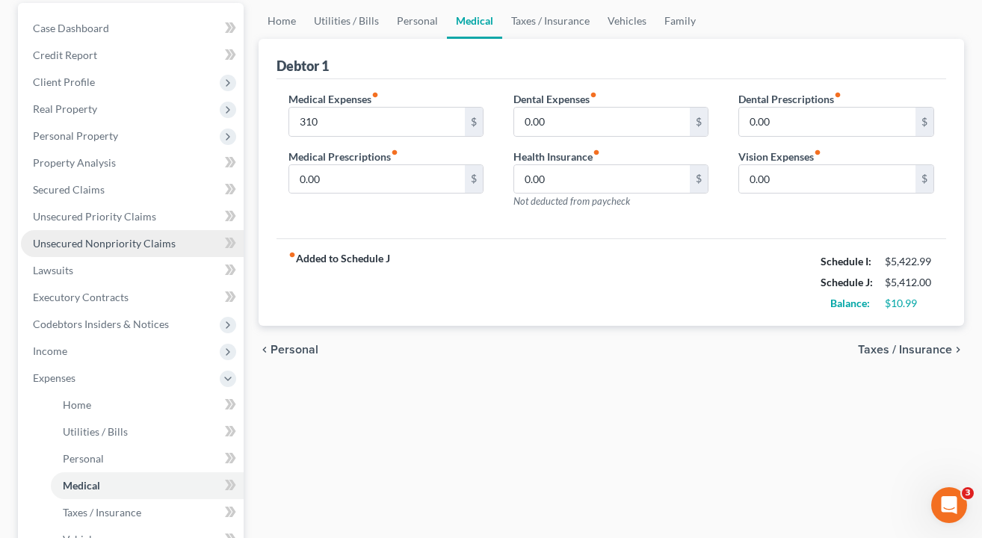
scroll to position [141, 0]
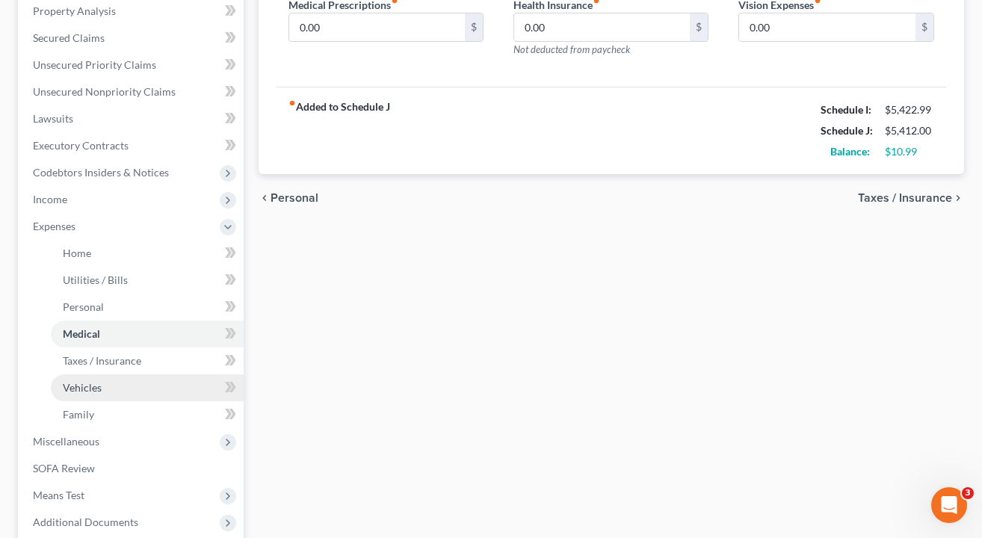
click at [121, 389] on link "Vehicles" at bounding box center [147, 388] width 193 height 27
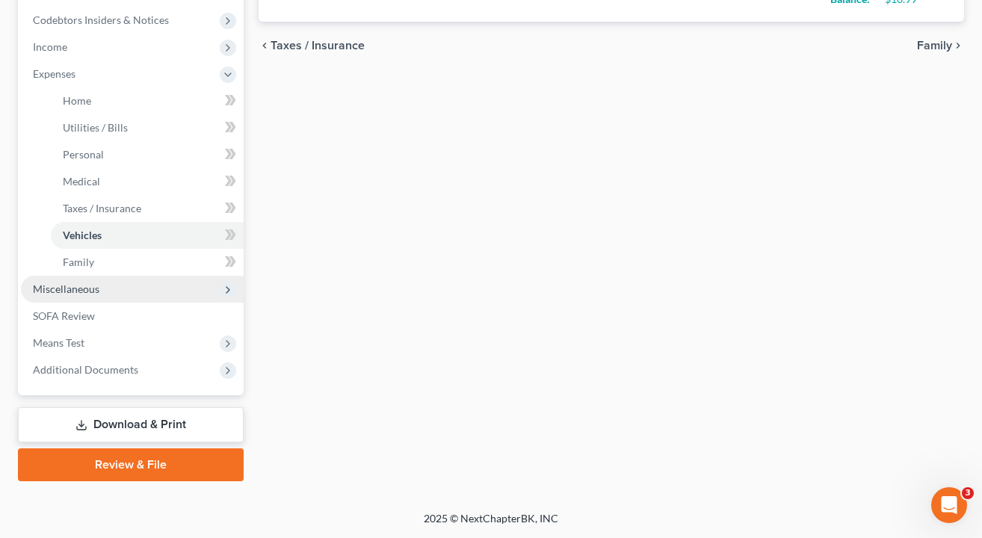
click at [132, 288] on span "Miscellaneous" at bounding box center [132, 289] width 223 height 27
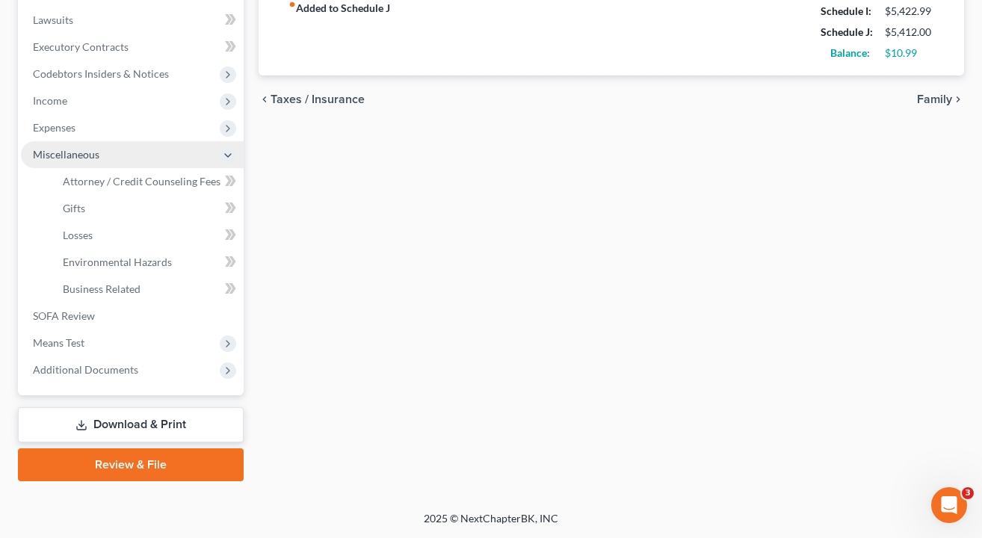
scroll to position [391, 0]
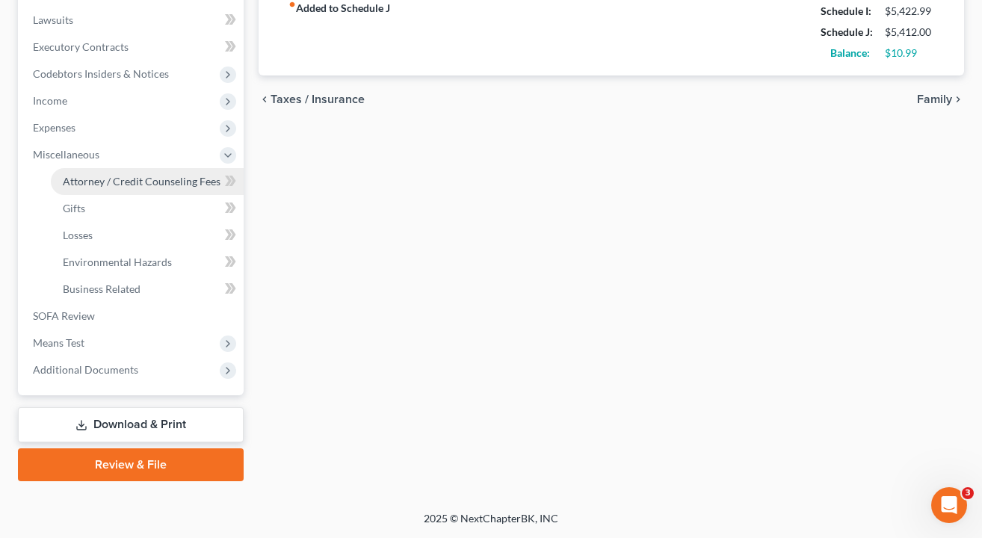
click at [135, 191] on link "Attorney / Credit Counseling Fees" at bounding box center [147, 181] width 193 height 27
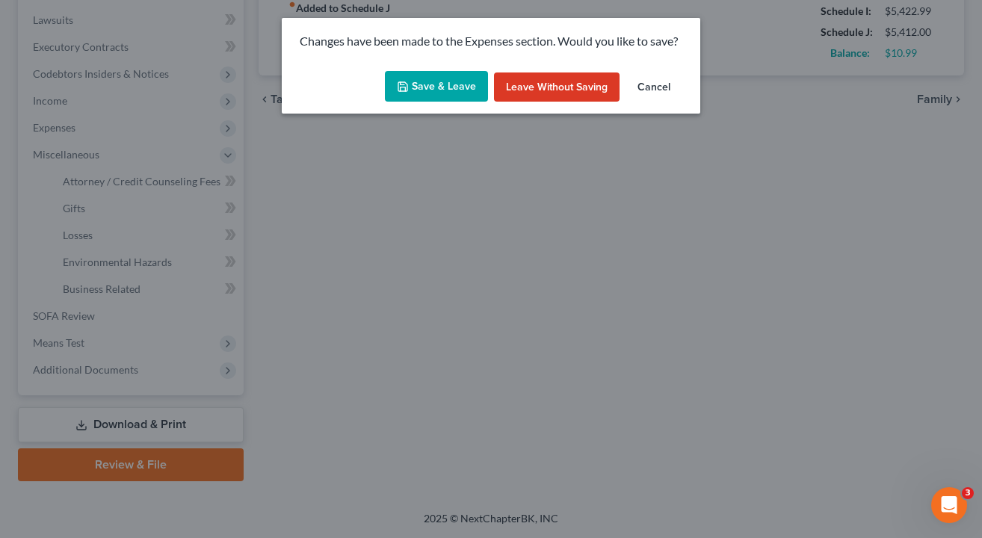
click at [433, 81] on button "Save & Leave" at bounding box center [436, 86] width 103 height 31
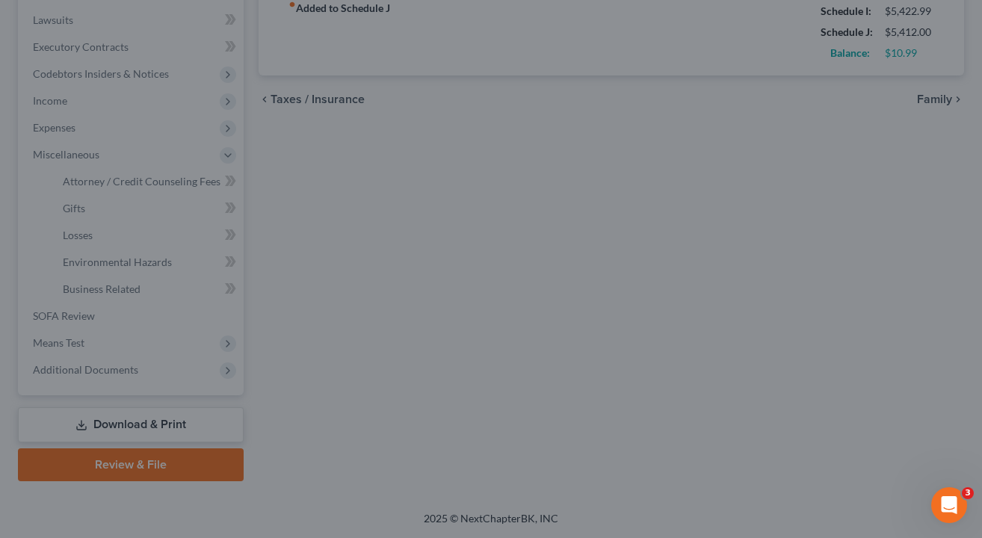
select select "0"
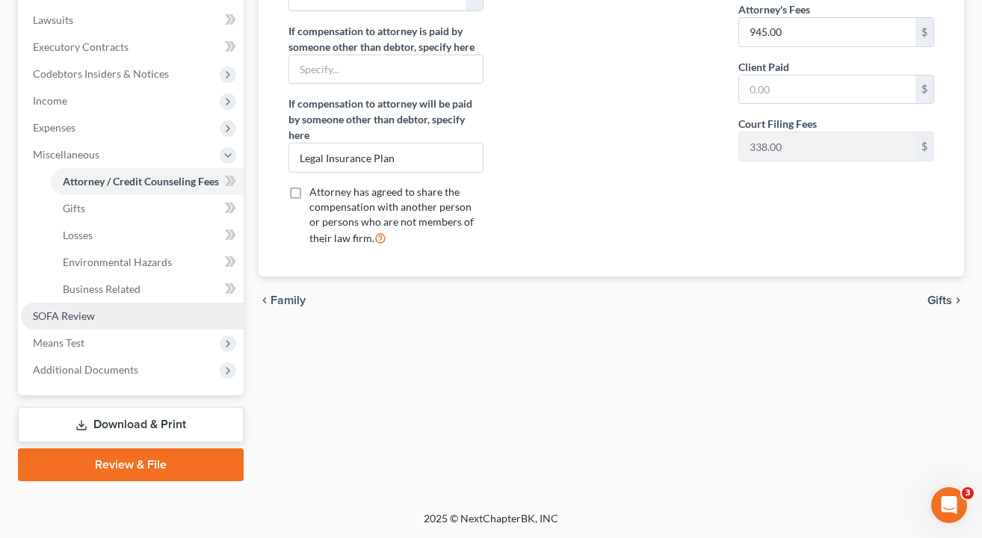
click at [65, 313] on span "SOFA Review" at bounding box center [64, 316] width 62 height 13
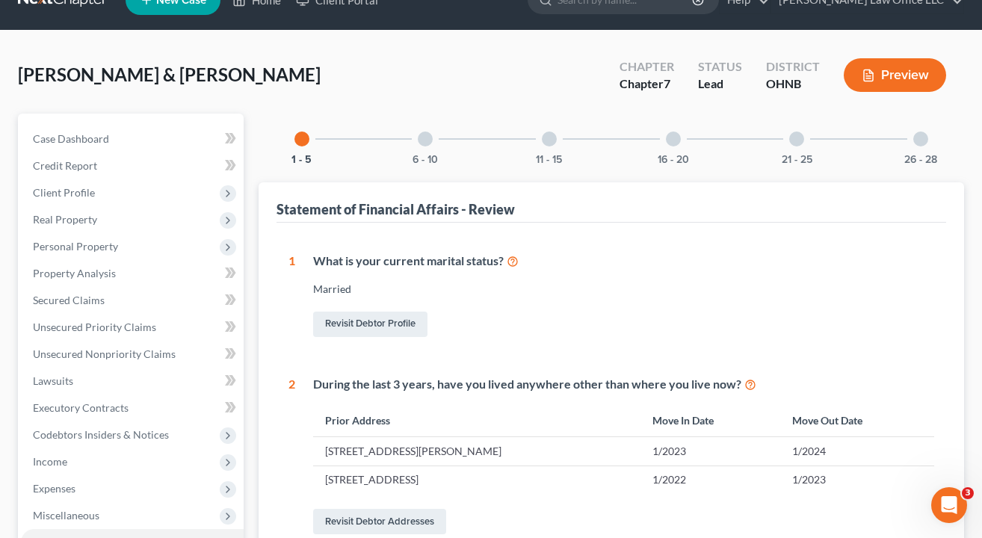
click at [431, 141] on div at bounding box center [425, 139] width 15 height 15
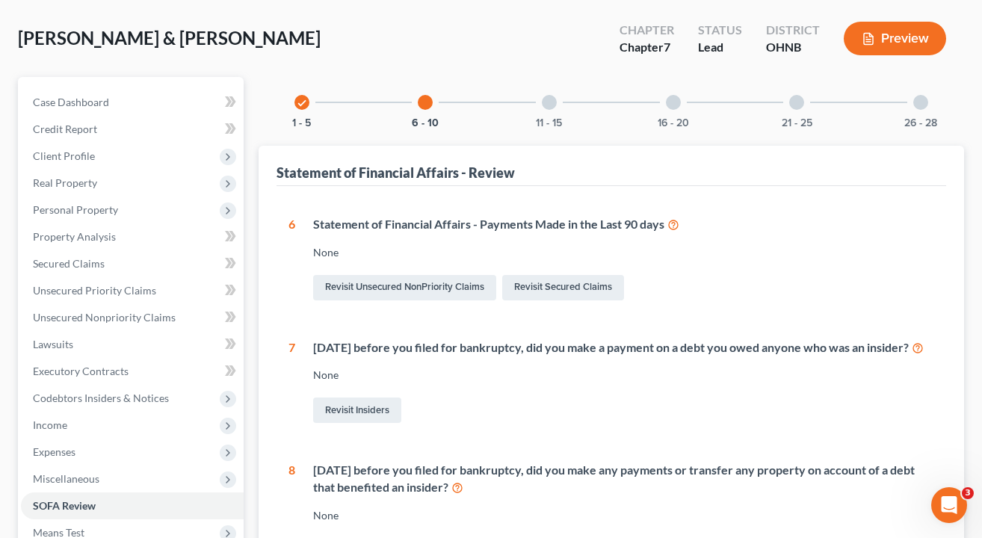
click at [556, 102] on div at bounding box center [549, 102] width 15 height 15
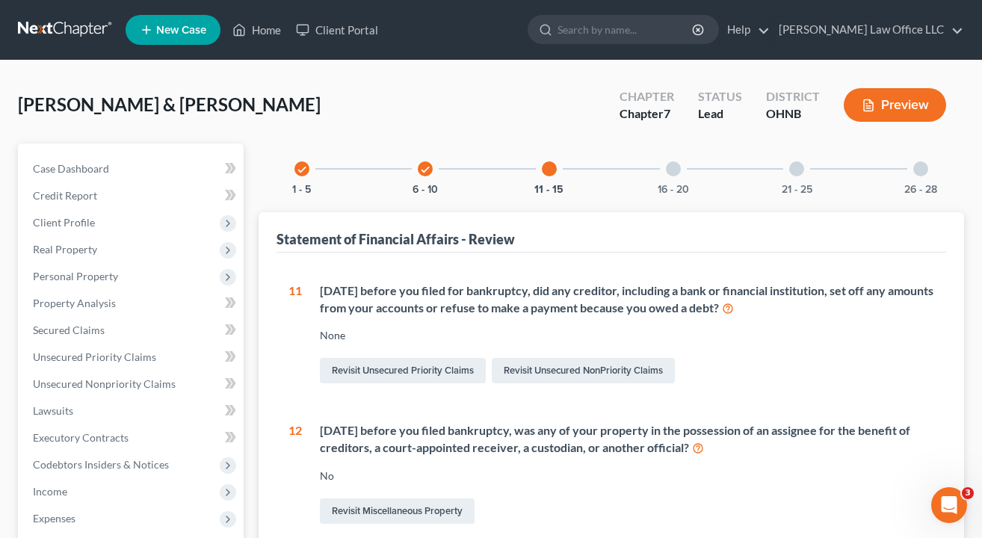
click at [671, 167] on div at bounding box center [673, 169] width 15 height 15
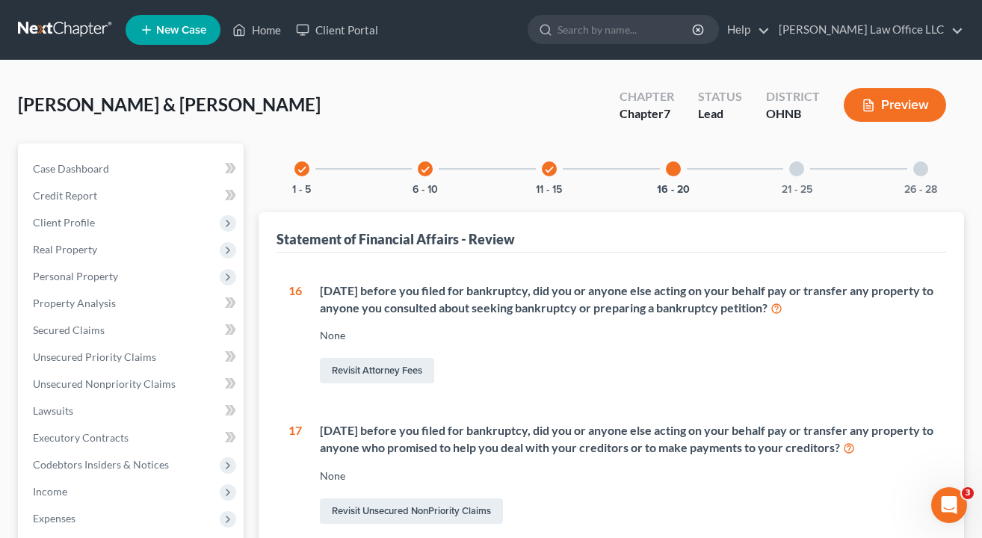
click at [782, 179] on div "21 - 25" at bounding box center [797, 169] width 51 height 51
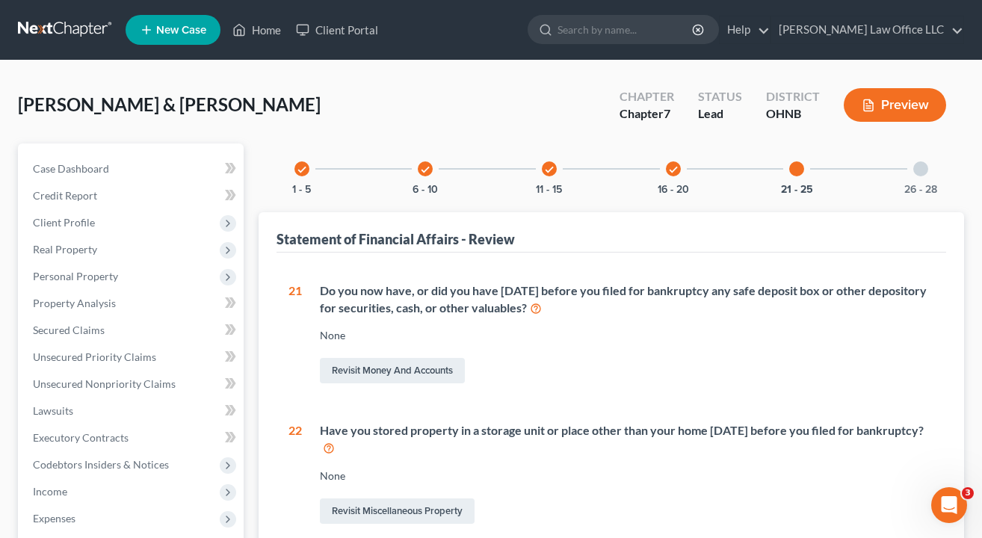
click at [916, 182] on div "26 - 28" at bounding box center [921, 169] width 51 height 51
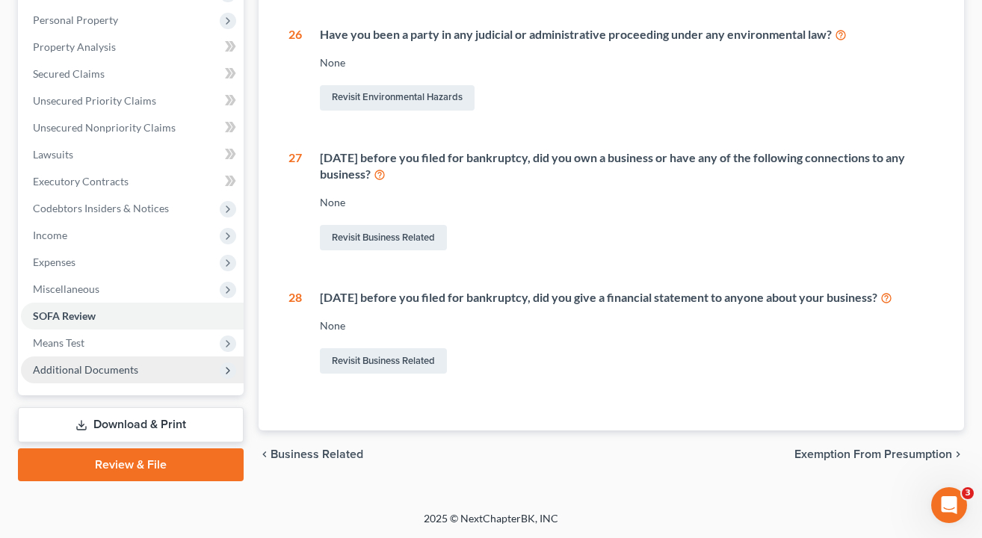
click at [101, 372] on span "Additional Documents" at bounding box center [85, 369] width 105 height 13
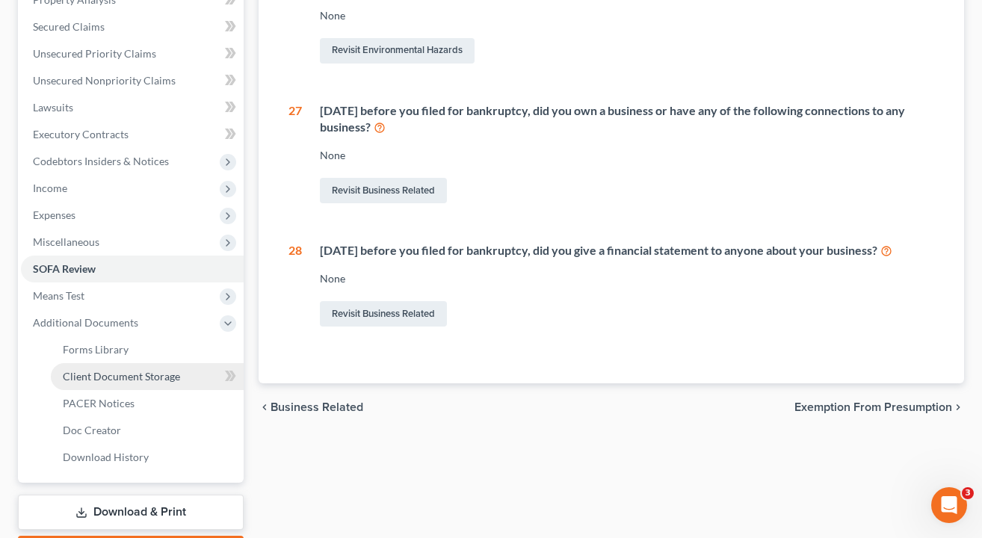
click at [101, 372] on span "Client Document Storage" at bounding box center [121, 376] width 117 height 13
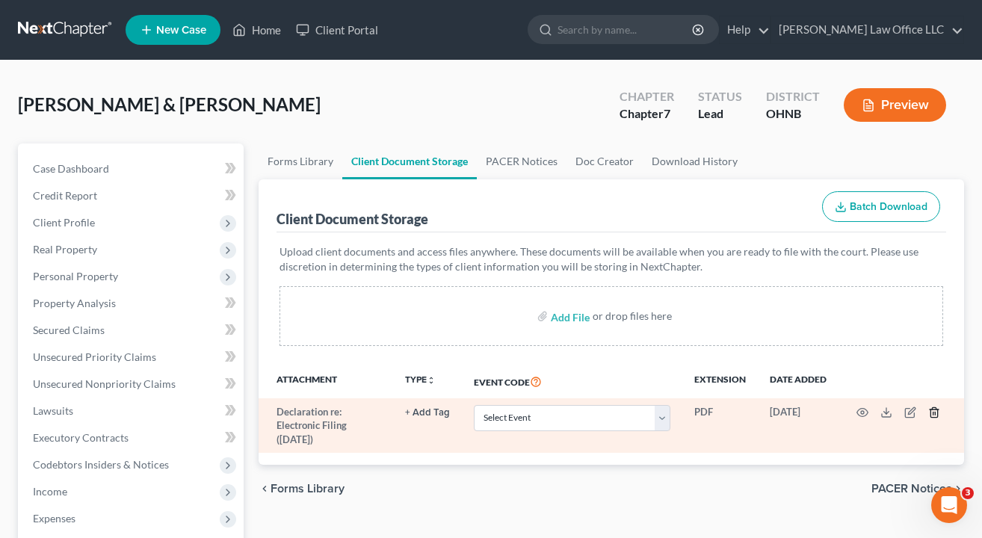
click at [936, 410] on icon "button" at bounding box center [935, 413] width 12 height 12
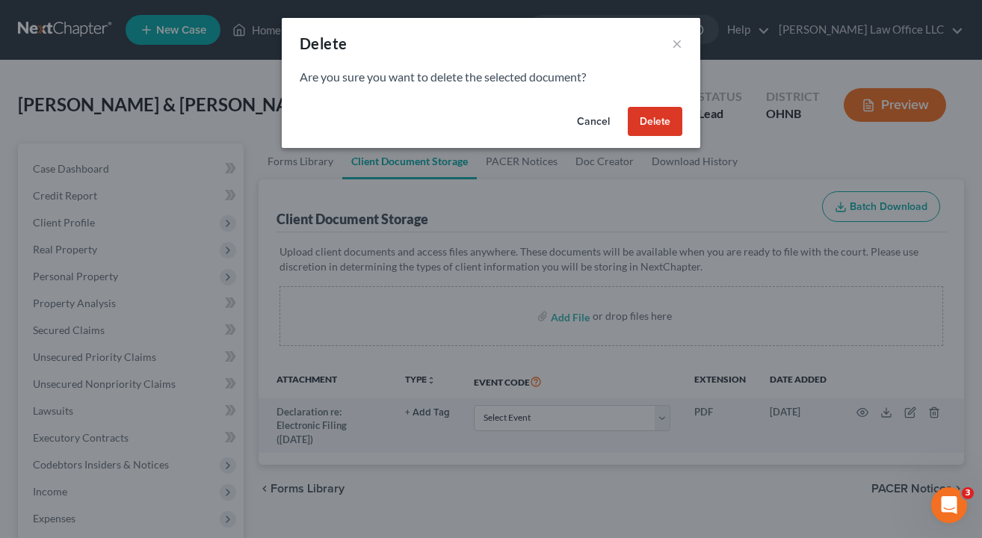
click at [667, 111] on button "Delete" at bounding box center [655, 122] width 55 height 30
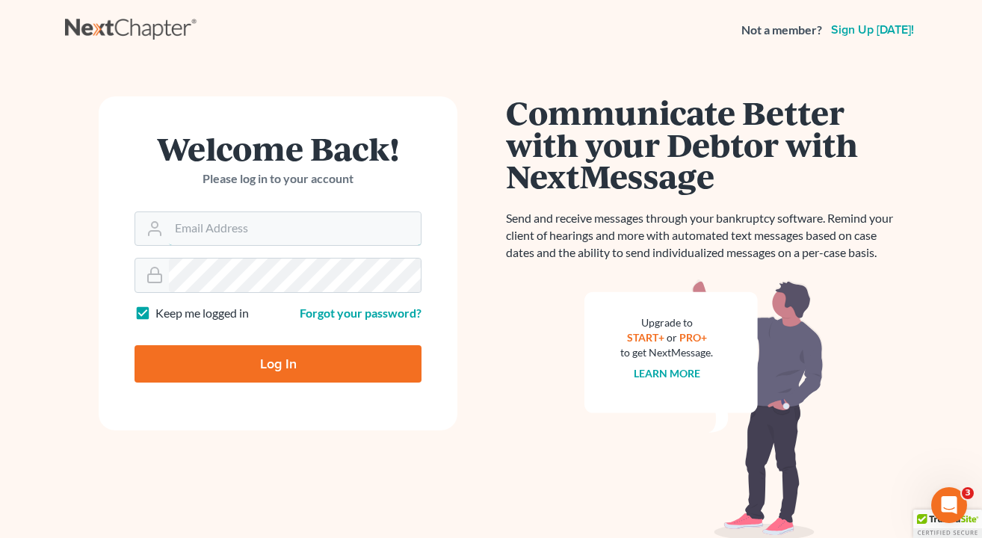
type input "[EMAIL_ADDRESS][DOMAIN_NAME]"
click at [278, 363] on input "Log In" at bounding box center [278, 363] width 287 height 37
type input "Thinking..."
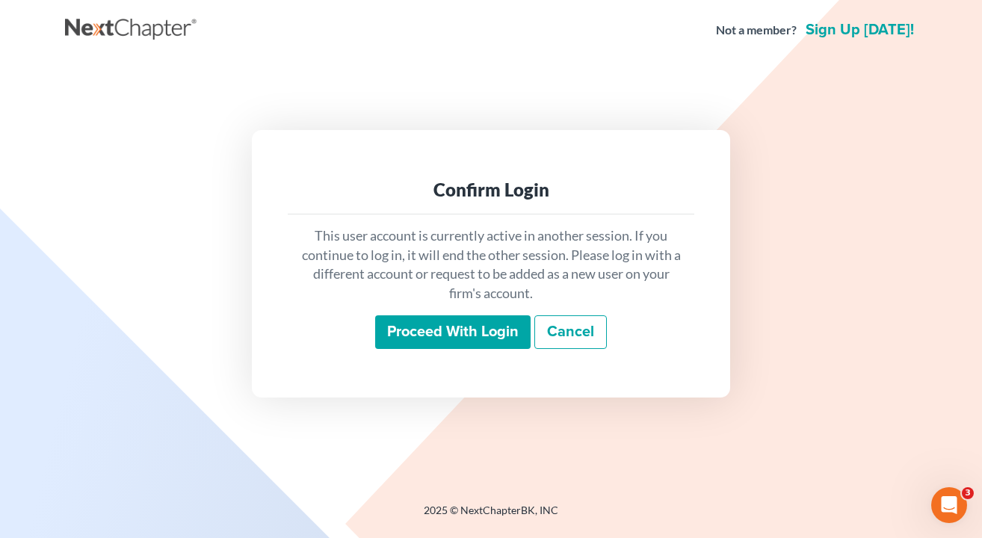
click at [401, 331] on input "Proceed with login" at bounding box center [453, 333] width 156 height 34
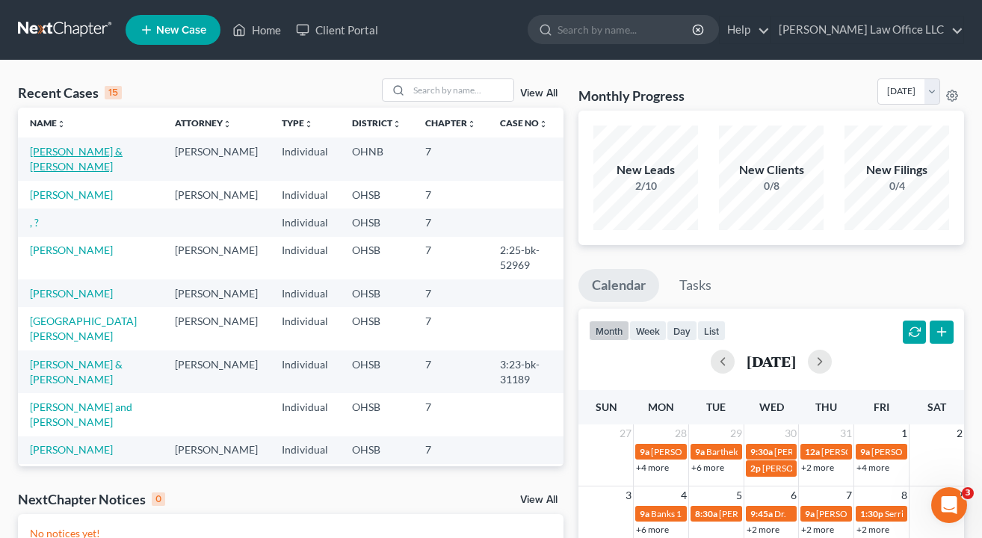
click at [106, 155] on link "Barnett, Timothy & Waldron, Chelsea" at bounding box center [76, 159] width 93 height 28
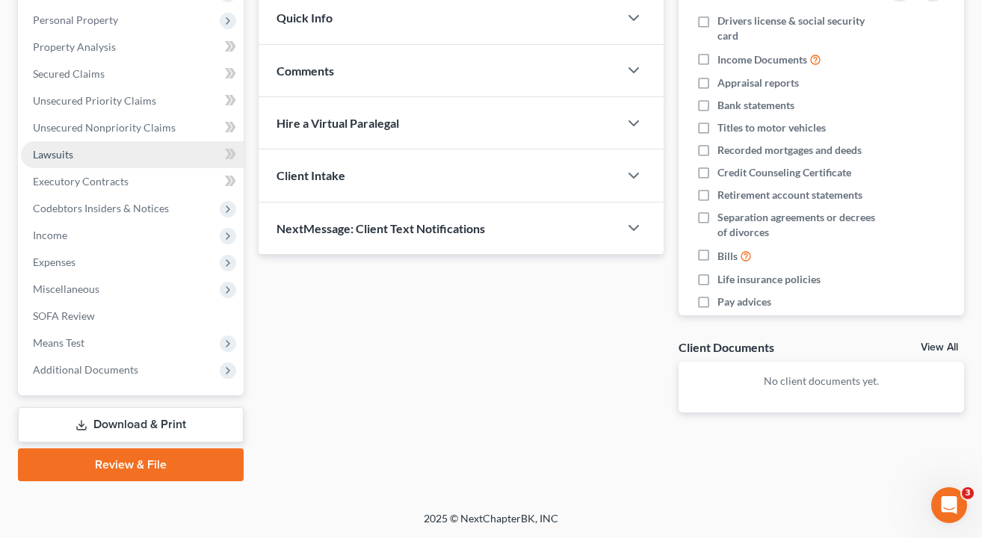
scroll to position [256, 0]
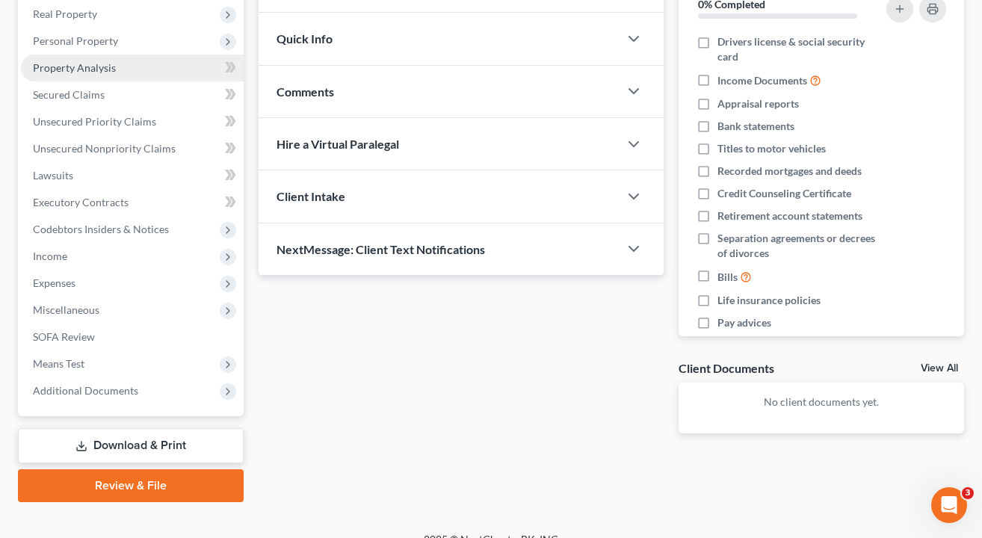
click at [87, 67] on span "Property Analysis" at bounding box center [74, 67] width 83 height 13
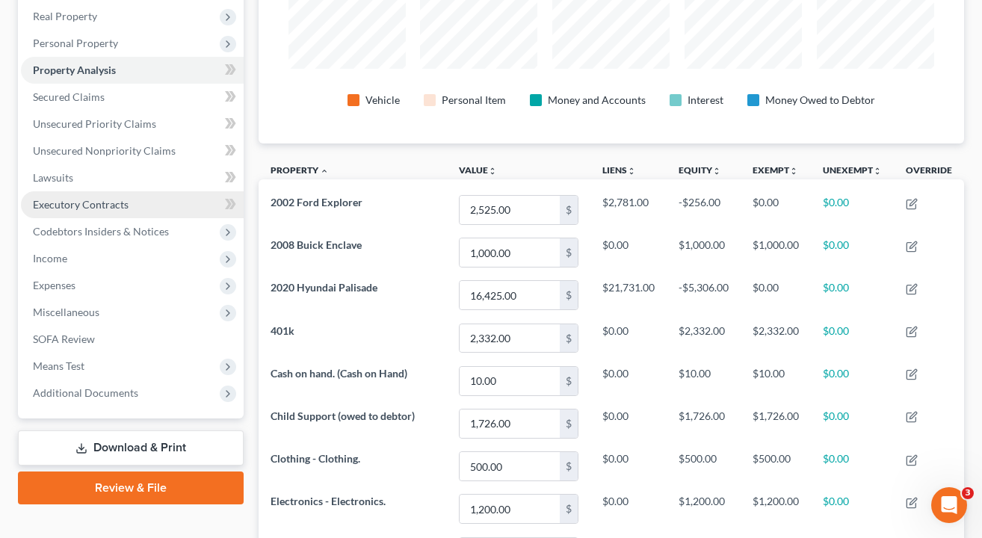
scroll to position [243, 0]
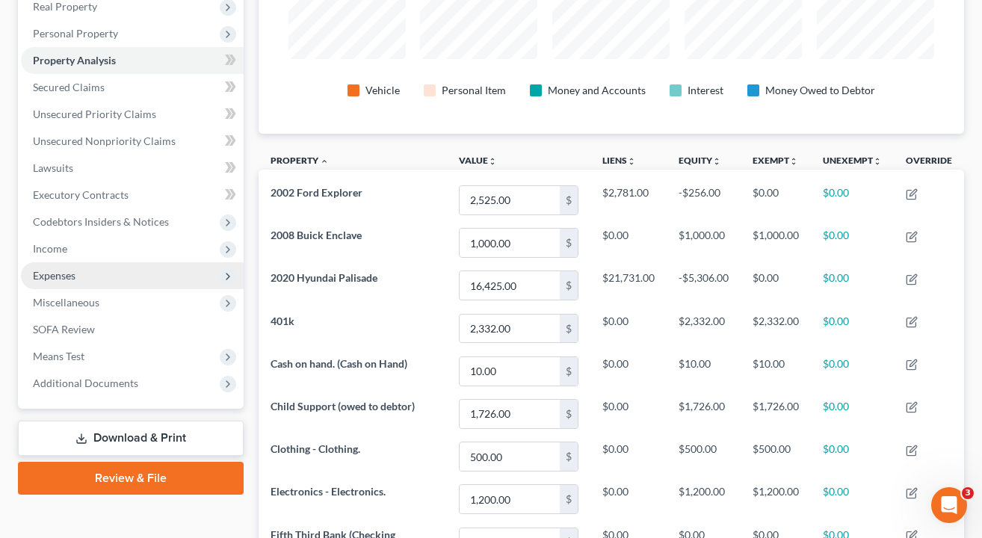
click at [108, 265] on span "Expenses" at bounding box center [132, 275] width 223 height 27
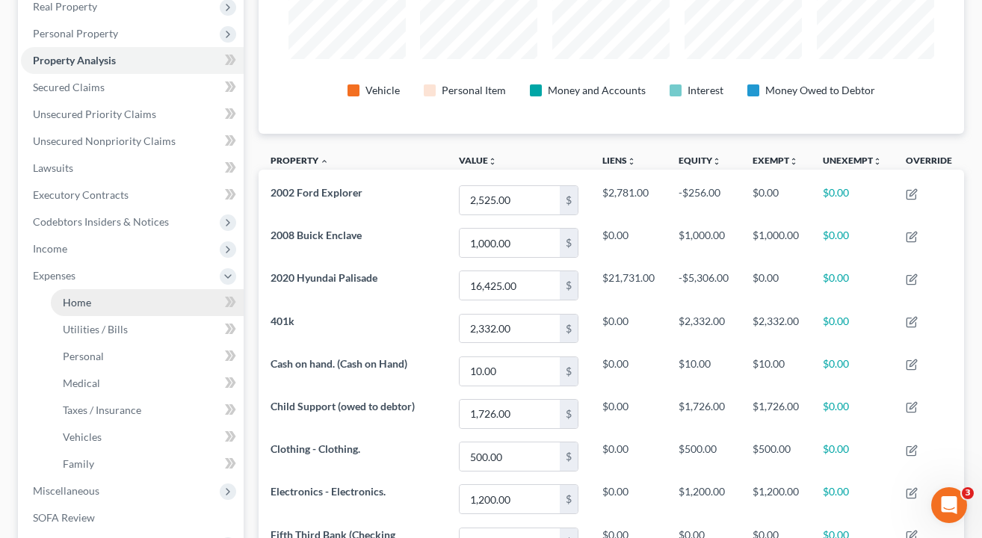
click at [102, 295] on link "Home" at bounding box center [147, 302] width 193 height 27
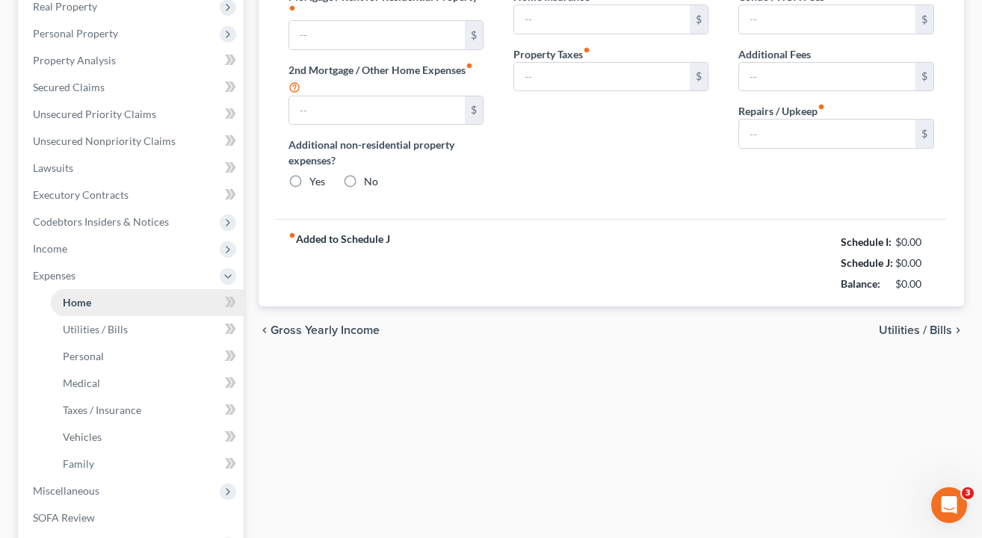
scroll to position [43, 0]
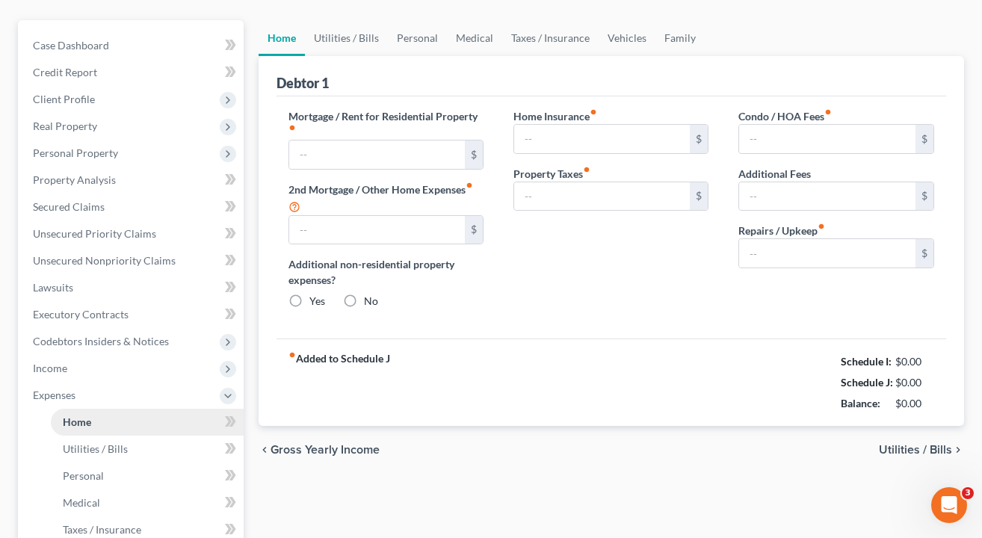
type input "1,150.00"
type input "0.00"
radio input "true"
type input "0.00"
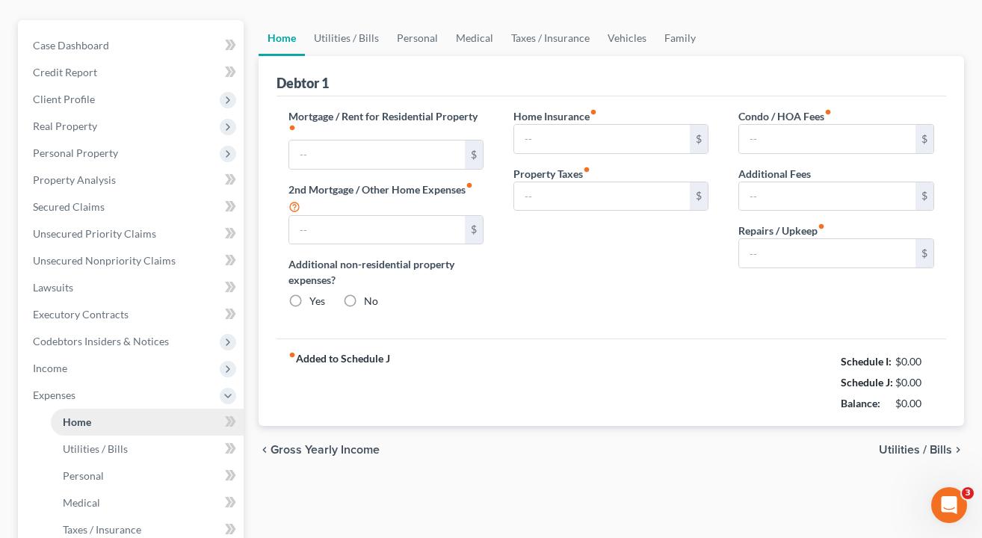
type input "0.00"
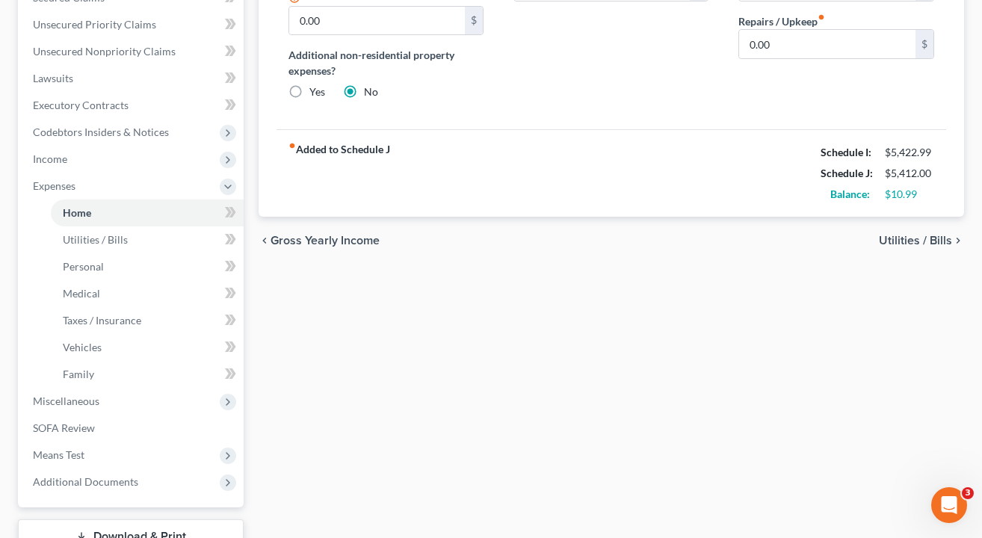
scroll to position [414, 1]
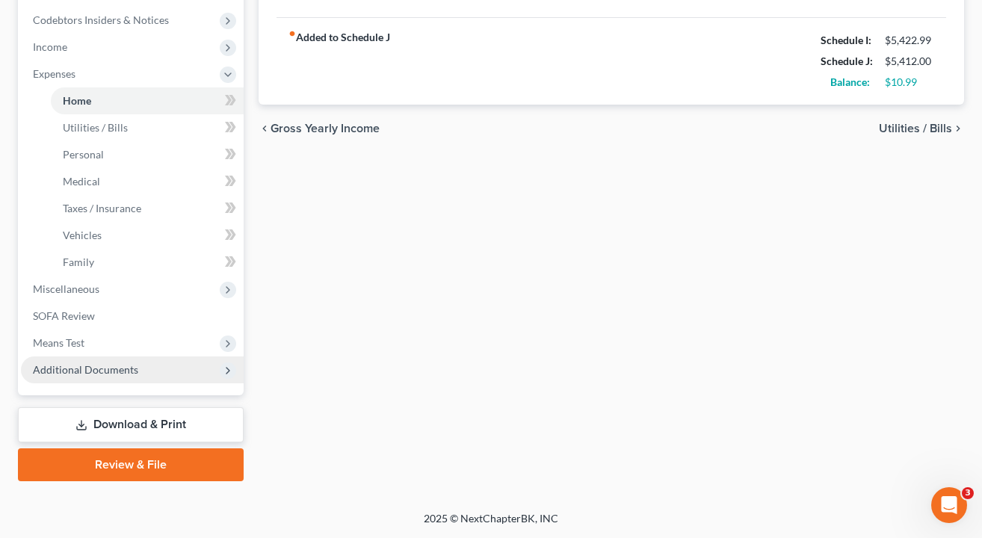
click at [101, 371] on span "Additional Documents" at bounding box center [85, 369] width 105 height 13
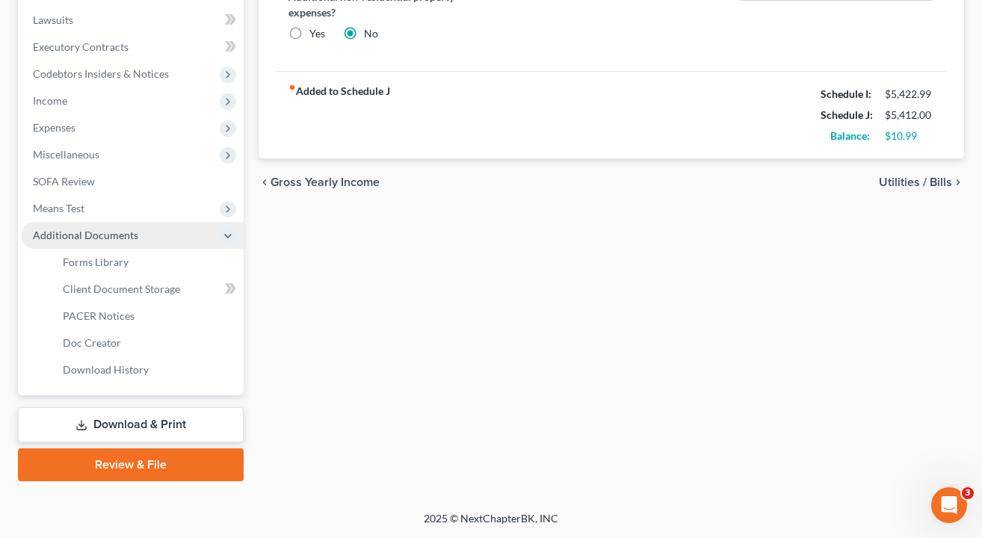
scroll to position [391, 0]
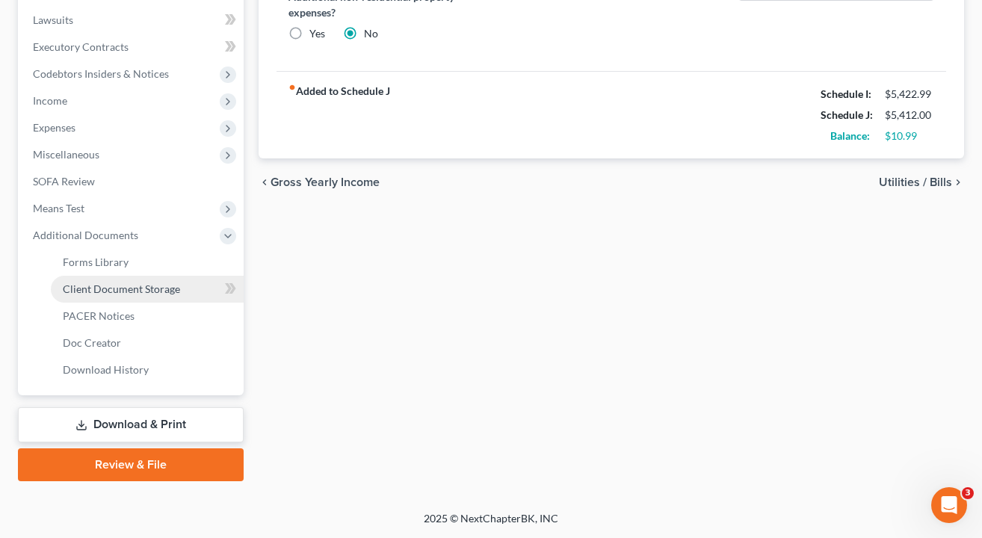
click at [77, 290] on span "Client Document Storage" at bounding box center [121, 289] width 117 height 13
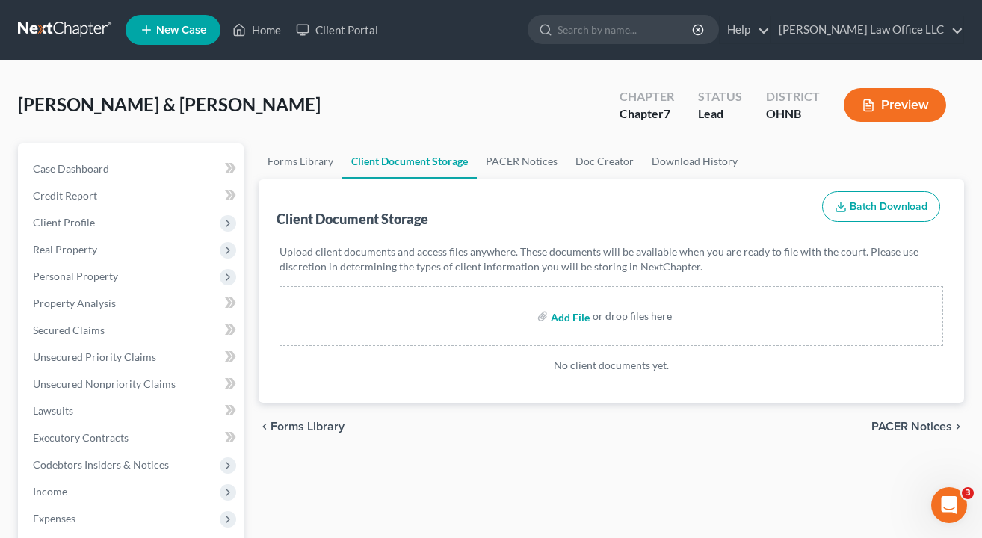
click at [563, 322] on input "file" at bounding box center [569, 316] width 36 height 27
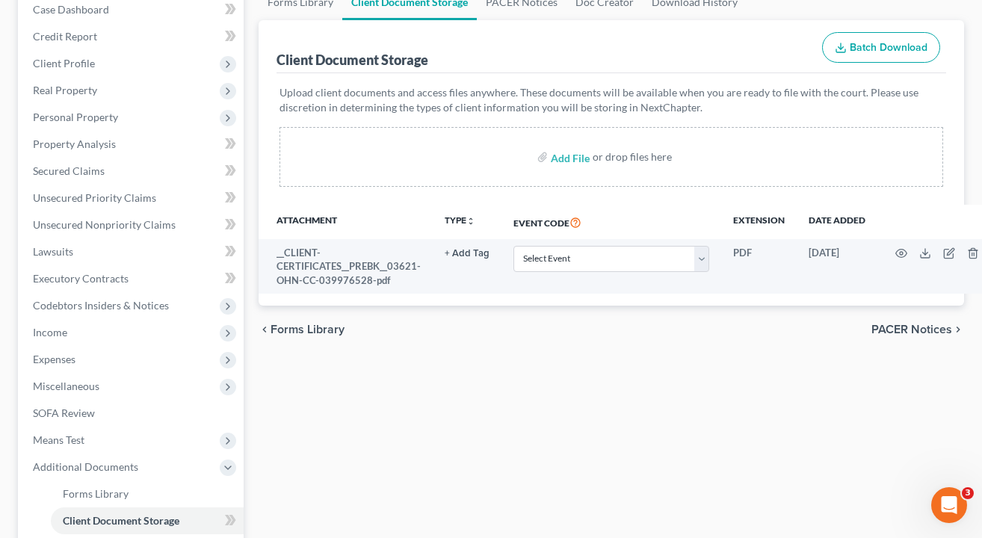
scroll to position [166, 0]
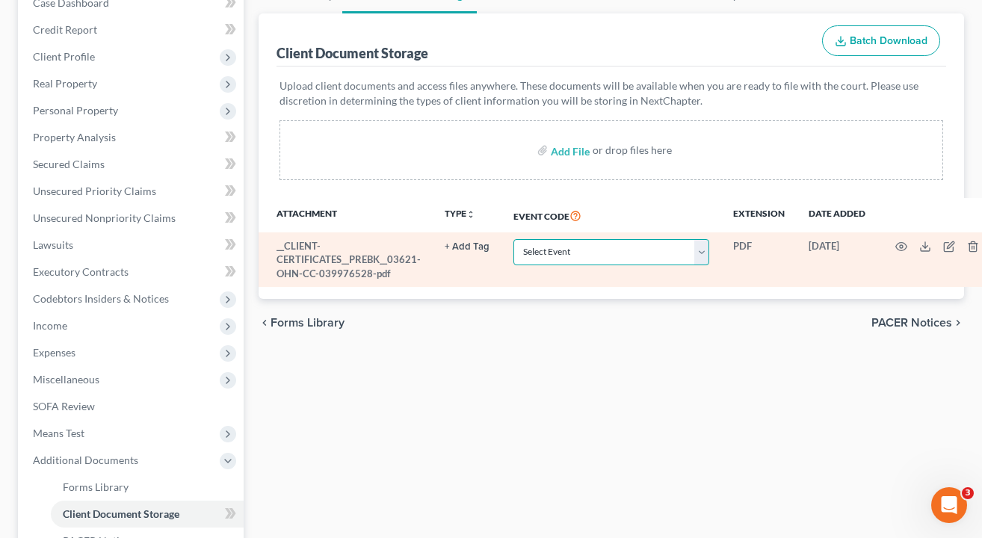
select select "5"
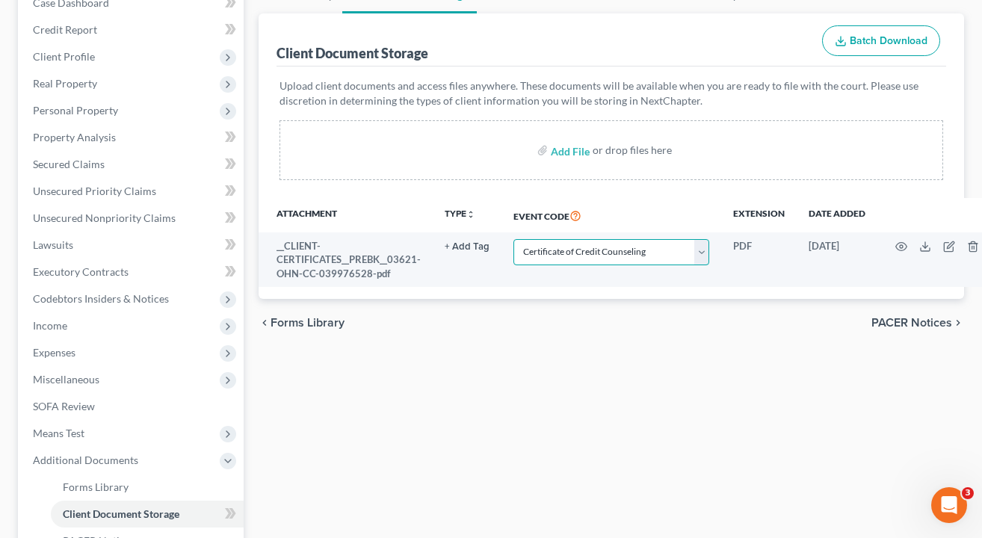
select select "5"
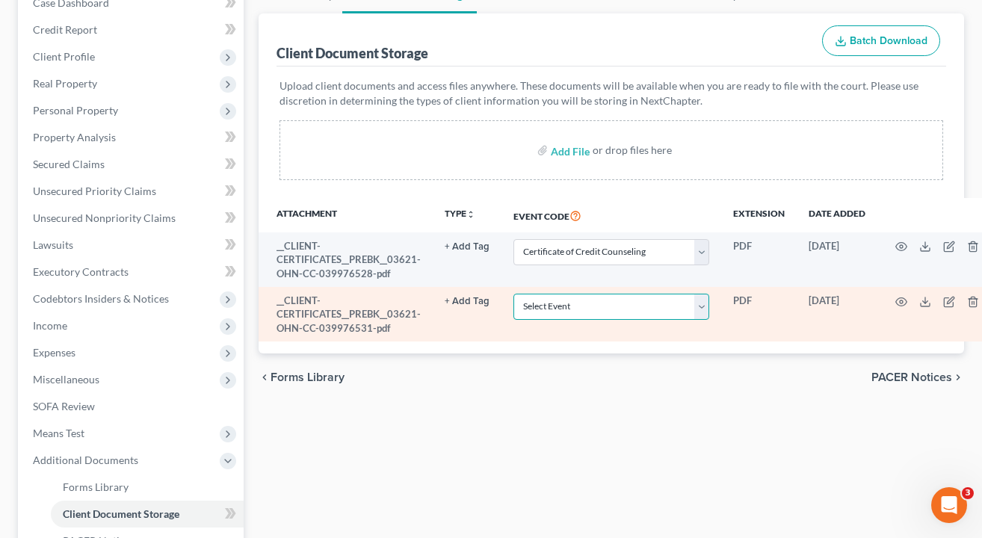
select select "5"
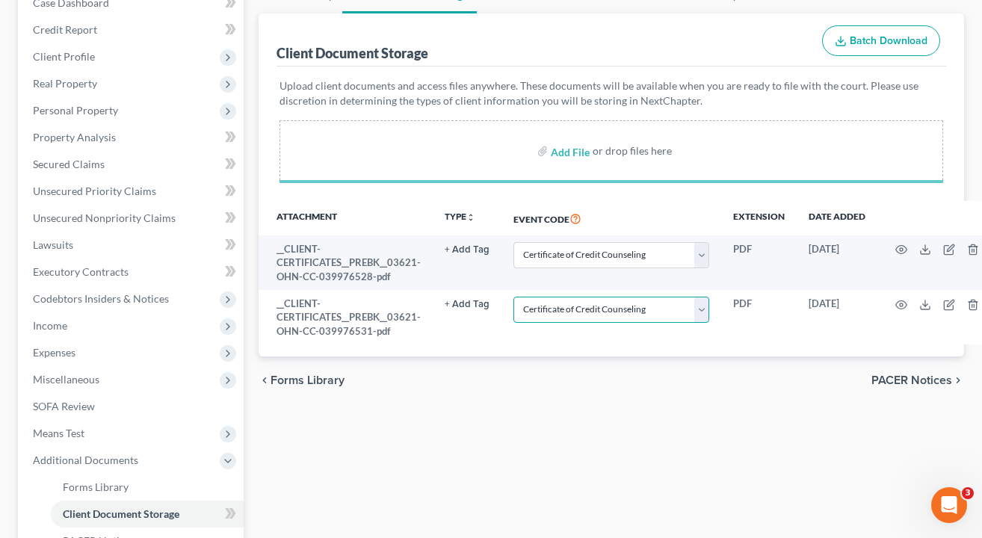
select select "5"
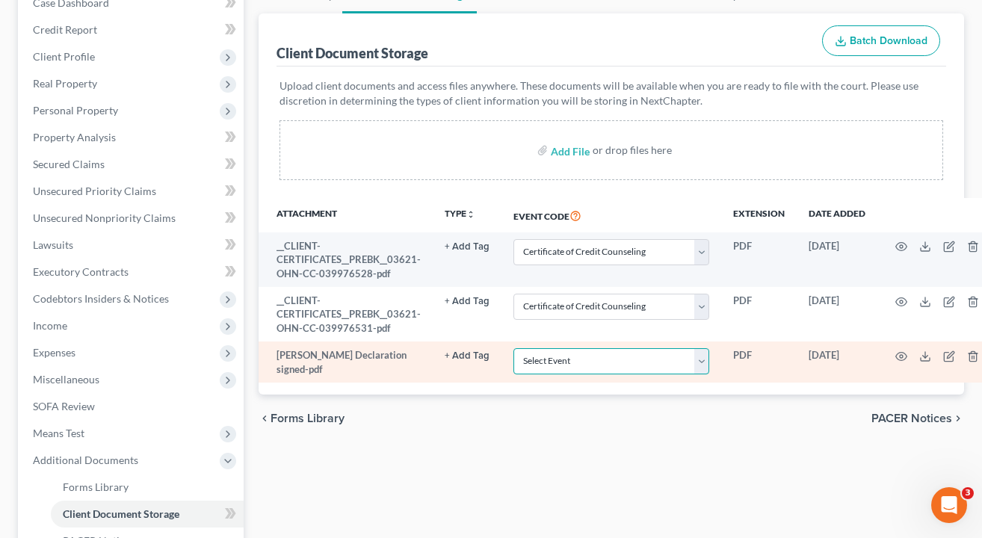
select select "16"
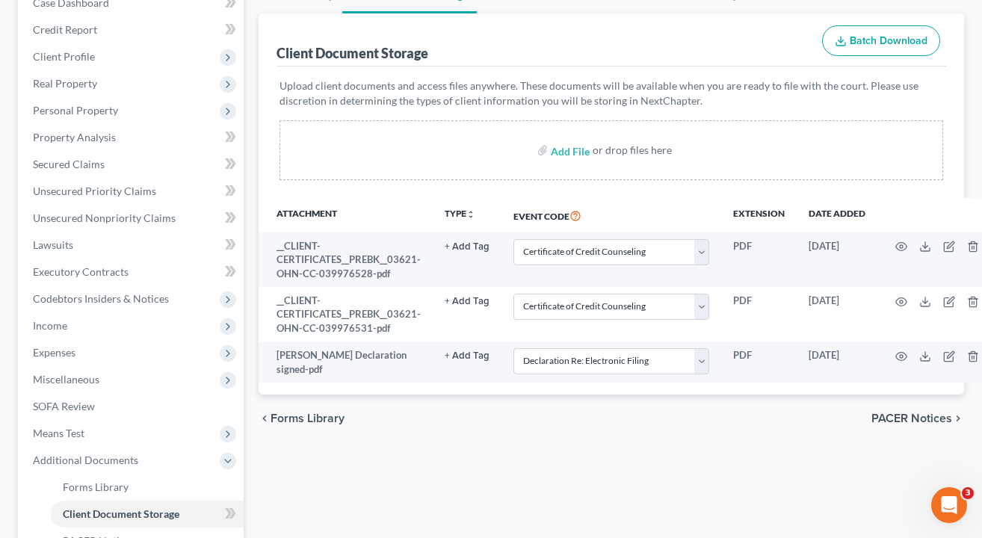
click at [628, 434] on div "chevron_left Forms Library PACER Notices chevron_right" at bounding box center [612, 419] width 707 height 48
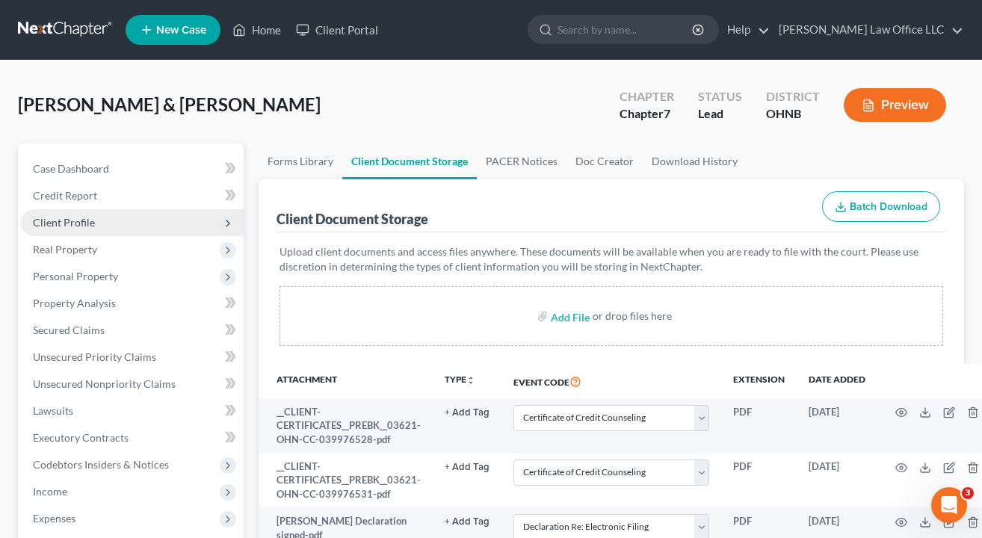
scroll to position [0, 0]
click at [71, 213] on span "Client Profile" at bounding box center [132, 222] width 223 height 27
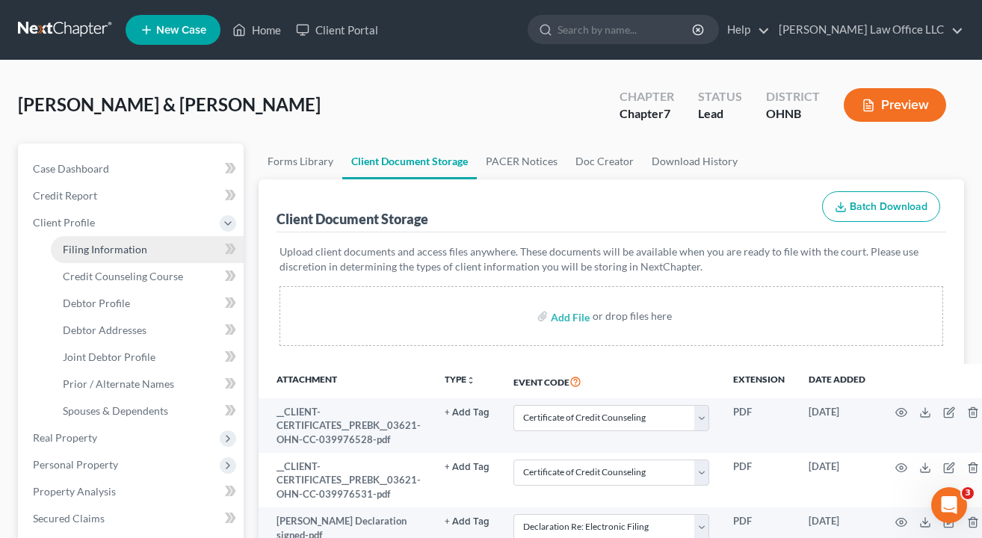
click at [81, 248] on span "Filing Information" at bounding box center [105, 249] width 84 height 13
select select "1"
select select "0"
select select "61"
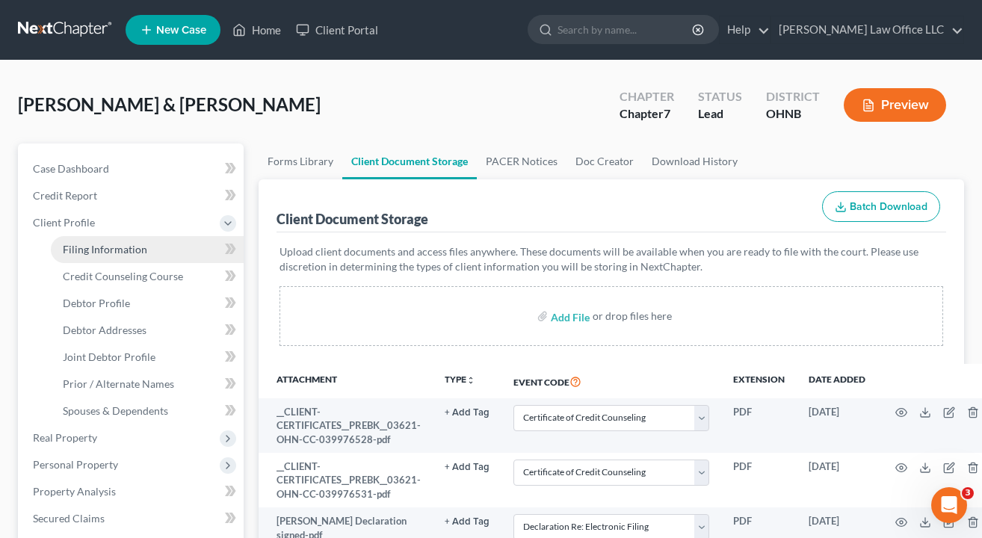
select select "0"
select select "36"
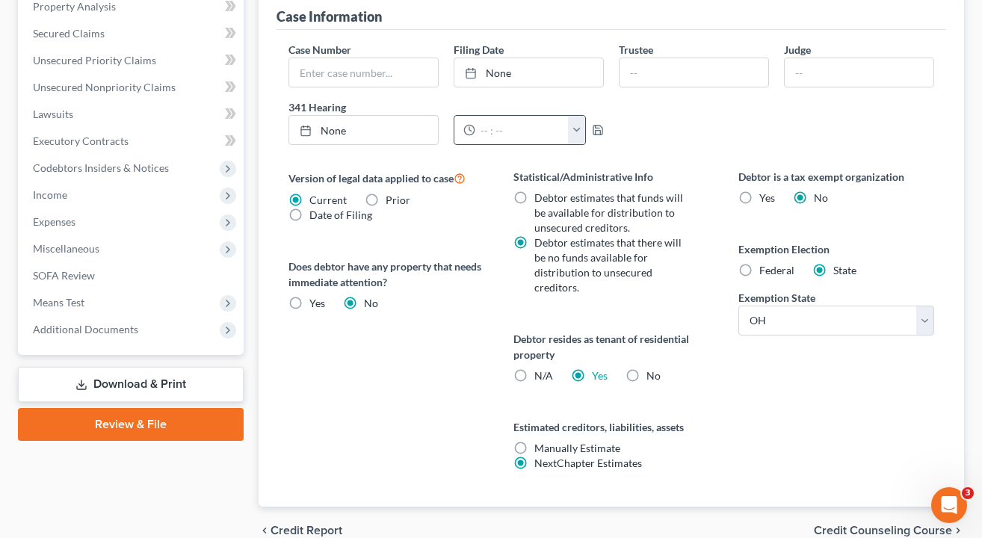
scroll to position [489, 0]
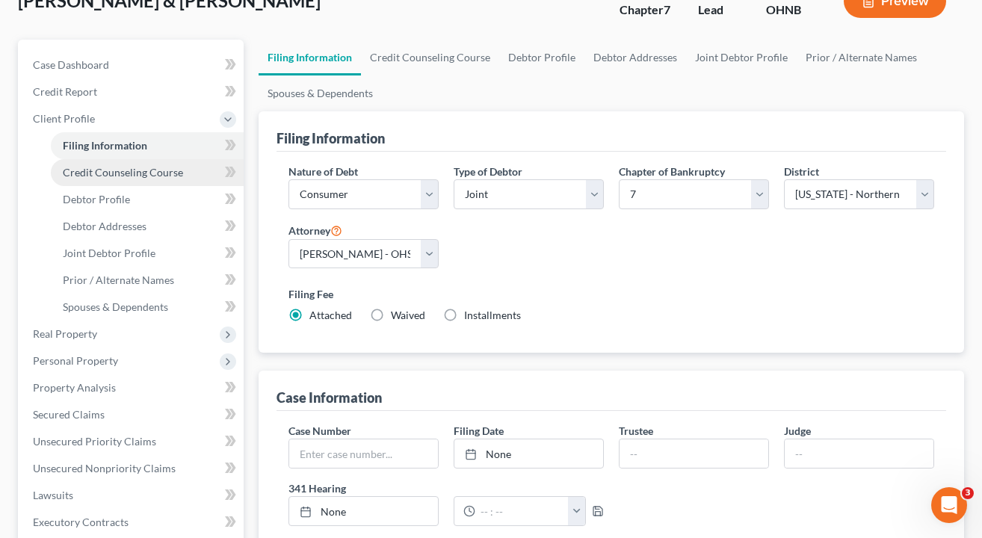
click at [141, 180] on link "Credit Counseling Course" at bounding box center [147, 172] width 193 height 27
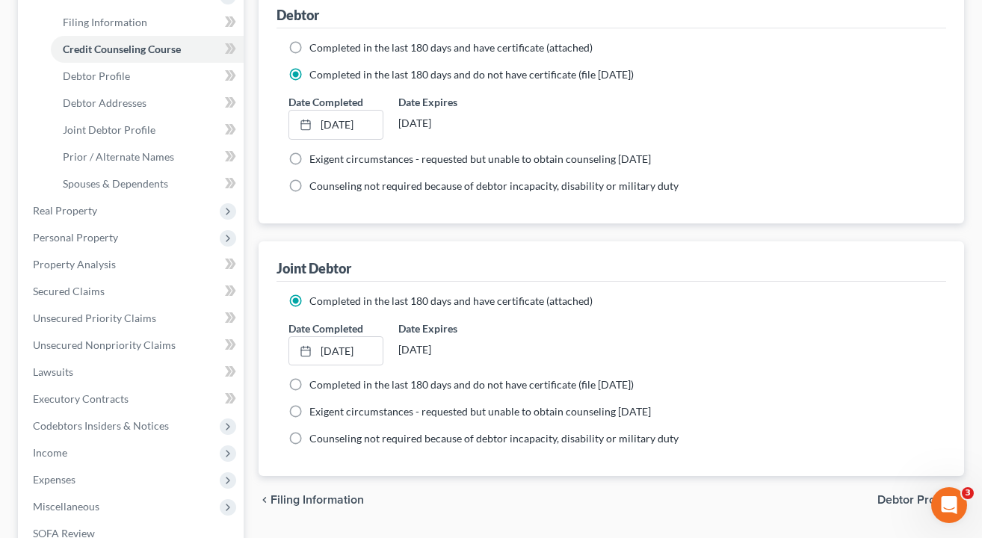
scroll to position [246, 0]
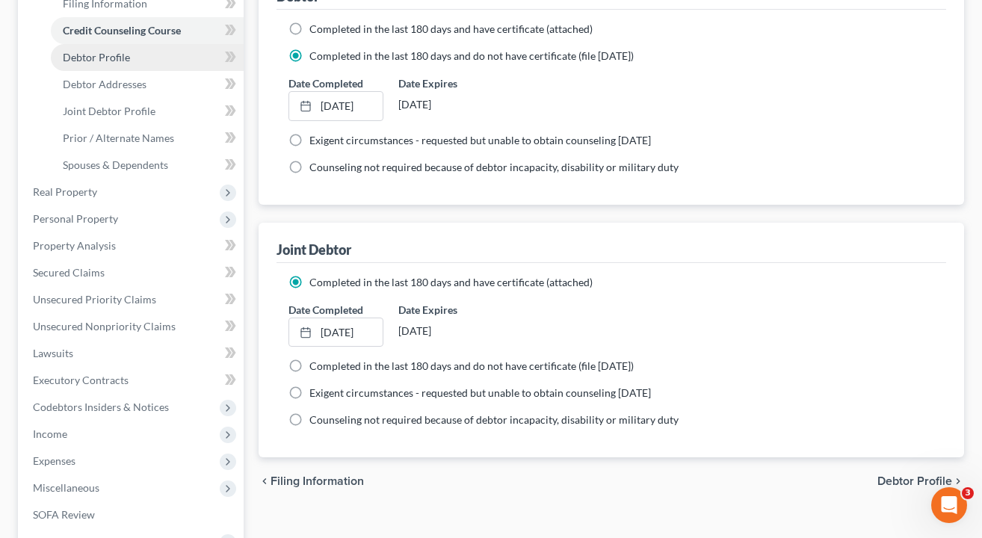
click at [117, 61] on span "Debtor Profile" at bounding box center [96, 57] width 67 height 13
select select "1"
select select "5"
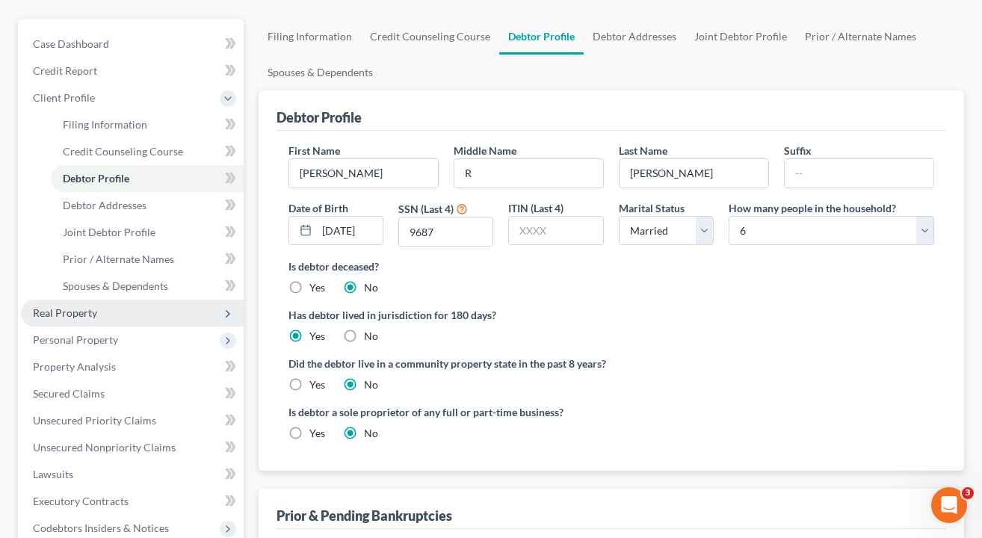
scroll to position [126, 0]
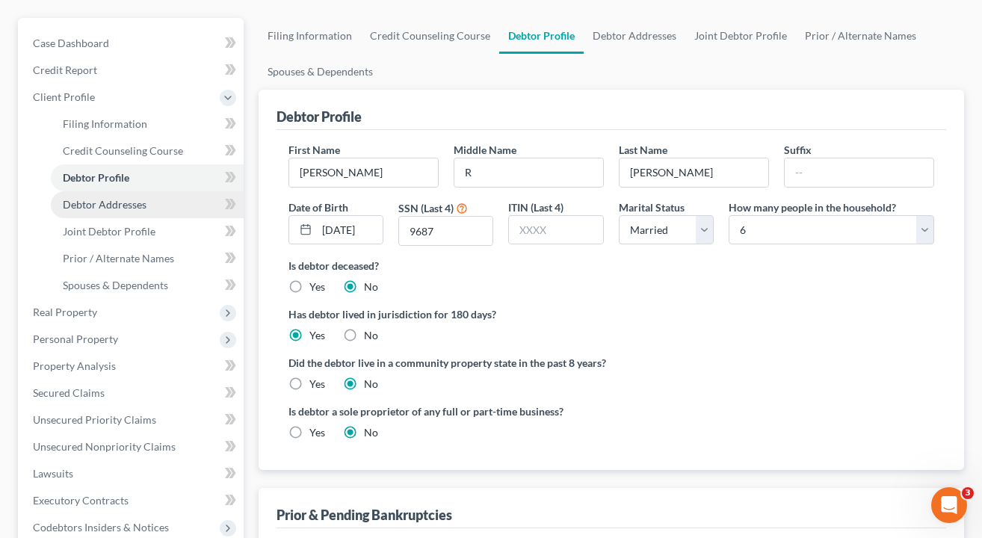
click at [108, 202] on span "Debtor Addresses" at bounding box center [105, 204] width 84 height 13
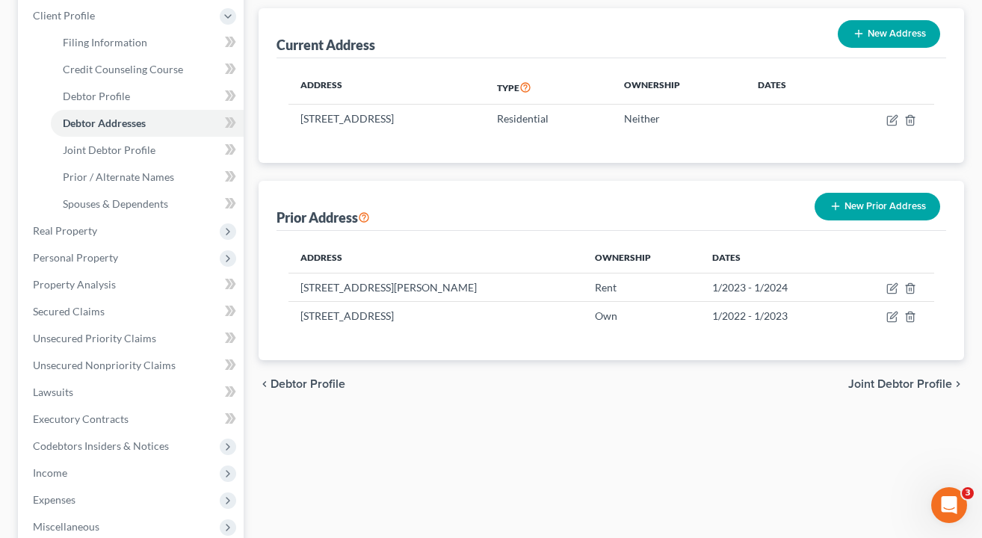
scroll to position [209, 0]
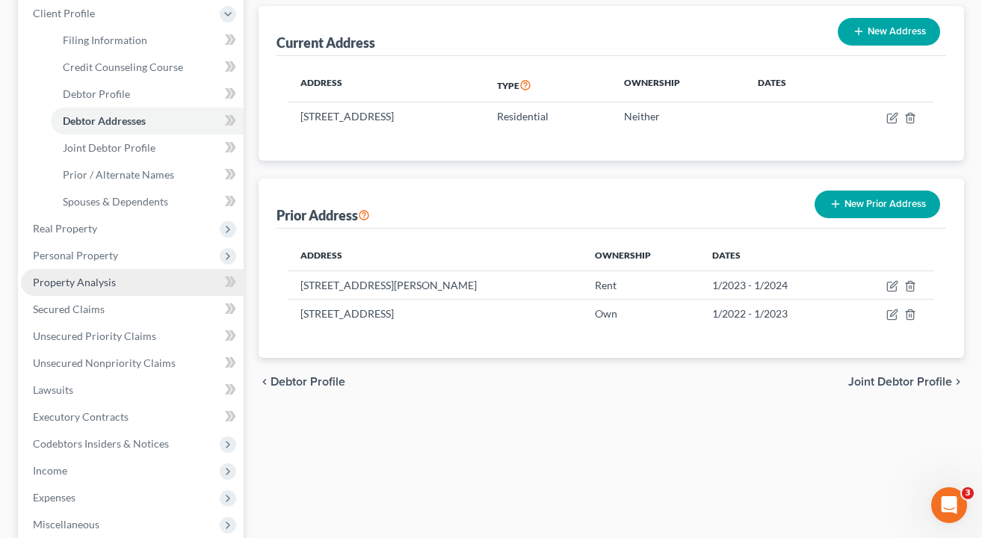
click at [81, 283] on span "Property Analysis" at bounding box center [74, 282] width 83 height 13
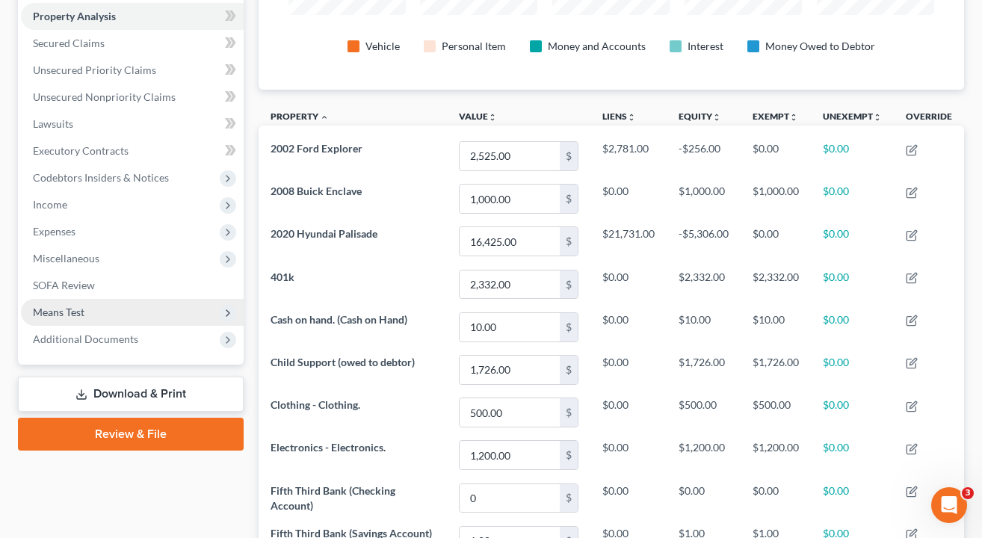
scroll to position [280, 0]
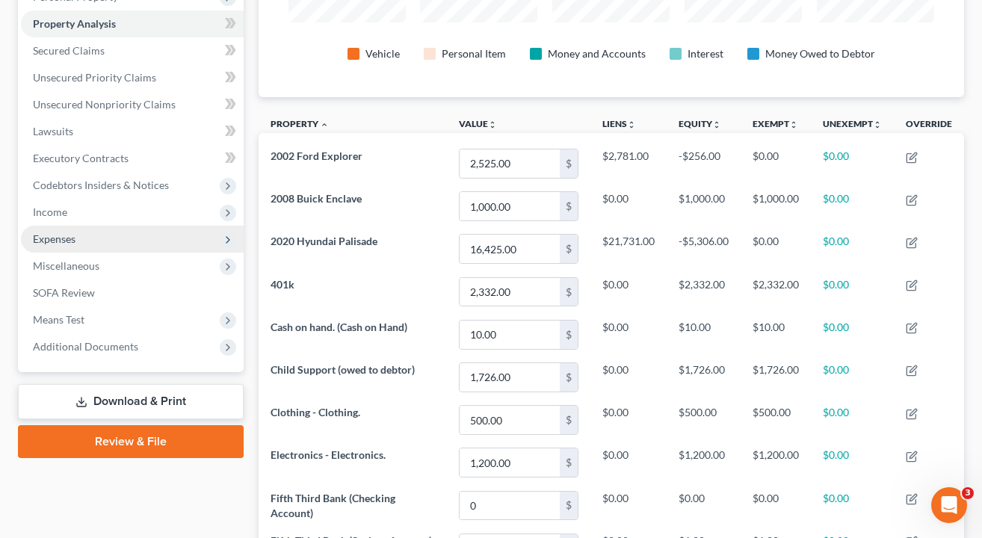
click at [76, 233] on span "Expenses" at bounding box center [54, 239] width 43 height 13
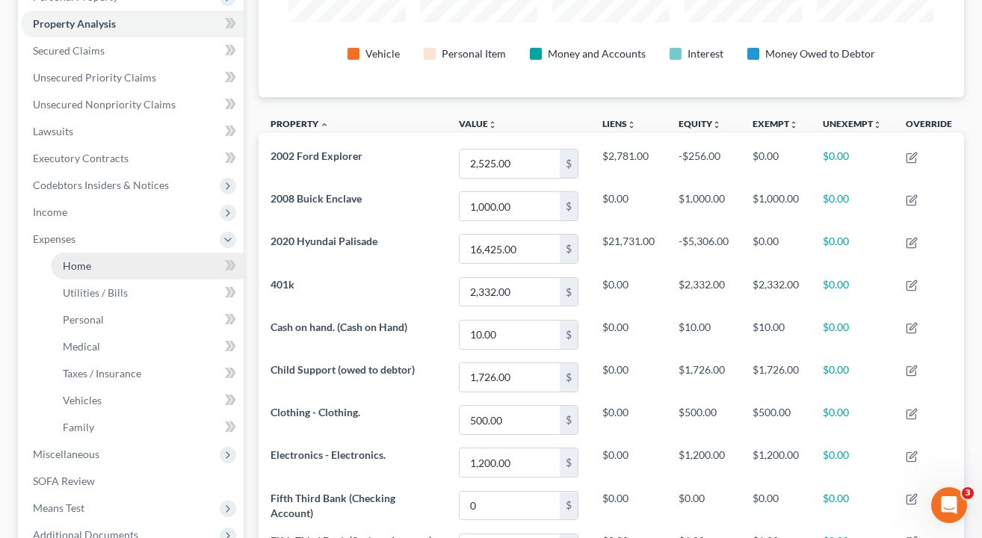
click at [75, 257] on link "Home" at bounding box center [147, 266] width 193 height 27
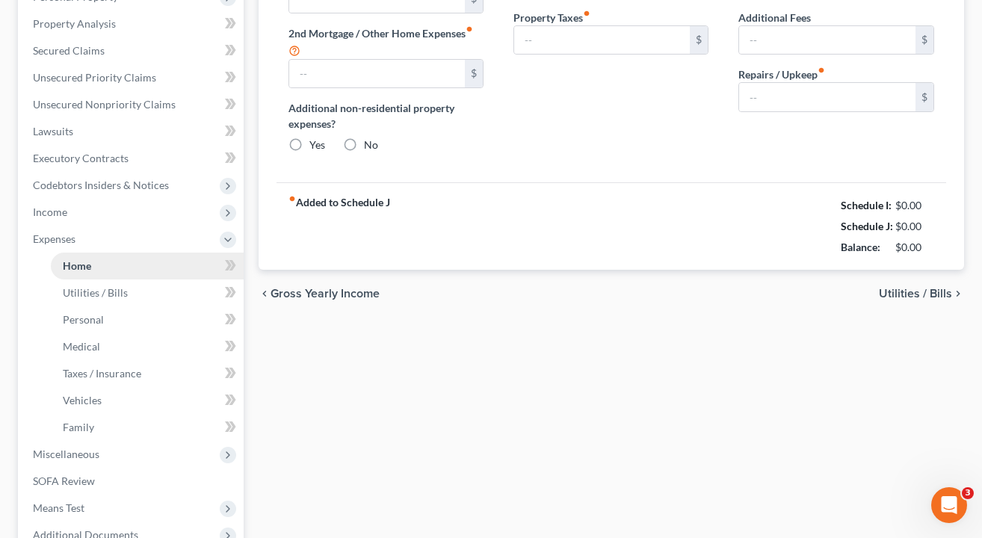
scroll to position [45, 0]
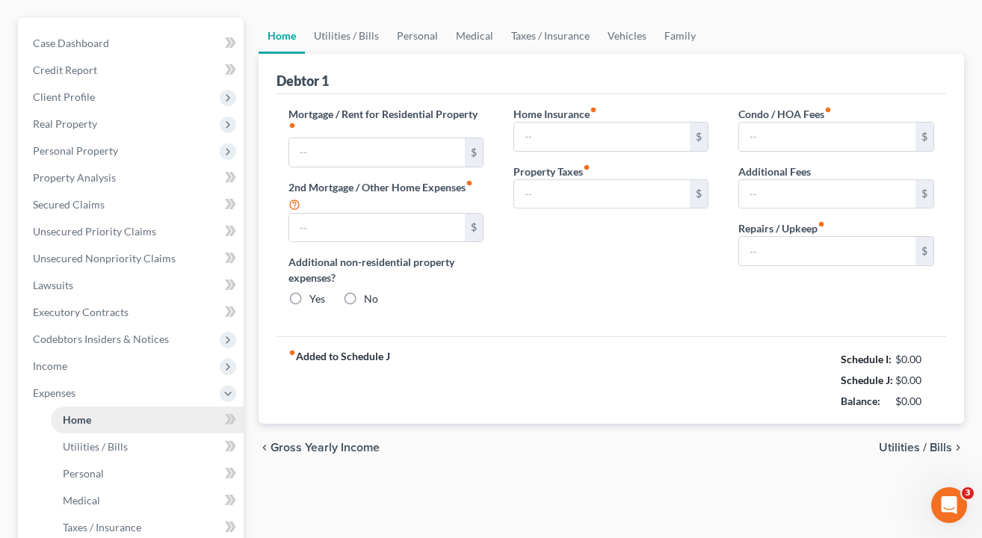
type input "1,150.00"
type input "0.00"
radio input "true"
type input "0.00"
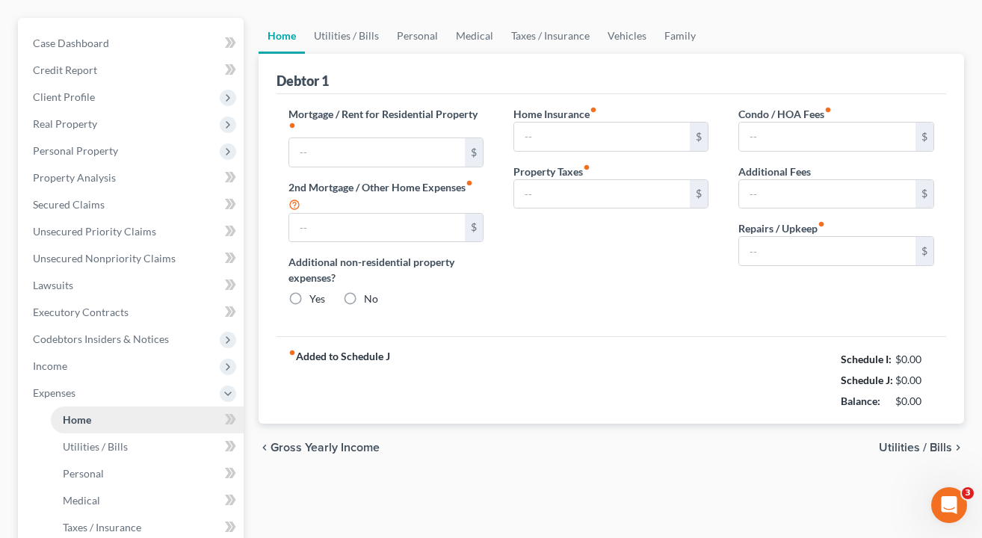
type input "0.00"
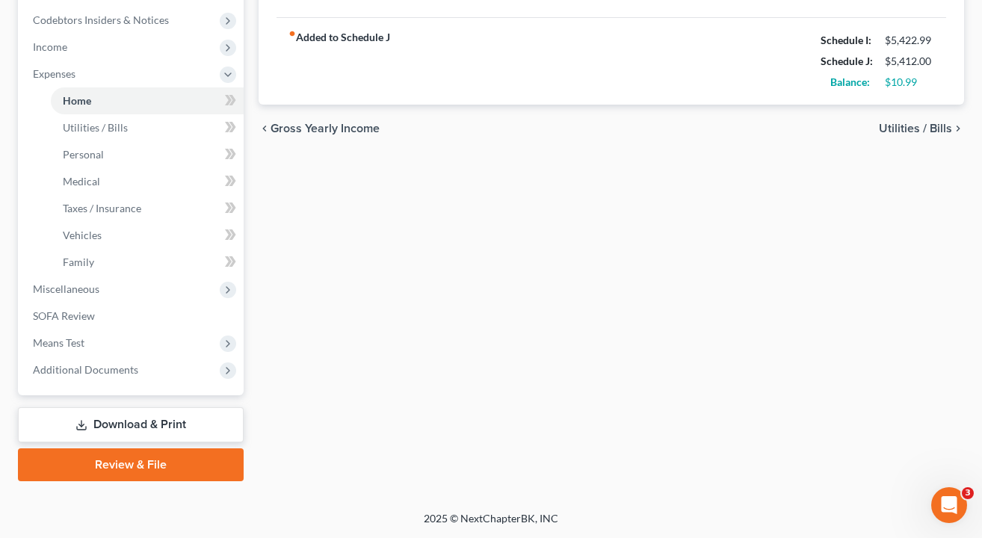
scroll to position [445, 0]
click at [81, 289] on span "Miscellaneous" at bounding box center [66, 289] width 67 height 13
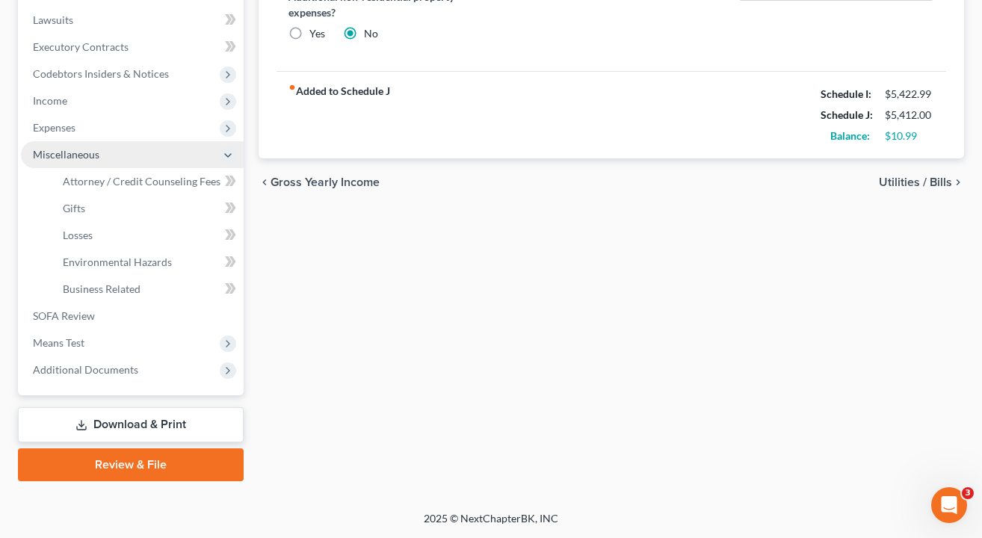
scroll to position [391, 0]
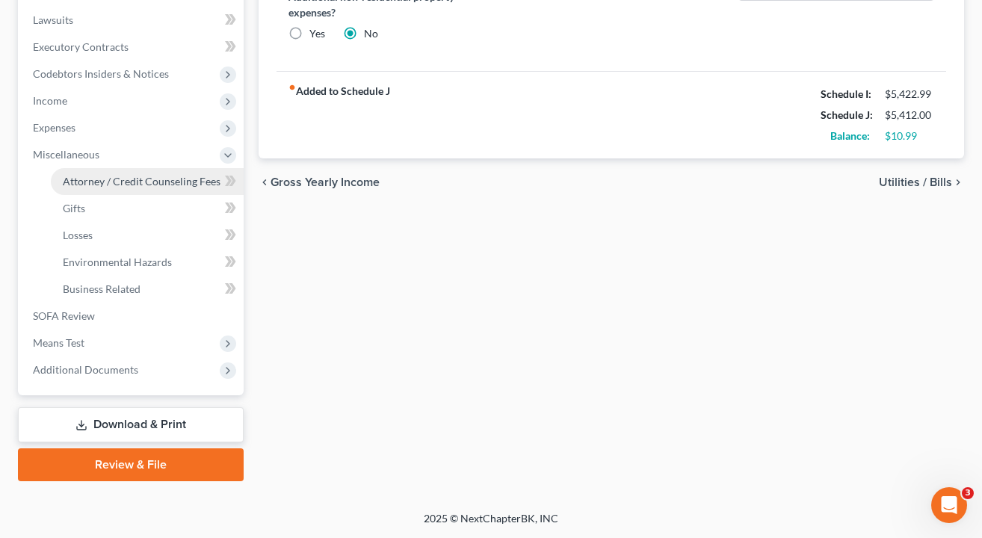
click at [95, 182] on span "Attorney / Credit Counseling Fees" at bounding box center [142, 181] width 158 height 13
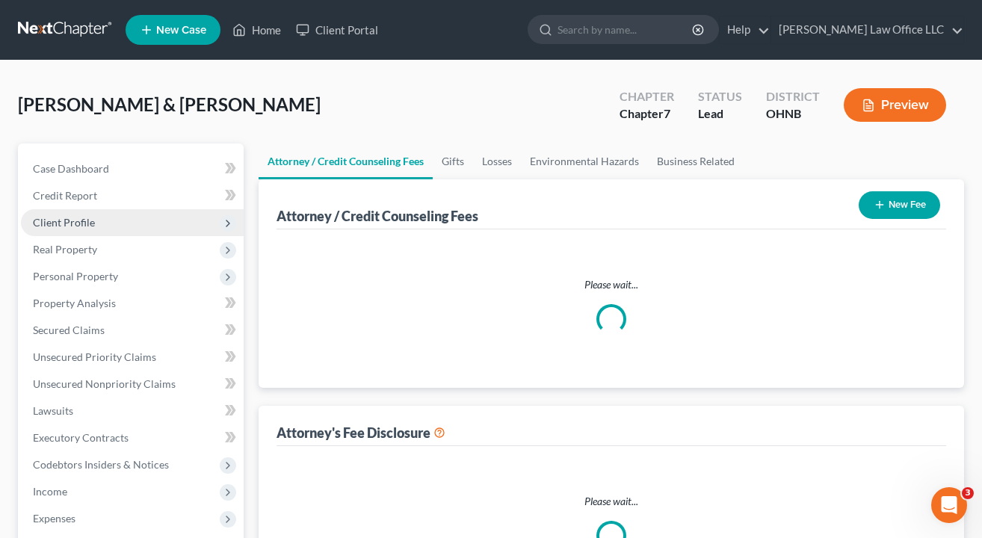
select select "0"
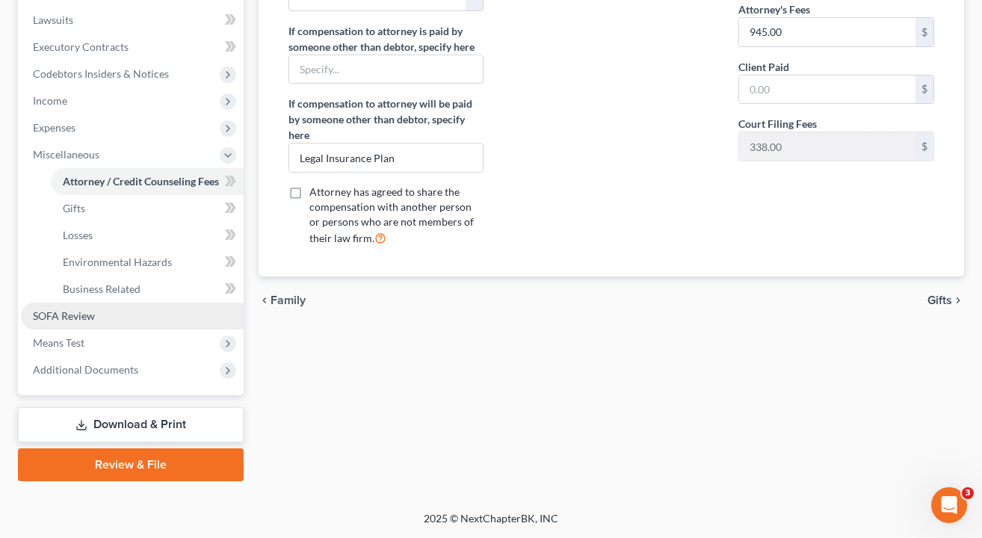
scroll to position [391, 0]
click at [80, 322] on span "SOFA Review" at bounding box center [64, 316] width 62 height 13
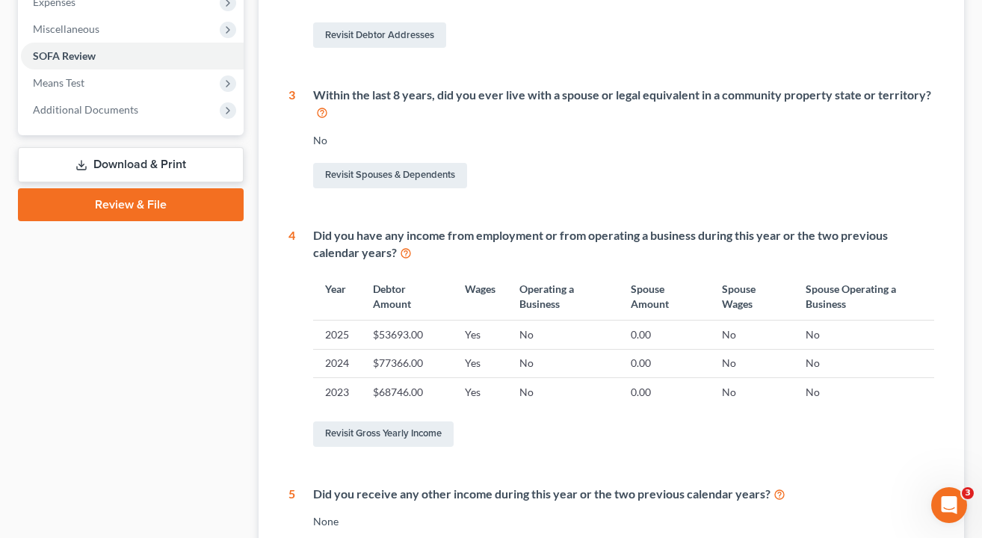
scroll to position [514, 0]
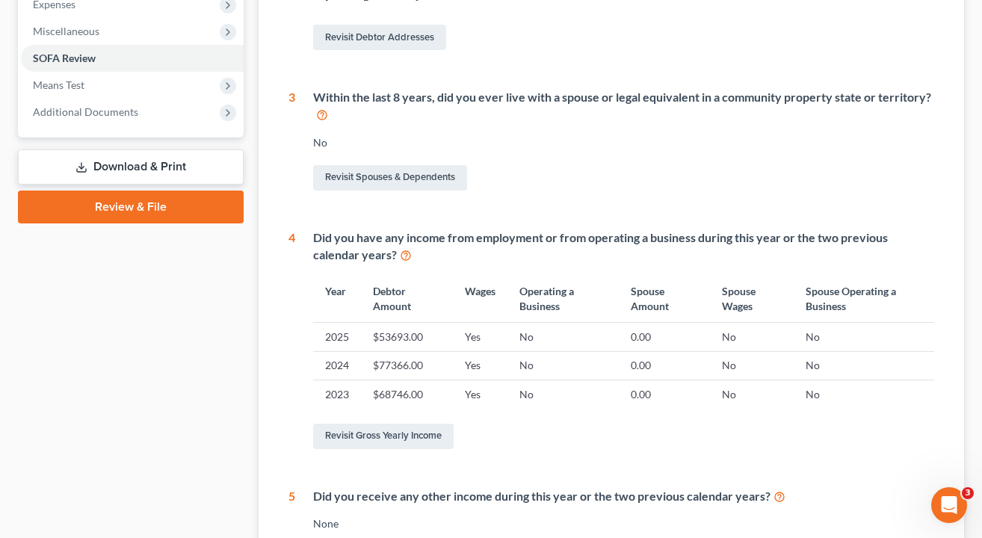
click at [173, 209] on link "Review & File" at bounding box center [131, 207] width 226 height 33
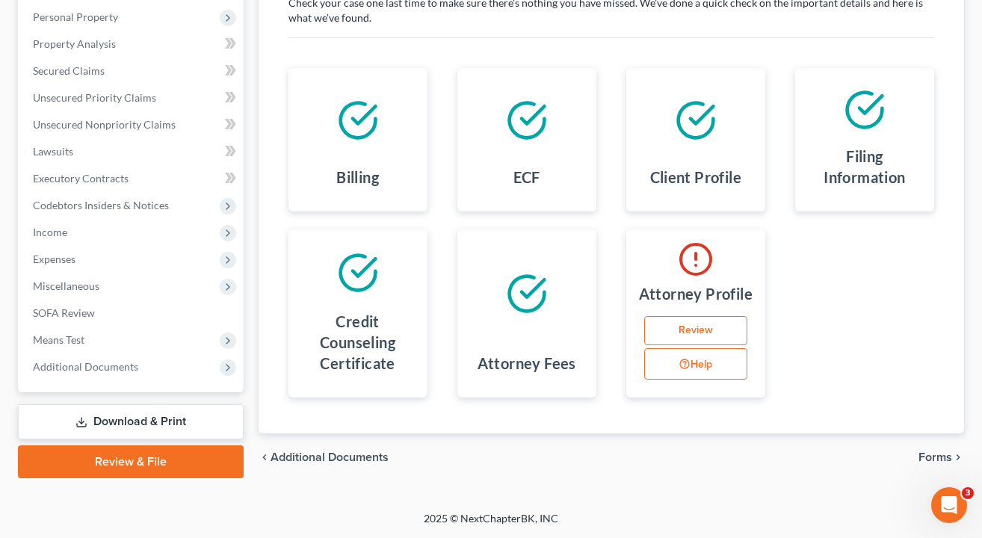
scroll to position [259, 0]
click at [704, 330] on link "Review" at bounding box center [696, 332] width 103 height 30
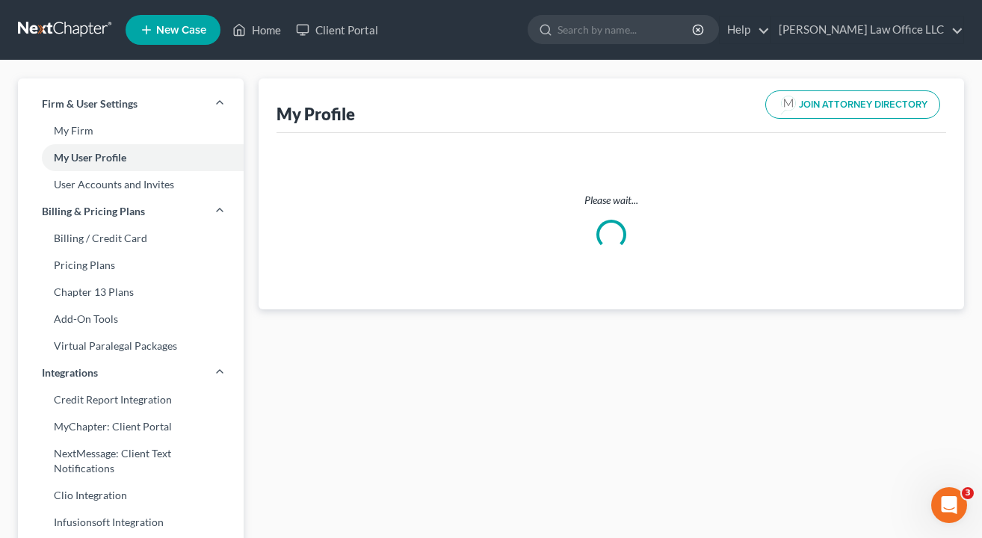
select select "36"
select select "62"
select select "attorney"
select select "0"
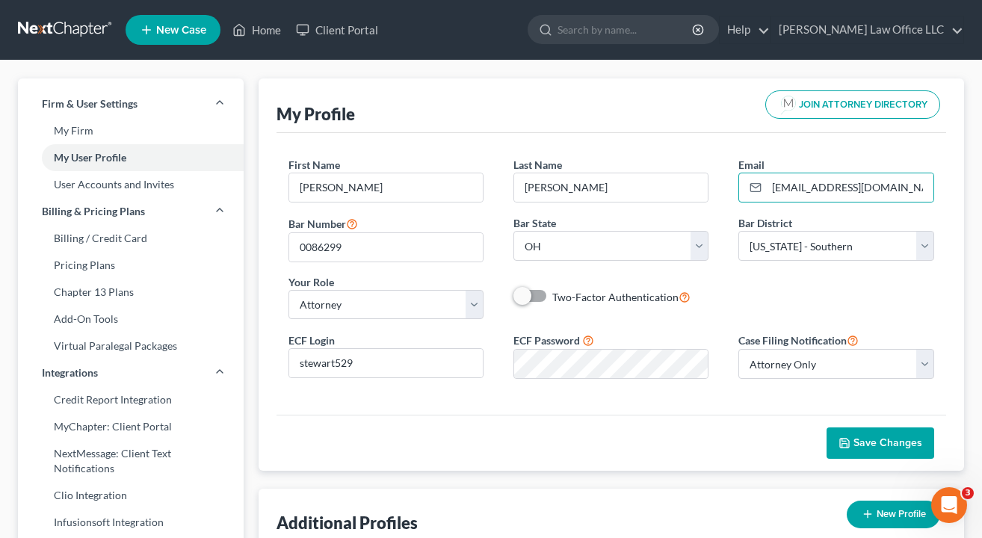
click at [738, 306] on div "First Name * Craig Last Name * Stewart Email * cstewartlegal@gmail.com Bar Numb…" at bounding box center [612, 244] width 677 height 174
click at [262, 25] on link "Home" at bounding box center [257, 29] width 64 height 27
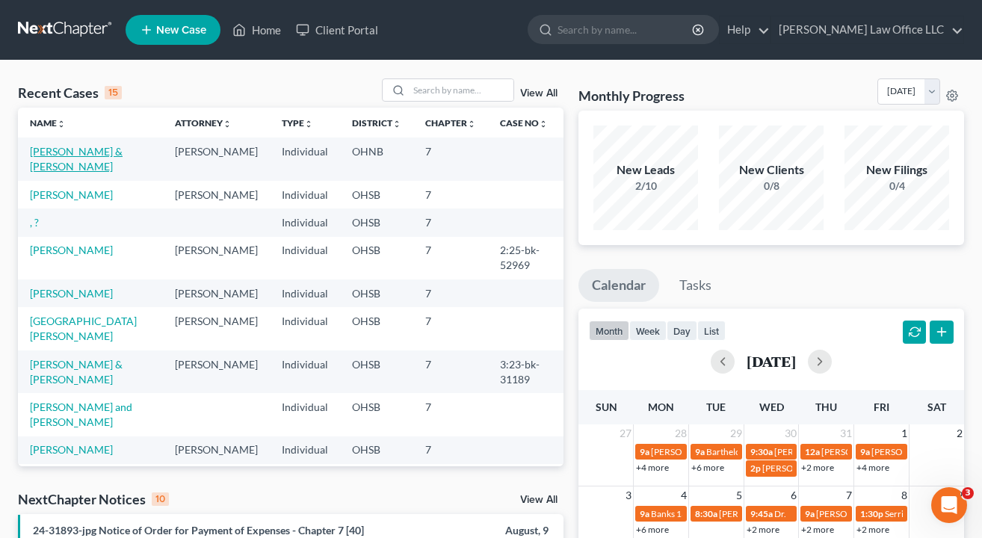
click at [86, 153] on link "[PERSON_NAME] & [PERSON_NAME]" at bounding box center [76, 159] width 93 height 28
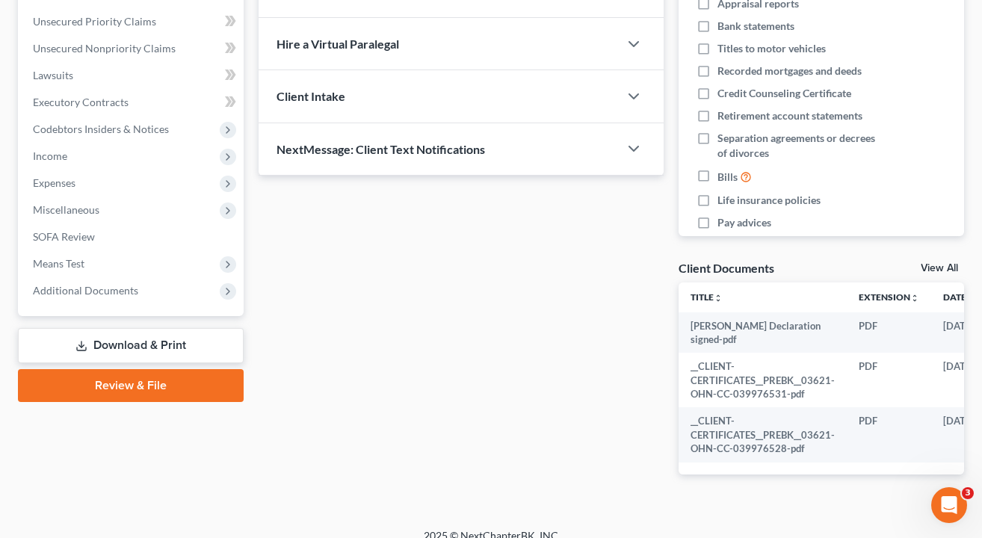
scroll to position [335, 0]
click at [171, 387] on link "Review & File" at bounding box center [131, 386] width 226 height 33
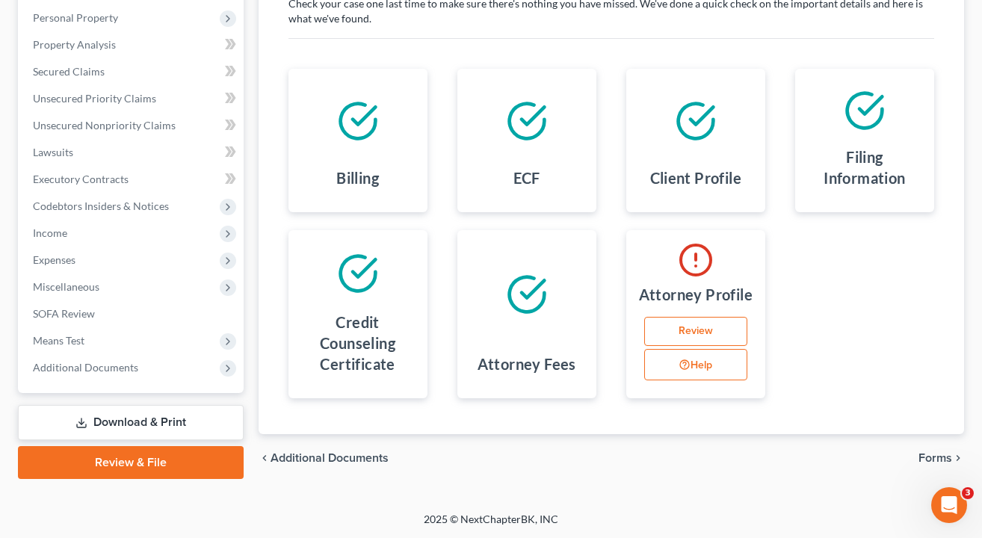
click at [930, 453] on span "Forms" at bounding box center [936, 458] width 34 height 12
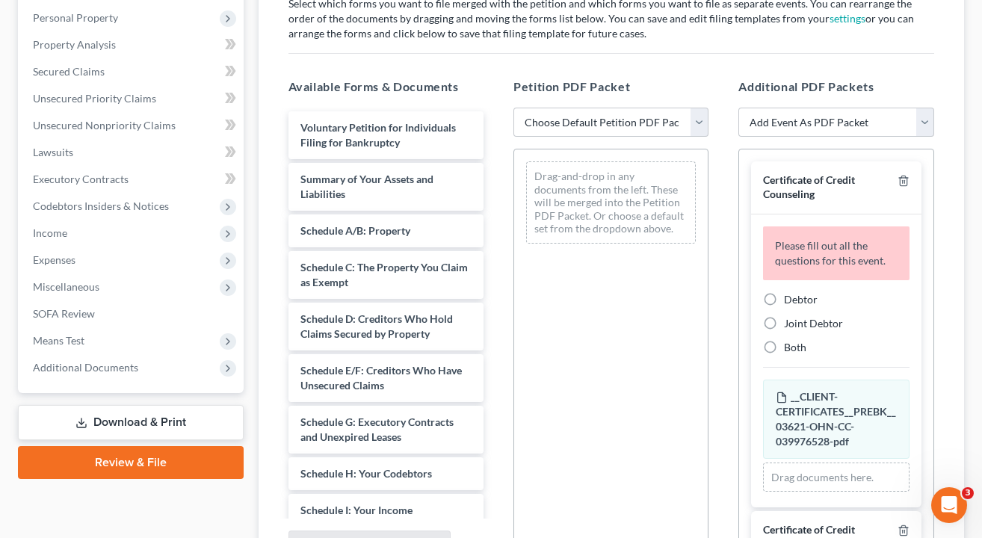
click at [783, 296] on div "Debtor" at bounding box center [836, 299] width 146 height 15
click at [784, 298] on label "Debtor" at bounding box center [801, 299] width 34 height 15
click at [790, 298] on input "Debtor" at bounding box center [795, 297] width 10 height 10
radio input "true"
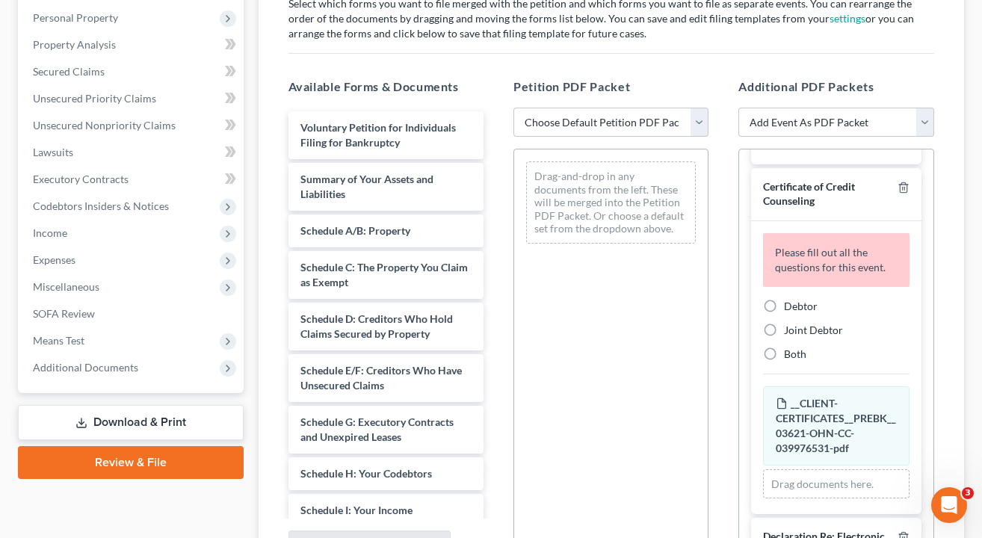
scroll to position [292, 0]
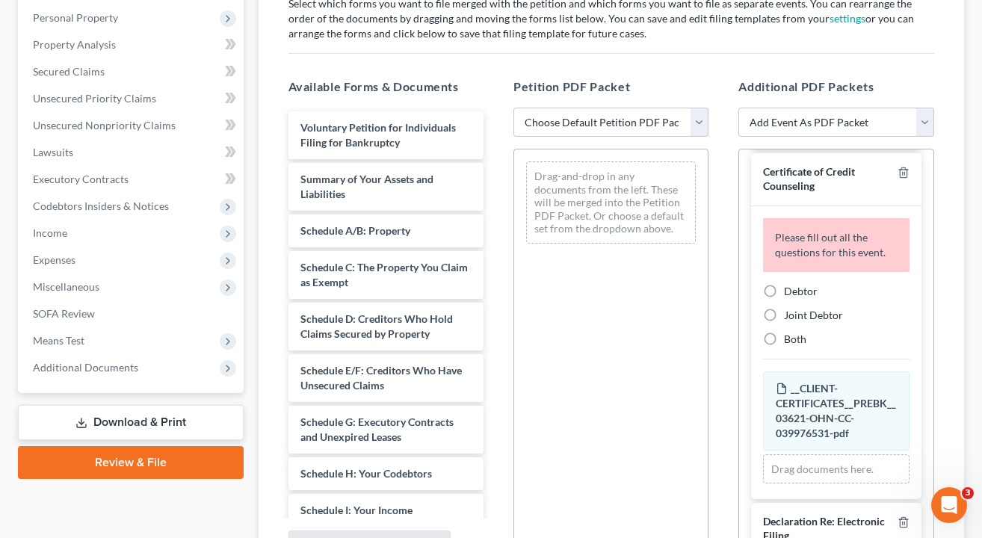
click at [784, 308] on label "Joint Debtor" at bounding box center [813, 315] width 59 height 15
click at [790, 308] on input "Joint Debtor" at bounding box center [795, 313] width 10 height 10
radio input "true"
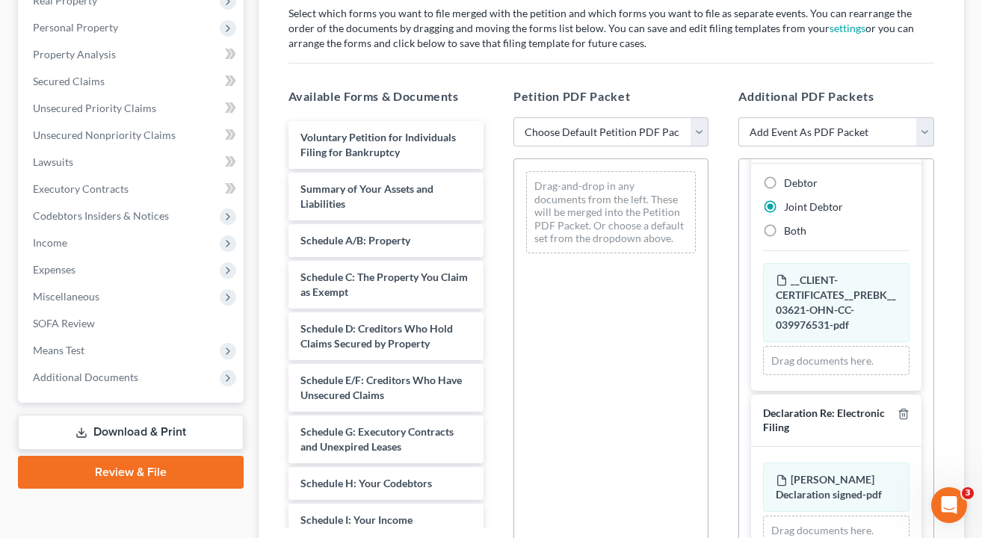
scroll to position [162, 0]
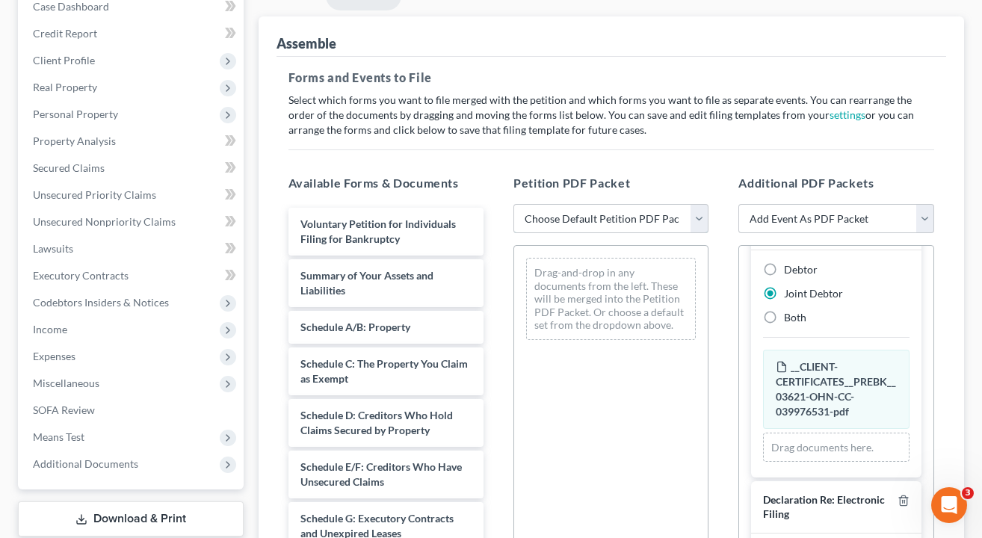
select select "0"
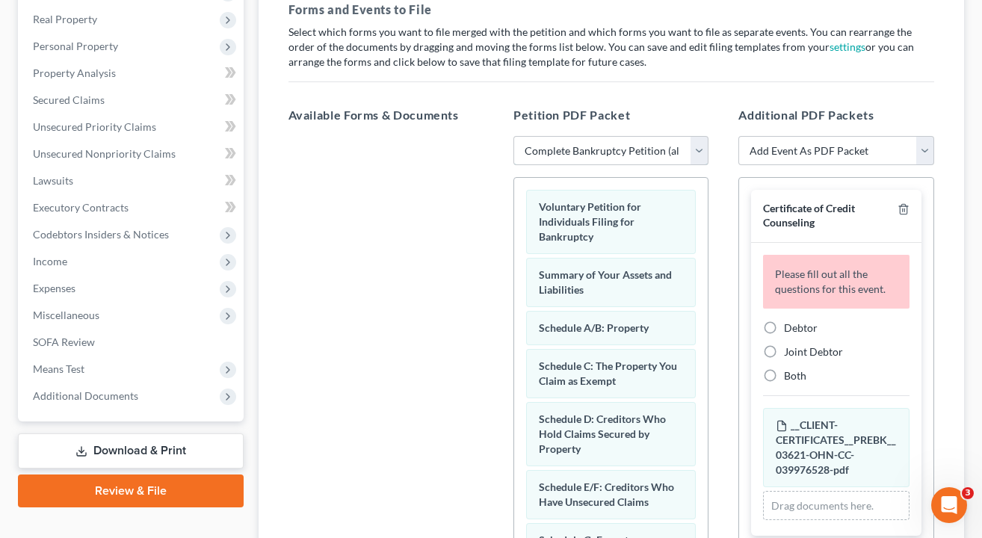
scroll to position [0, 0]
click at [784, 327] on label "Debtor" at bounding box center [801, 328] width 34 height 15
click at [790, 327] on input "Debtor" at bounding box center [795, 326] width 10 height 10
radio input "true"
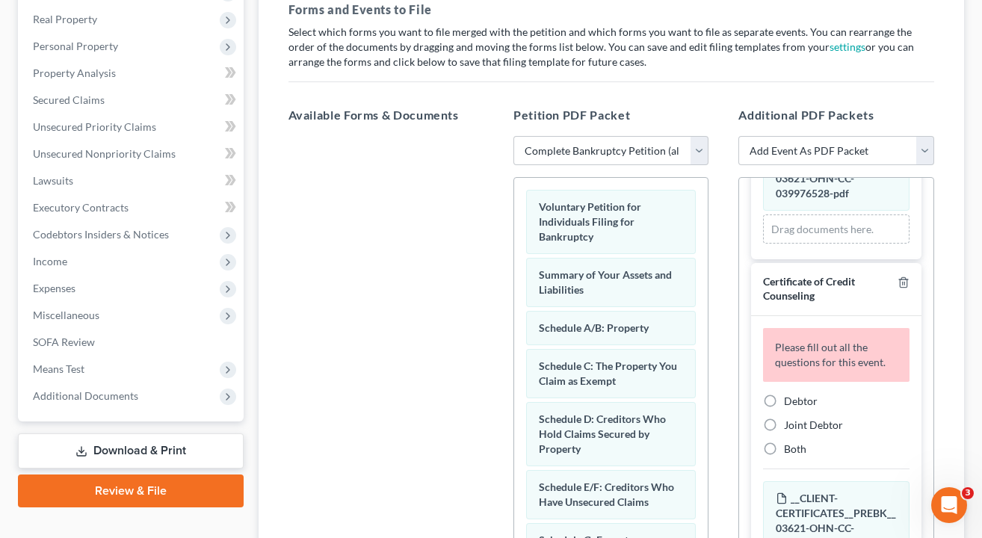
scroll to position [217, 0]
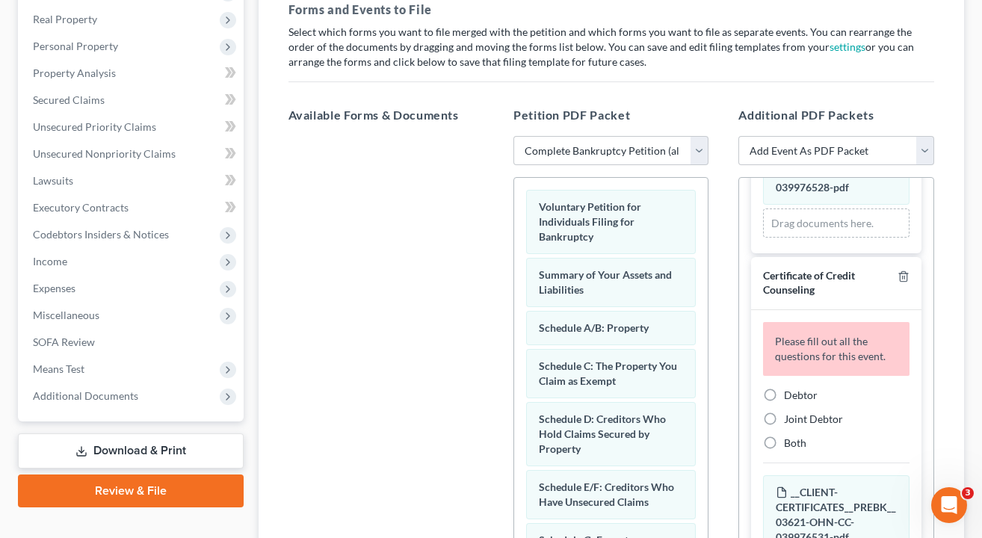
click at [784, 418] on label "Joint Debtor" at bounding box center [813, 419] width 59 height 15
click at [790, 418] on input "Joint Debtor" at bounding box center [795, 417] width 10 height 10
radio input "true"
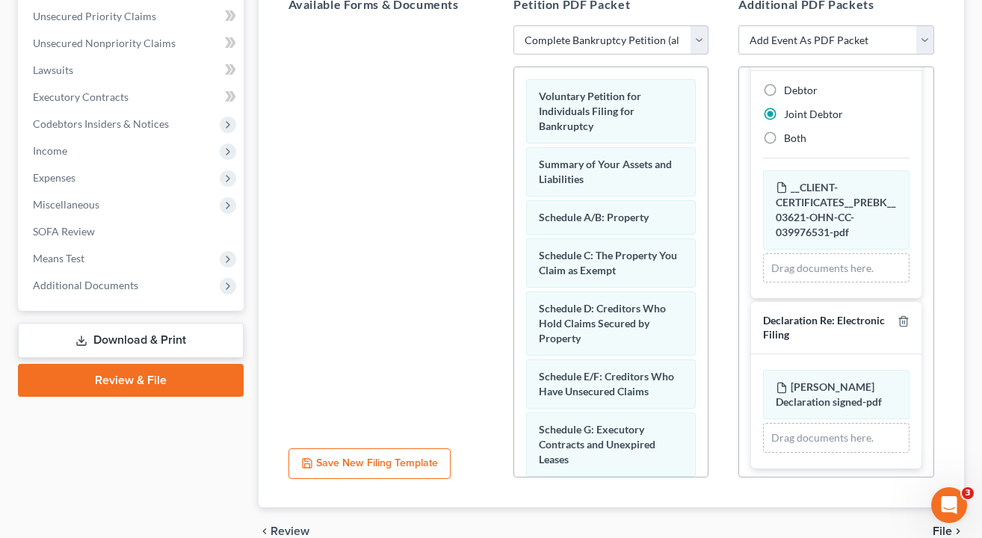
scroll to position [345, 0]
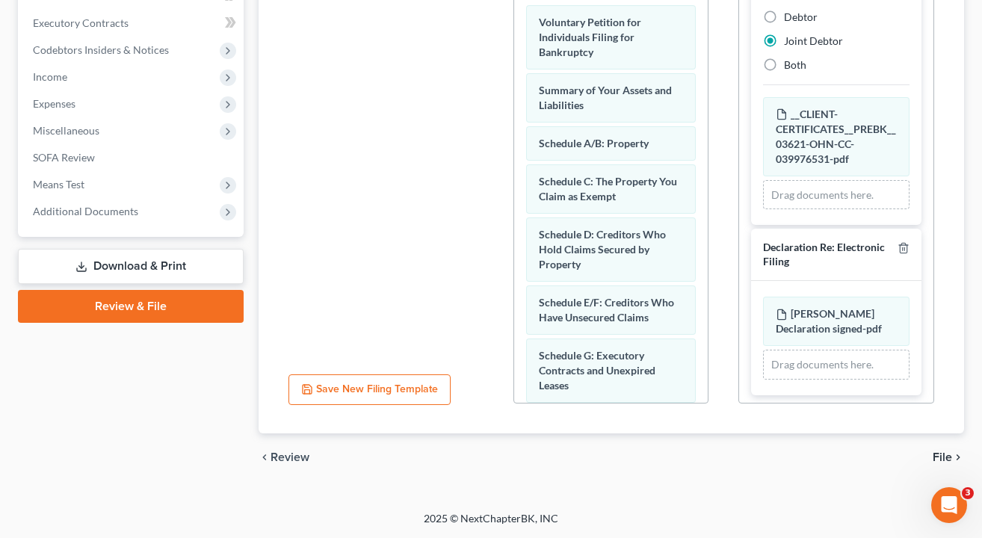
click at [939, 452] on span "File" at bounding box center [942, 458] width 19 height 12
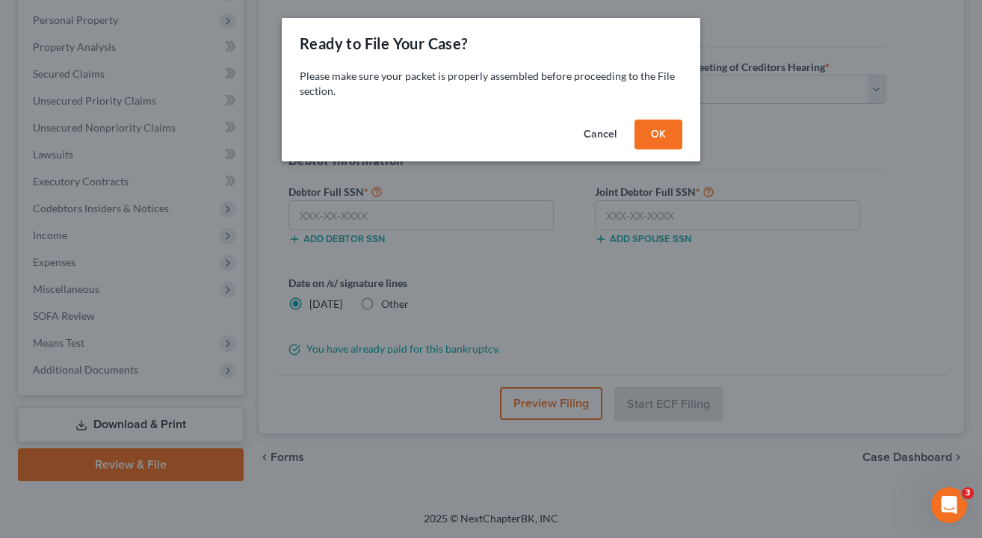
scroll to position [256, 0]
click at [654, 135] on button "OK" at bounding box center [659, 135] width 48 height 30
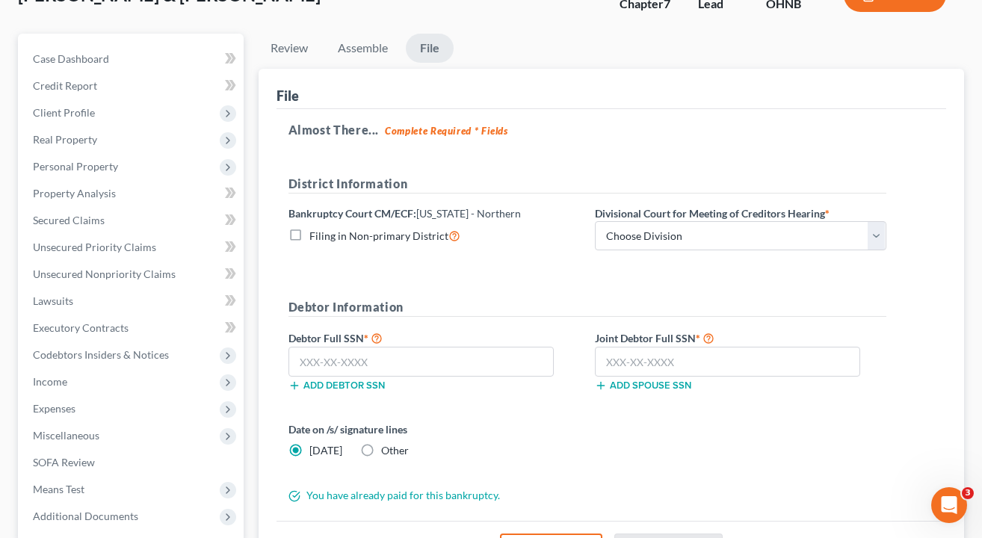
scroll to position [99, 0]
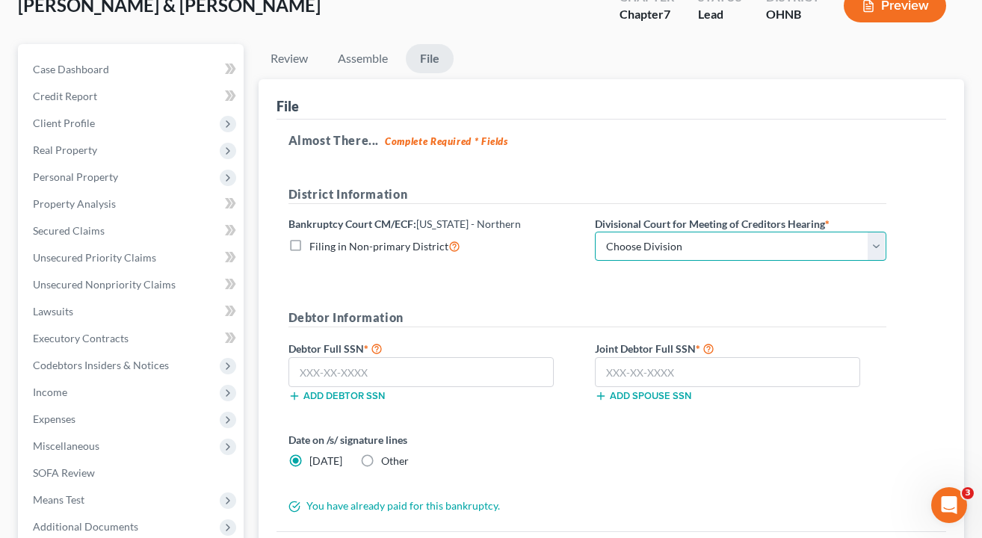
select select "3"
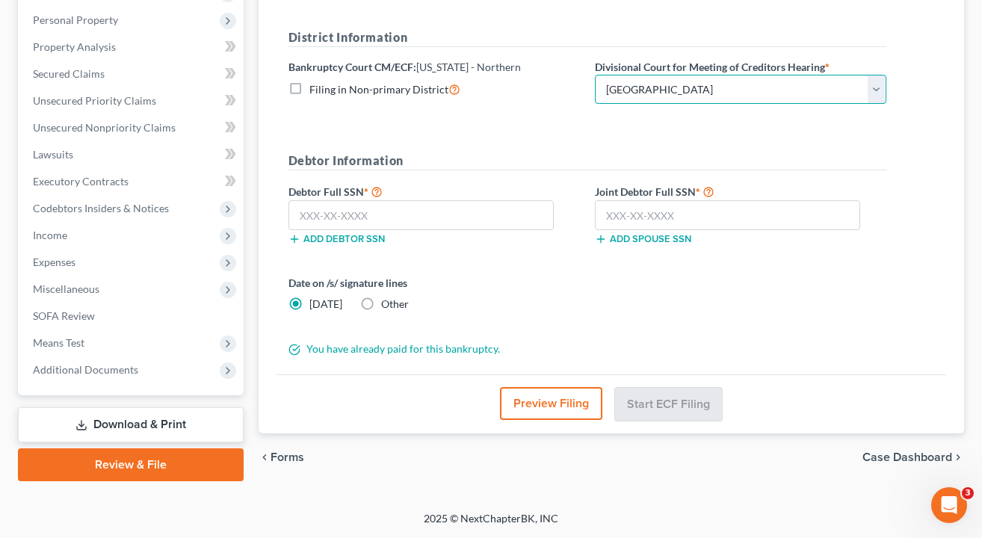
scroll to position [256, 0]
click at [381, 308] on span "Other" at bounding box center [395, 304] width 28 height 13
click at [387, 307] on input "Other" at bounding box center [392, 302] width 10 height 10
radio input "true"
radio input "false"
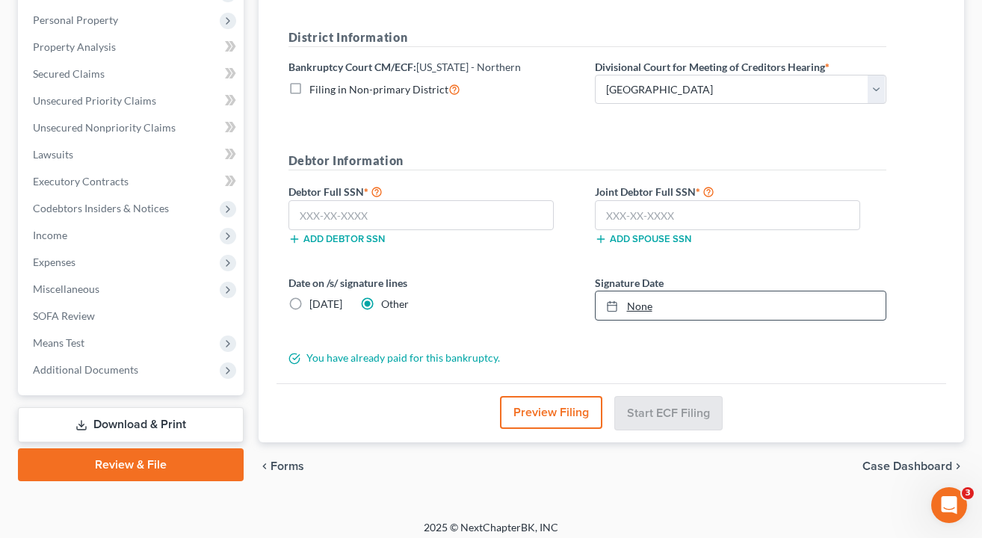
click at [681, 301] on link "None" at bounding box center [741, 306] width 290 height 28
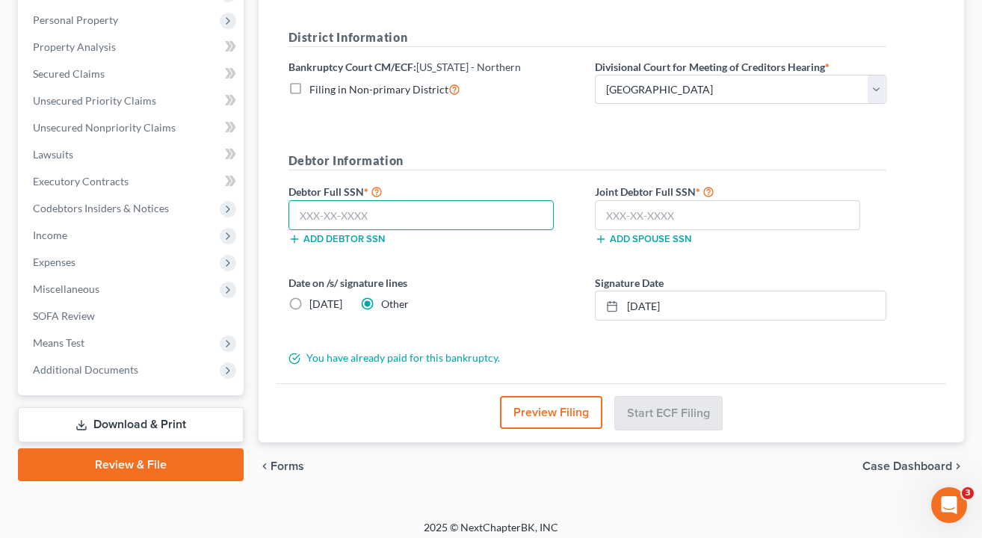
click at [481, 210] on input "text" at bounding box center [422, 215] width 266 height 30
type input "276-80-9687"
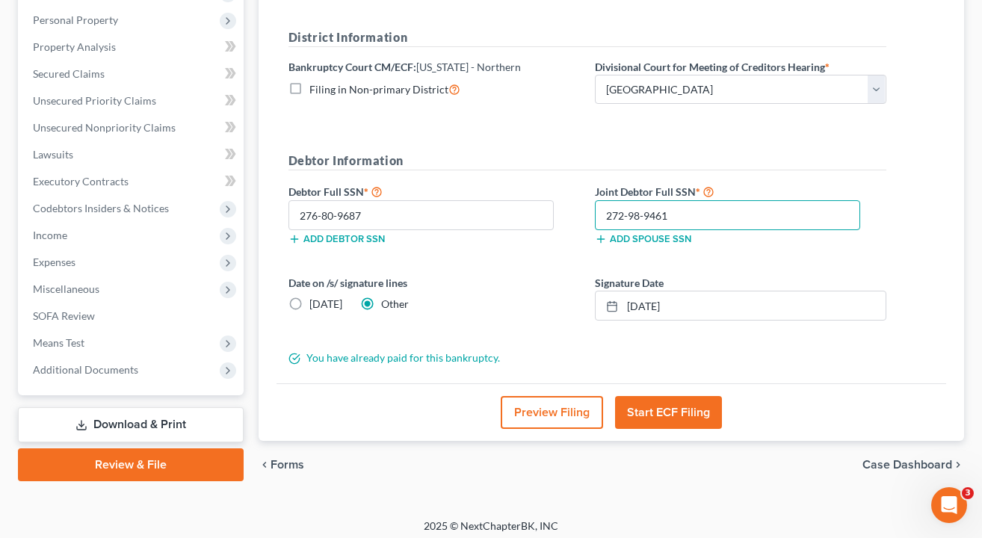
type input "272-98-9461"
click at [671, 423] on button "Start ECF Filing" at bounding box center [668, 412] width 107 height 33
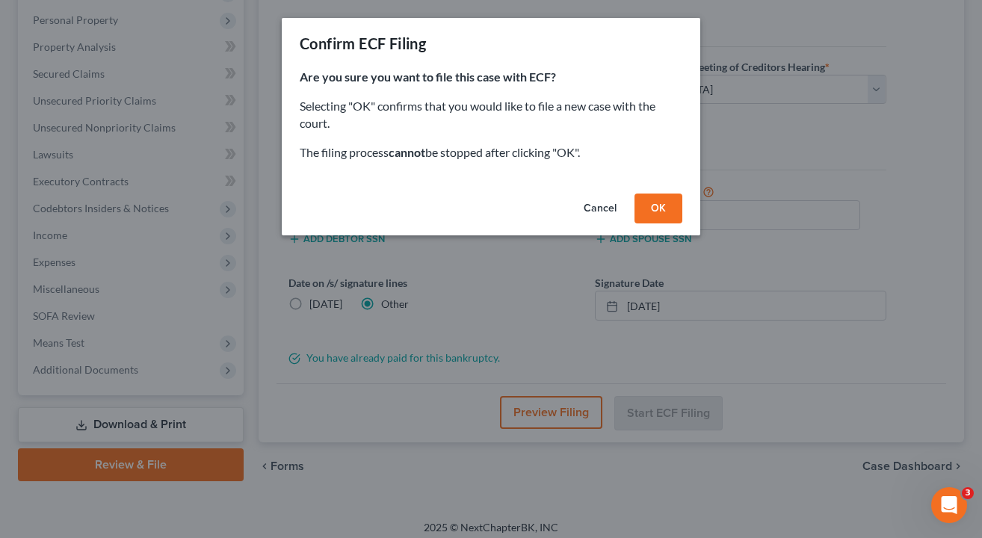
click at [653, 211] on button "OK" at bounding box center [659, 209] width 48 height 30
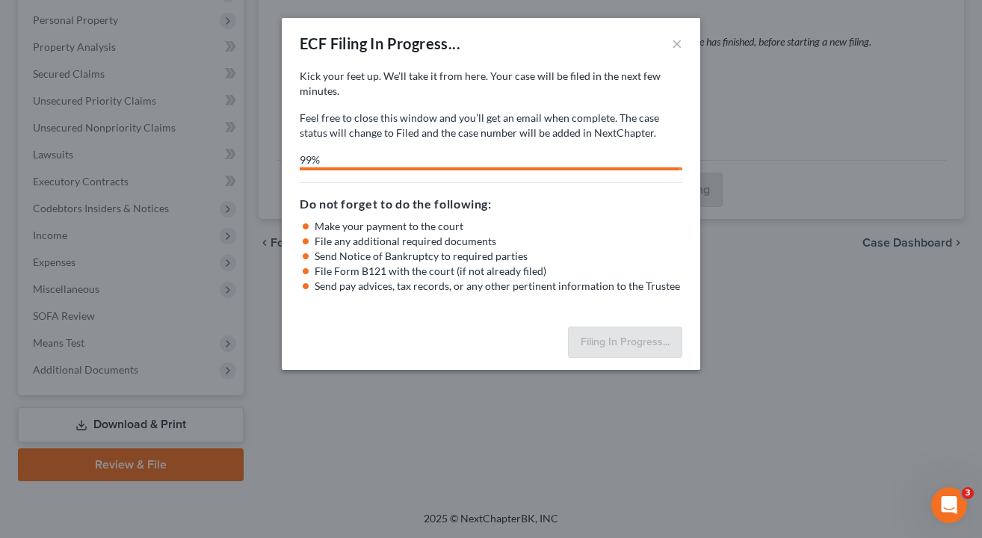
select select "3"
